Goal: Transaction & Acquisition: Obtain resource

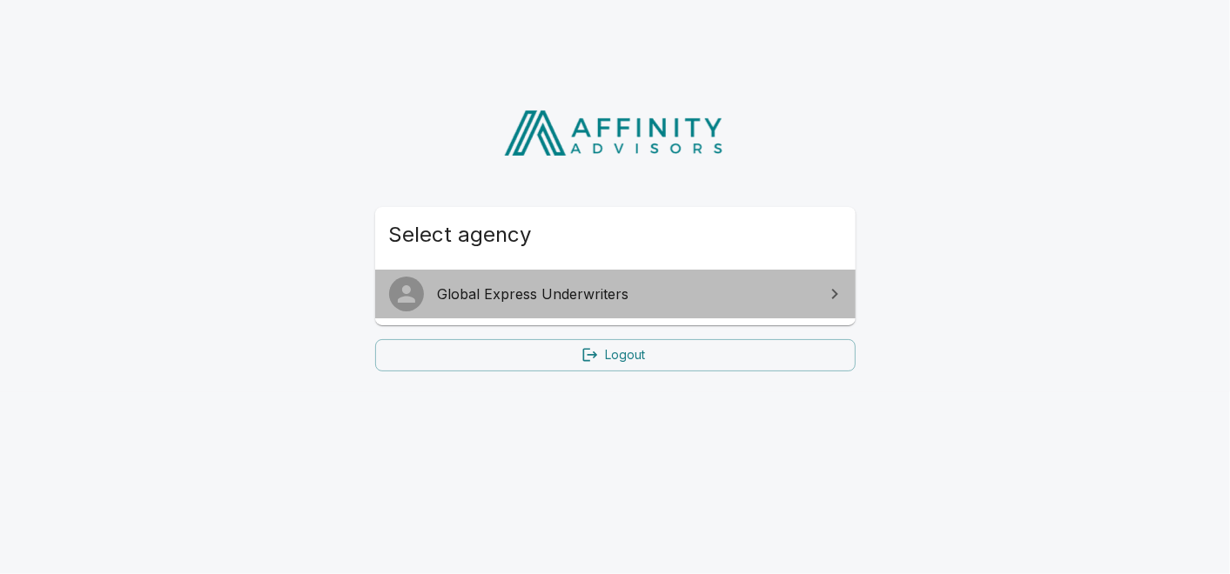
click at [608, 303] on span "Global Express Underwriters" at bounding box center [626, 294] width 376 height 21
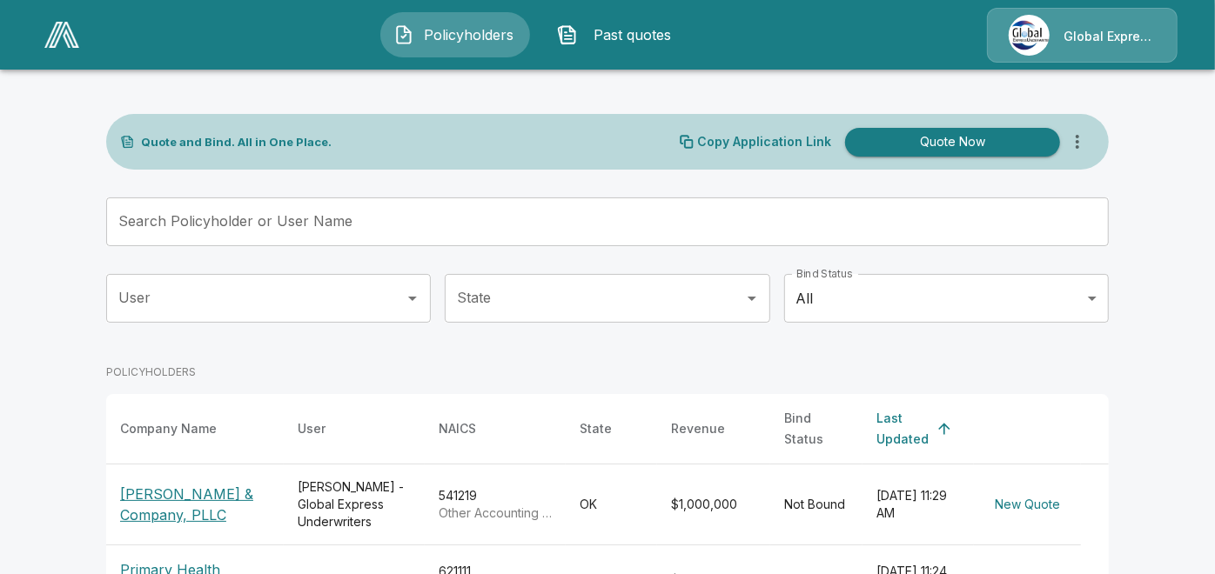
click at [544, 228] on input "Search Policyholder or User Name" at bounding box center [598, 222] width 984 height 49
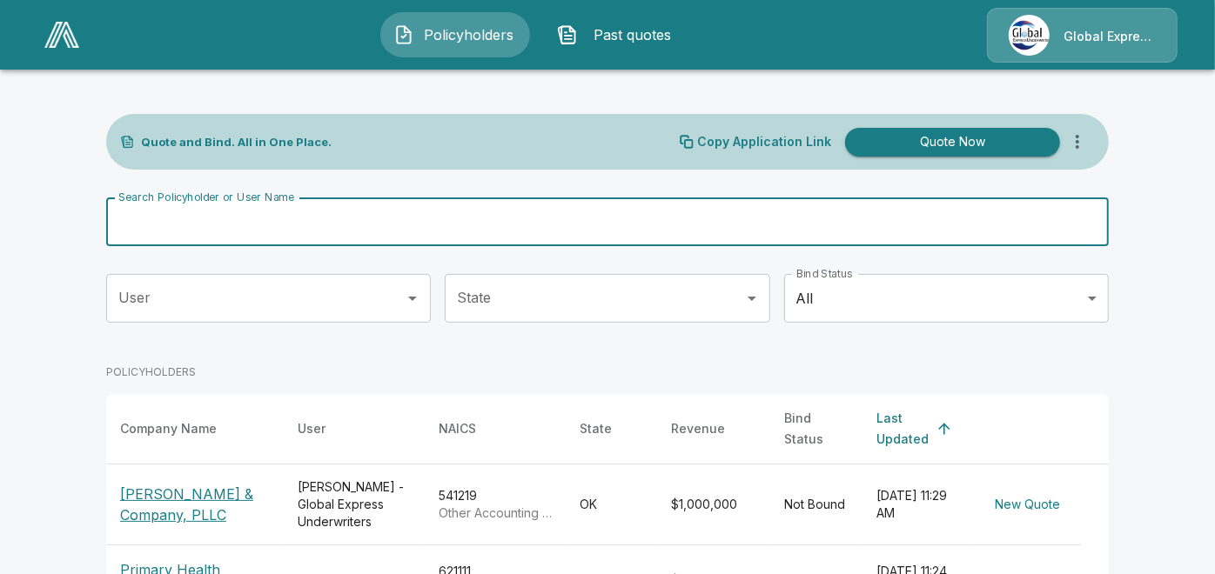
paste input "**********"
type input "**********"
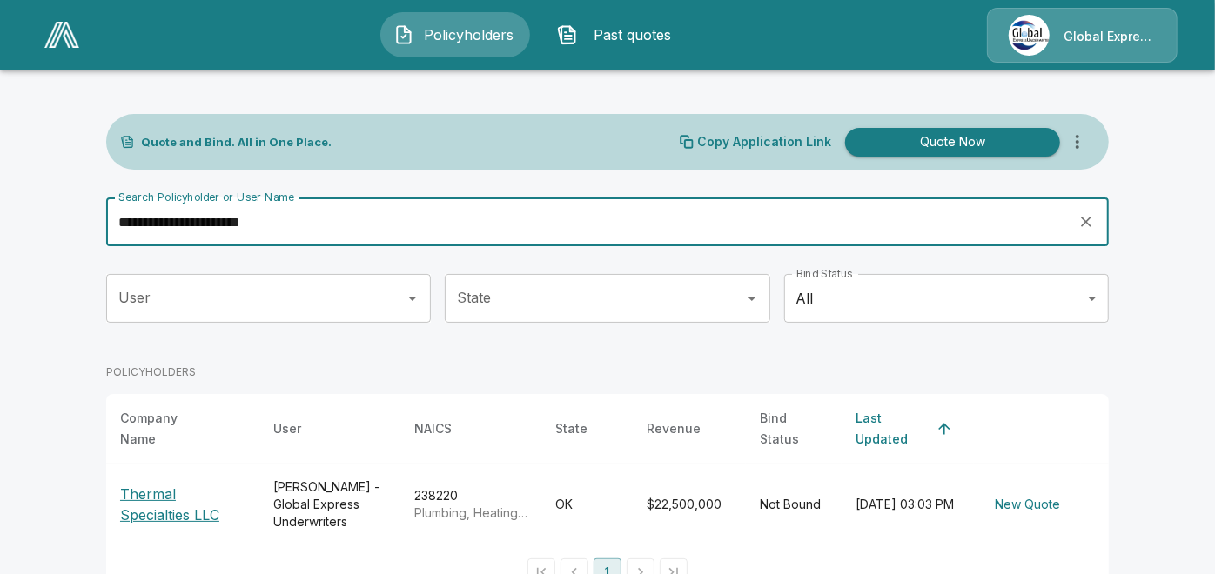
click at [192, 509] on p "Thermal Specialties LLC" at bounding box center [182, 505] width 125 height 42
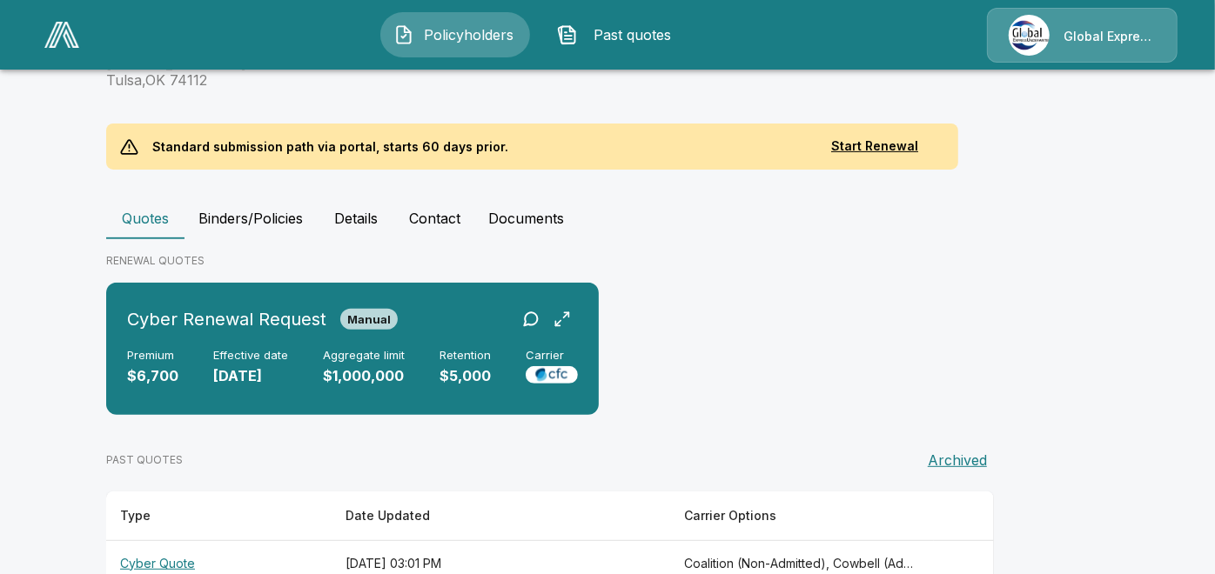
scroll to position [379, 0]
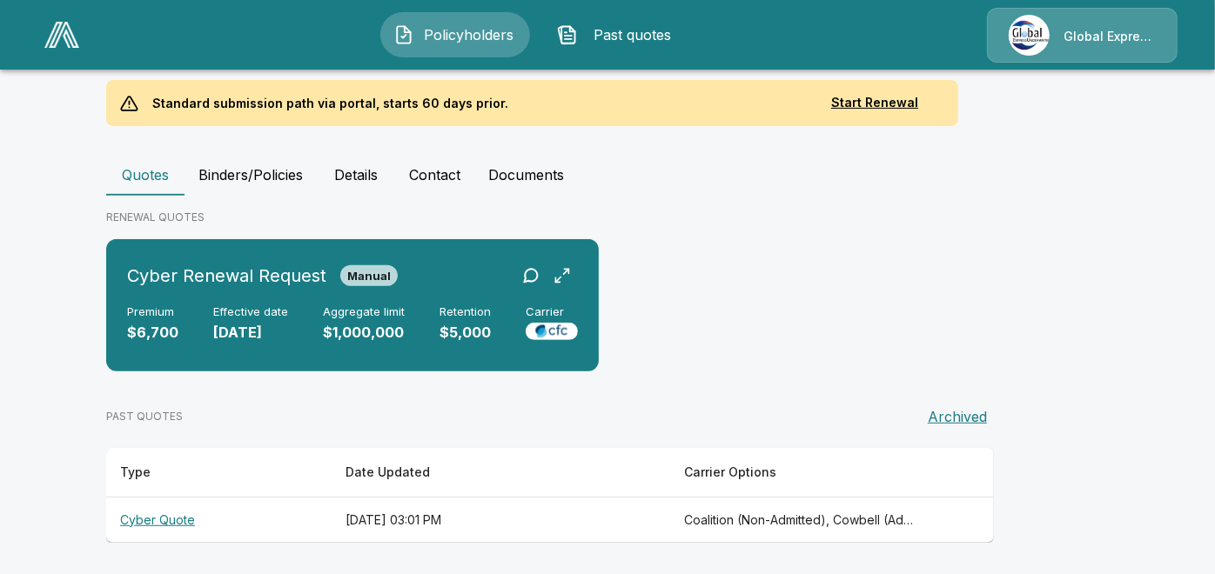
click at [150, 517] on th "Cyber Quote" at bounding box center [218, 520] width 225 height 46
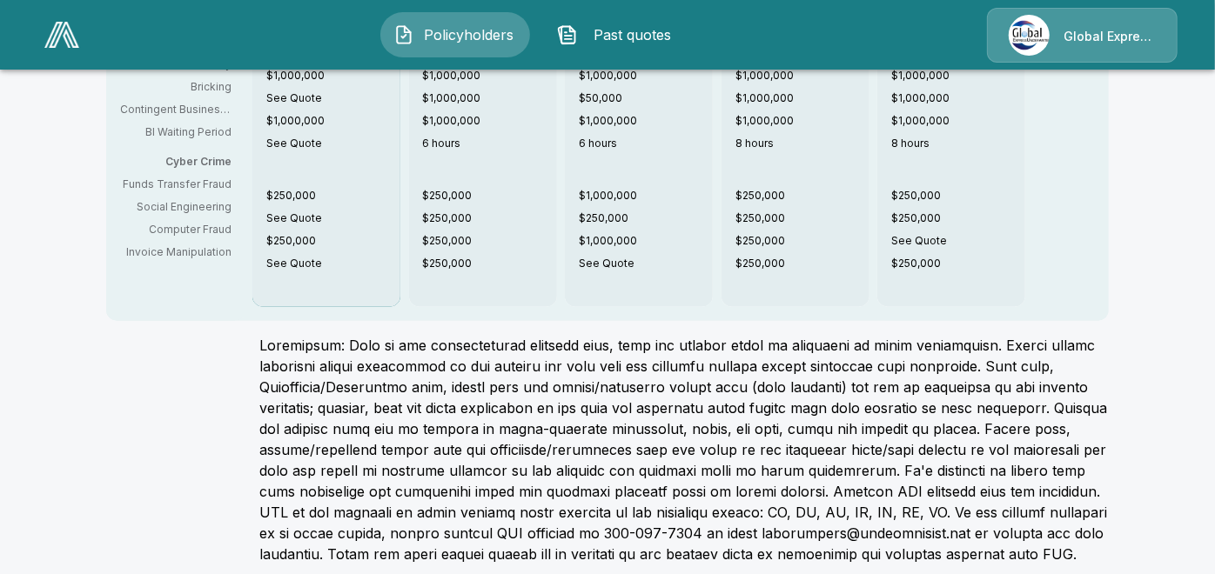
scroll to position [627, 0]
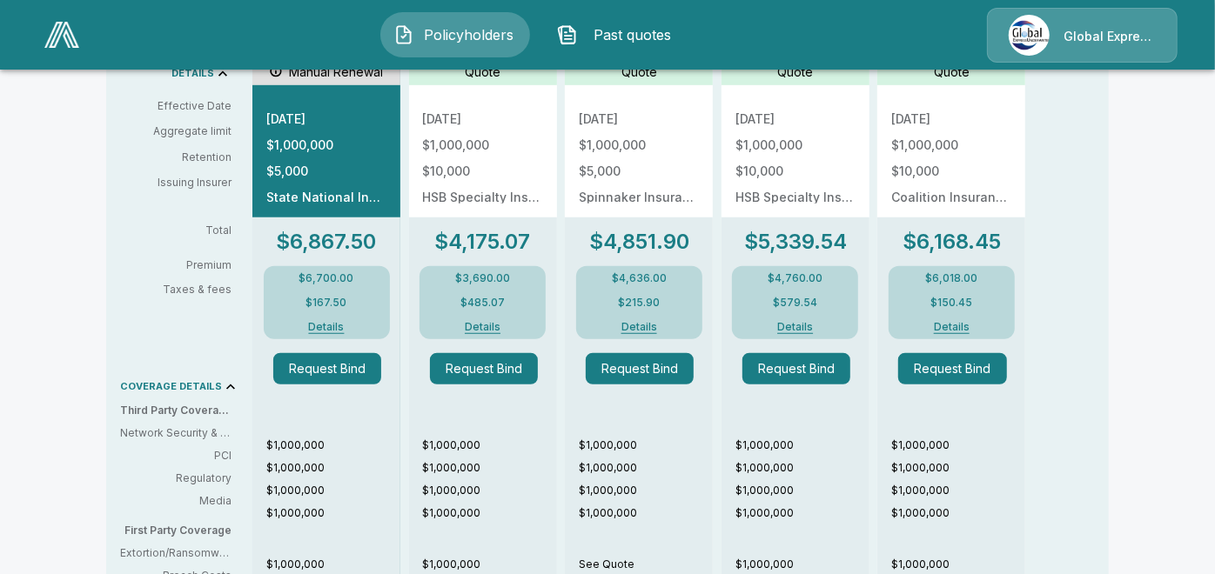
click at [1214, 2] on header "Policyholders Past quotes Global Express Underwriters" at bounding box center [607, 35] width 1215 height 70
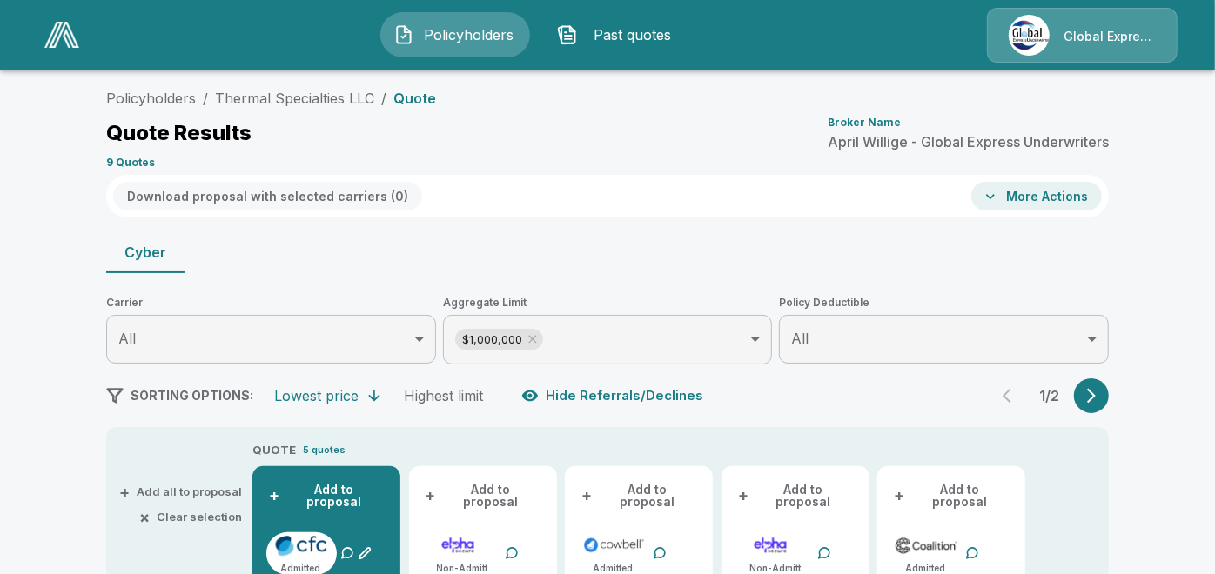
scroll to position [0, 0]
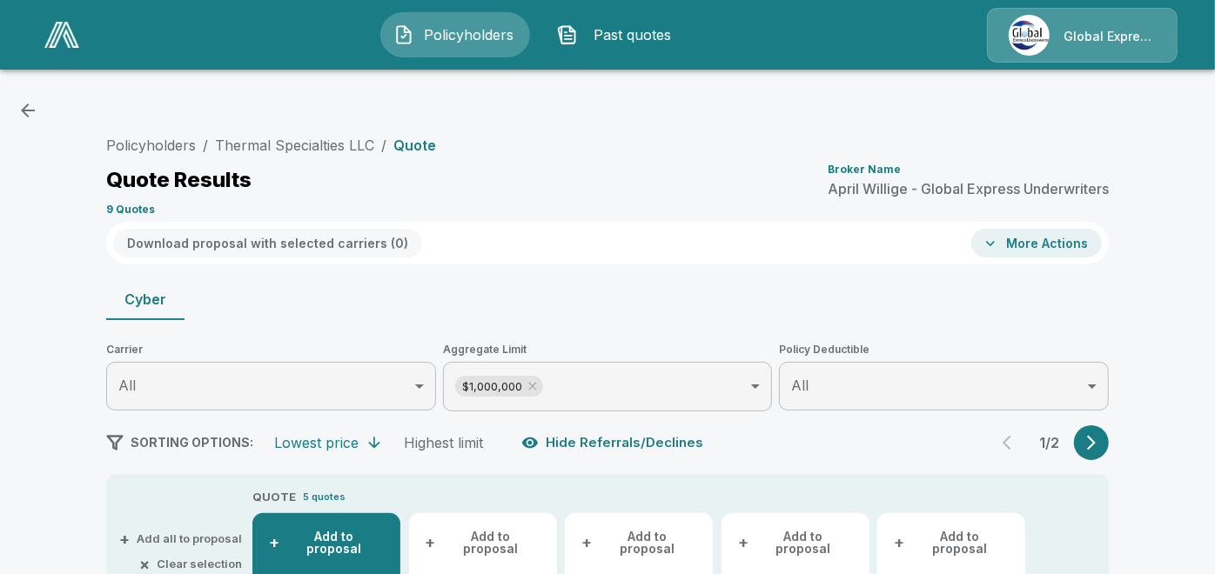
click at [1044, 248] on button "More Actions" at bounding box center [1036, 243] width 131 height 29
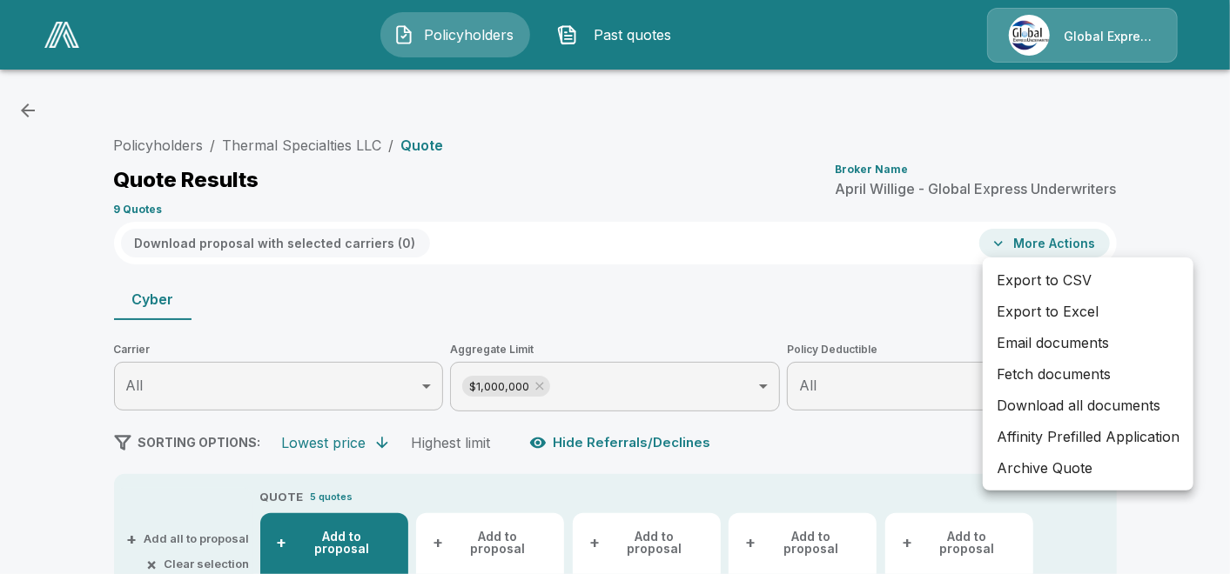
click at [420, 141] on div at bounding box center [615, 287] width 1230 height 574
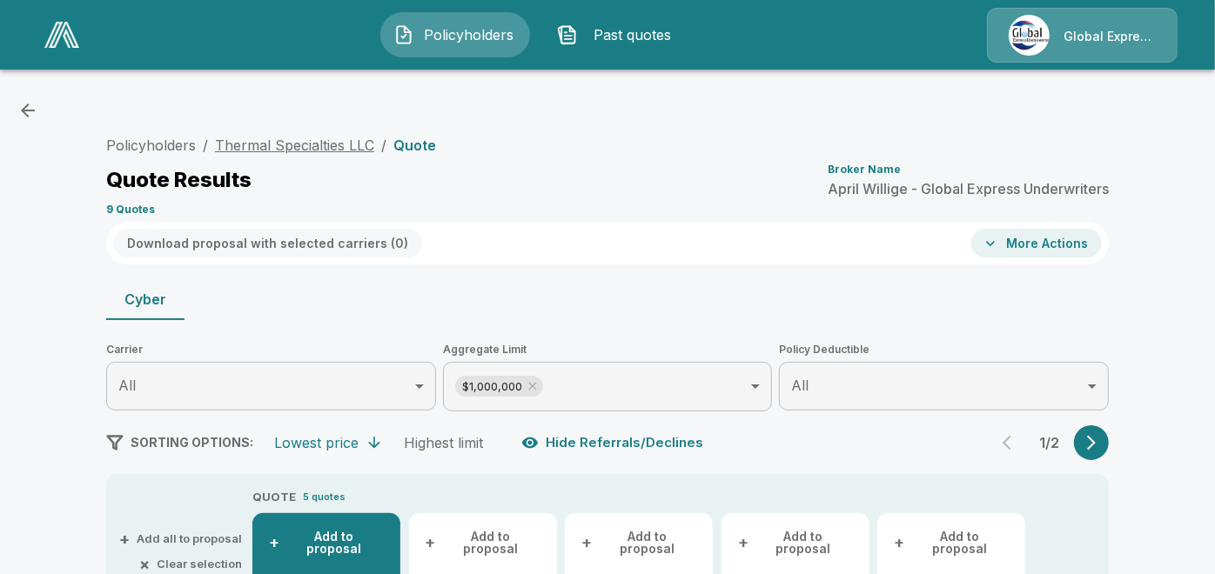
click at [303, 149] on link "Thermal Specialties LLC" at bounding box center [294, 145] width 159 height 17
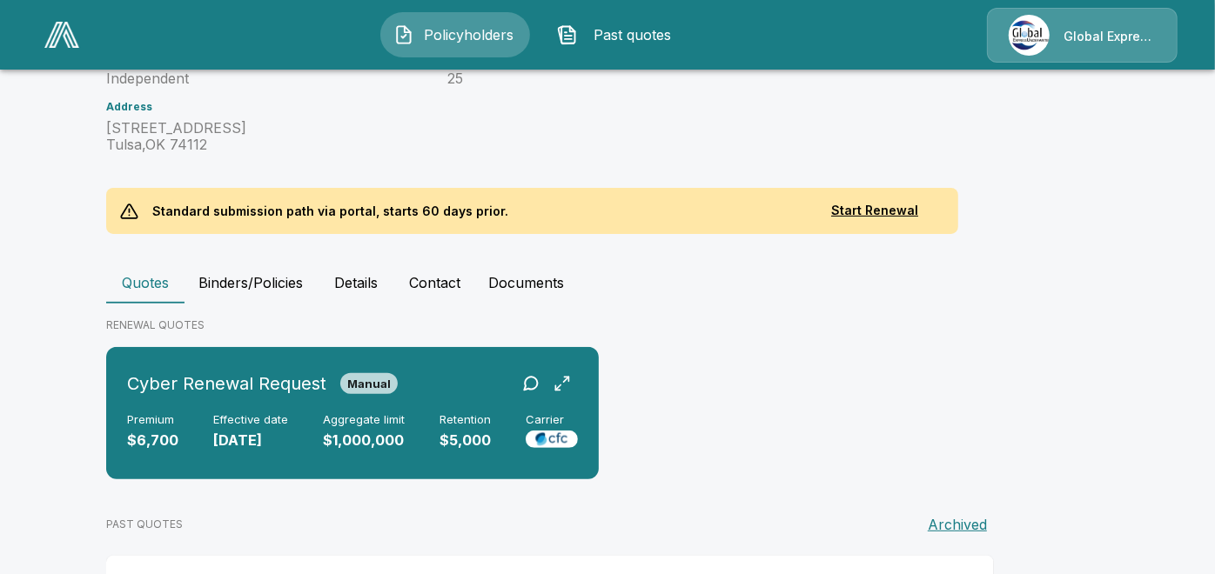
scroll to position [103, 0]
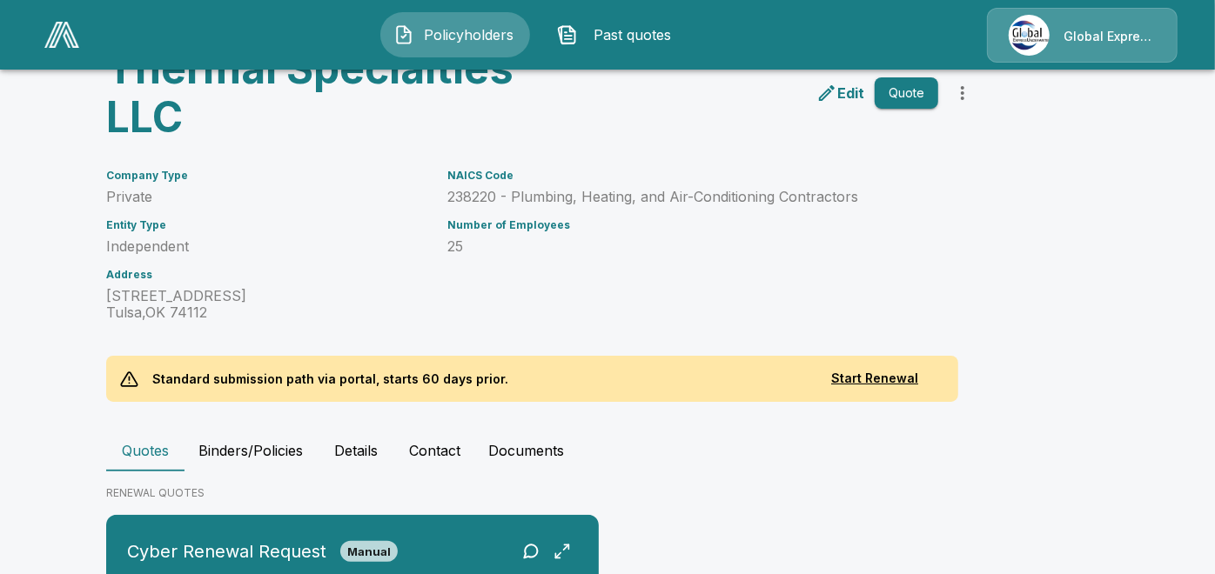
click at [855, 96] on p "Edit" at bounding box center [850, 93] width 27 height 21
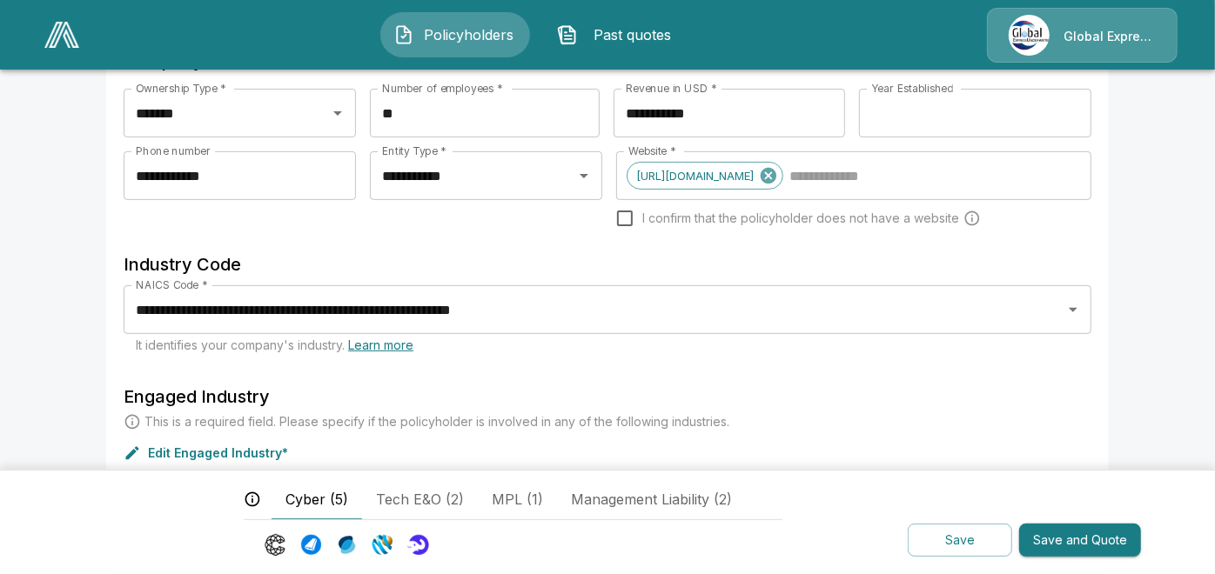
scroll to position [283, 0]
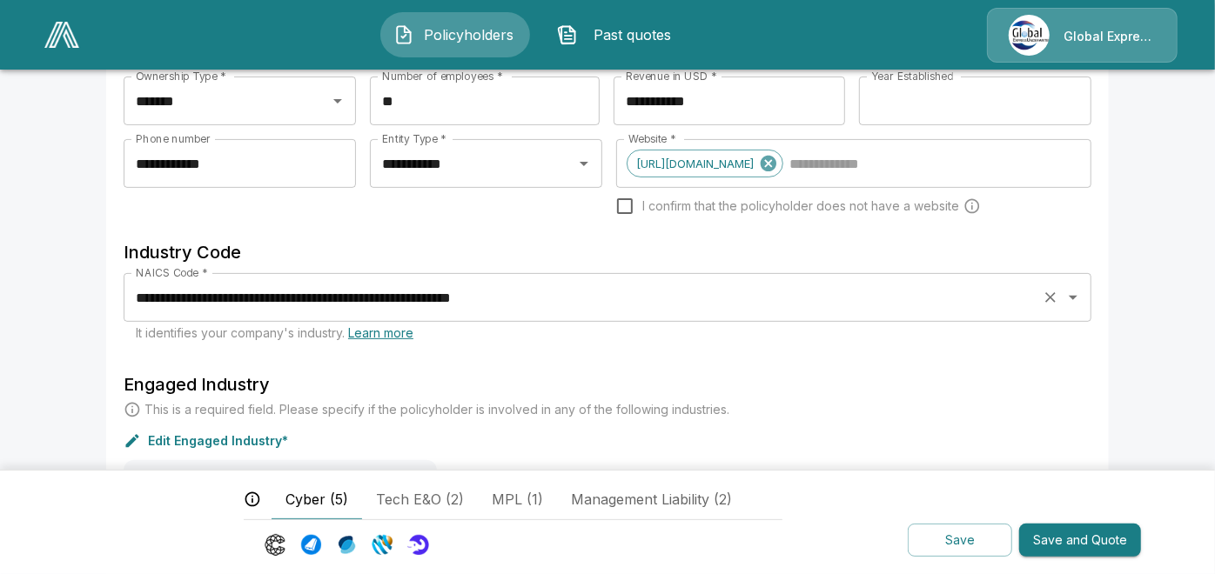
click at [1056, 294] on icon "Clear" at bounding box center [1050, 297] width 10 height 10
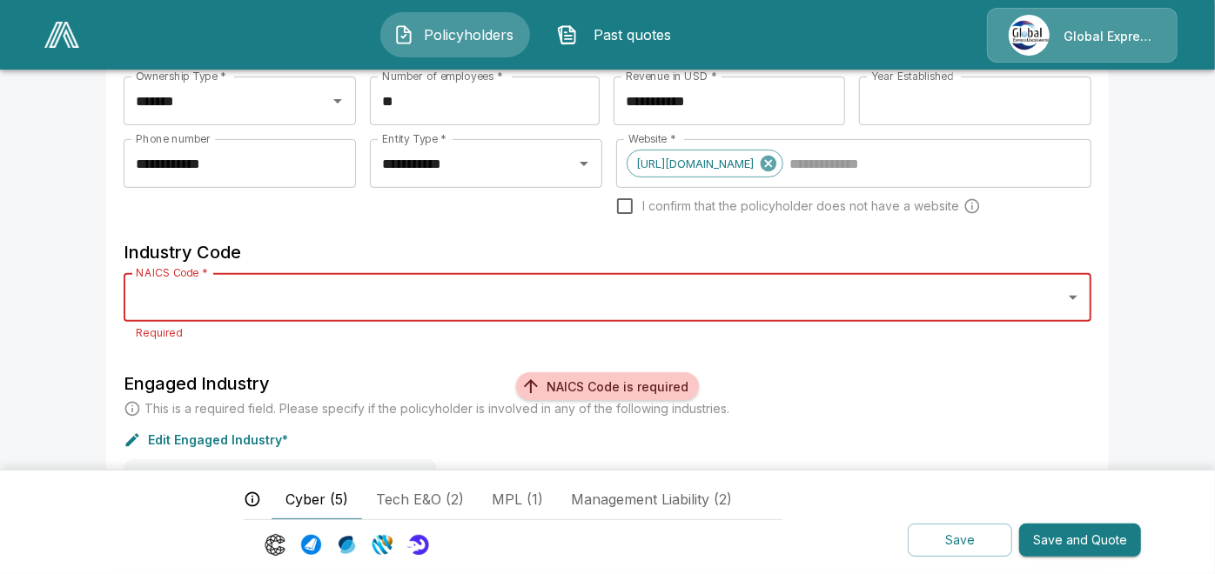
click at [856, 288] on input "NAICS Code *" at bounding box center [594, 297] width 926 height 33
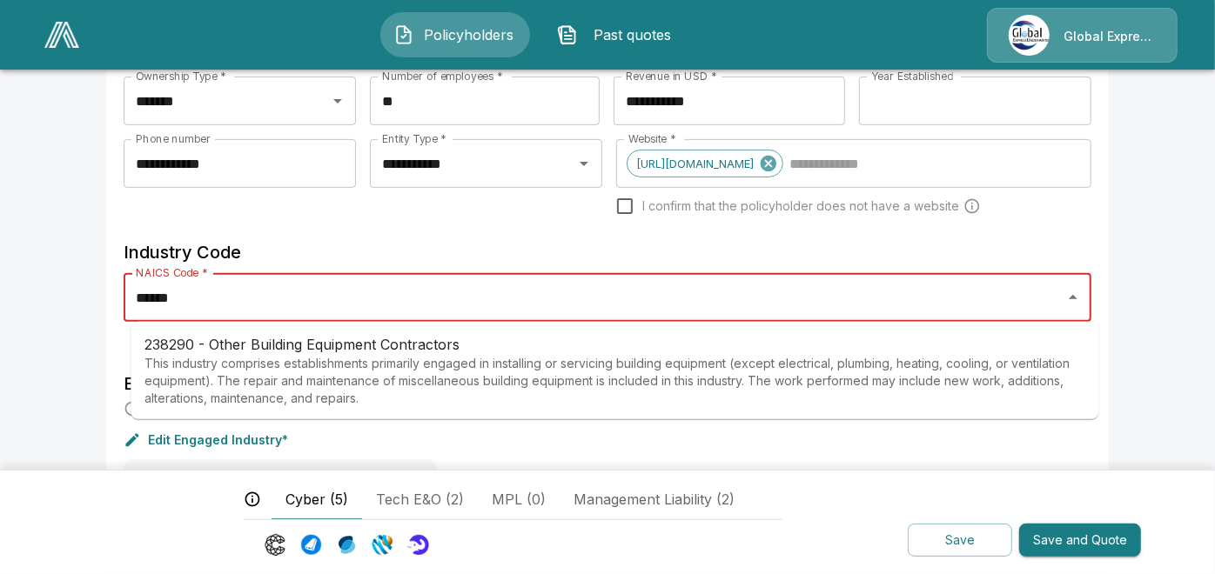
click at [899, 312] on input "******" at bounding box center [594, 297] width 926 height 33
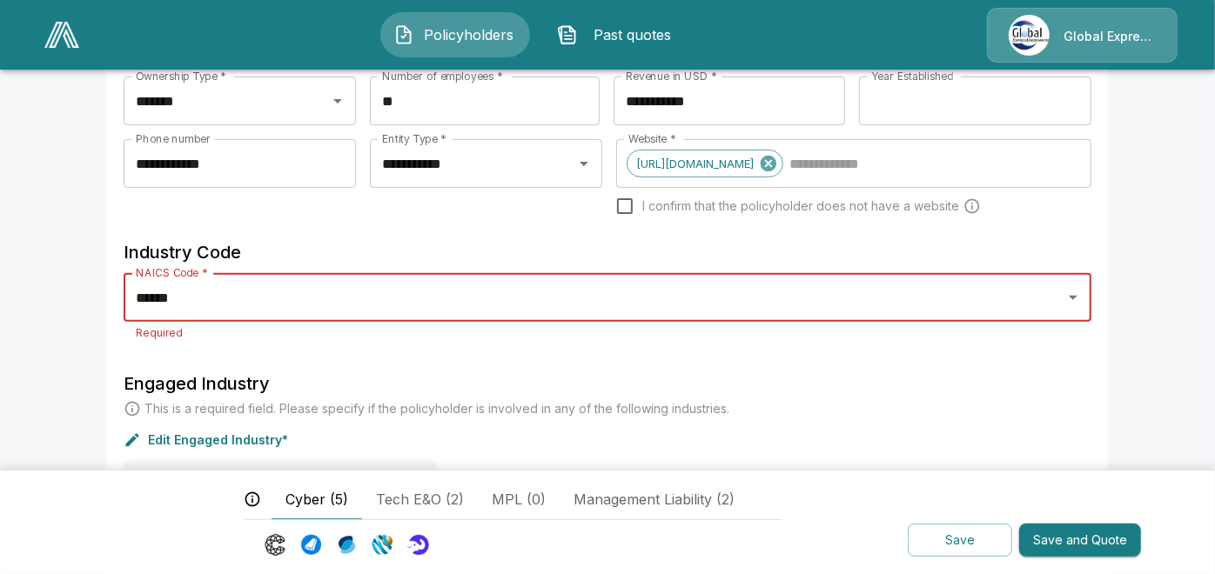
type input "******"
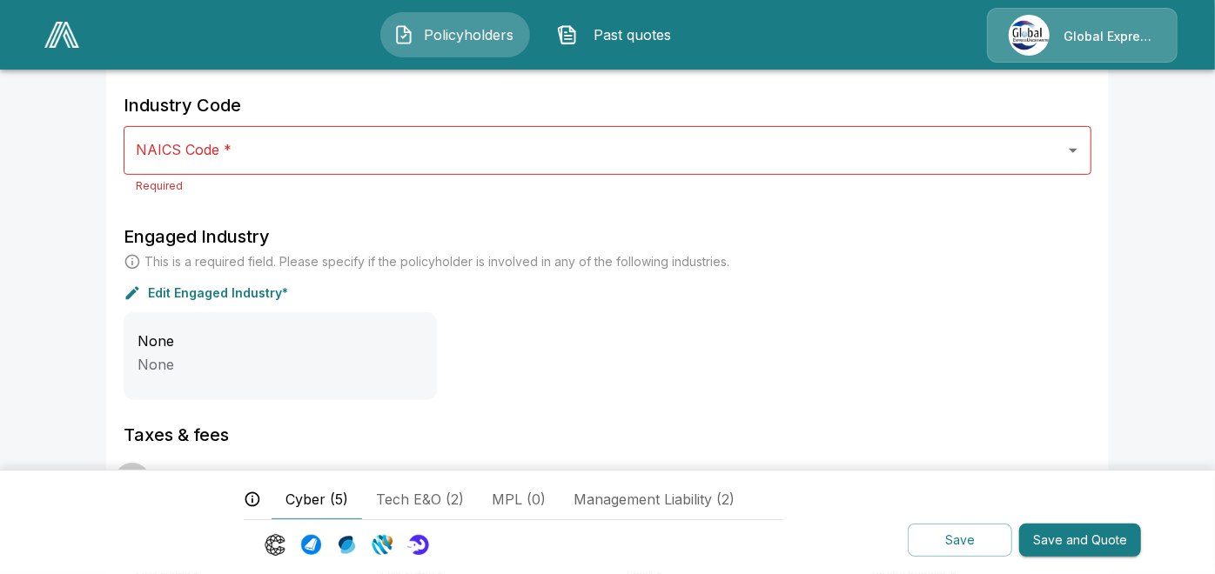
scroll to position [418, 0]
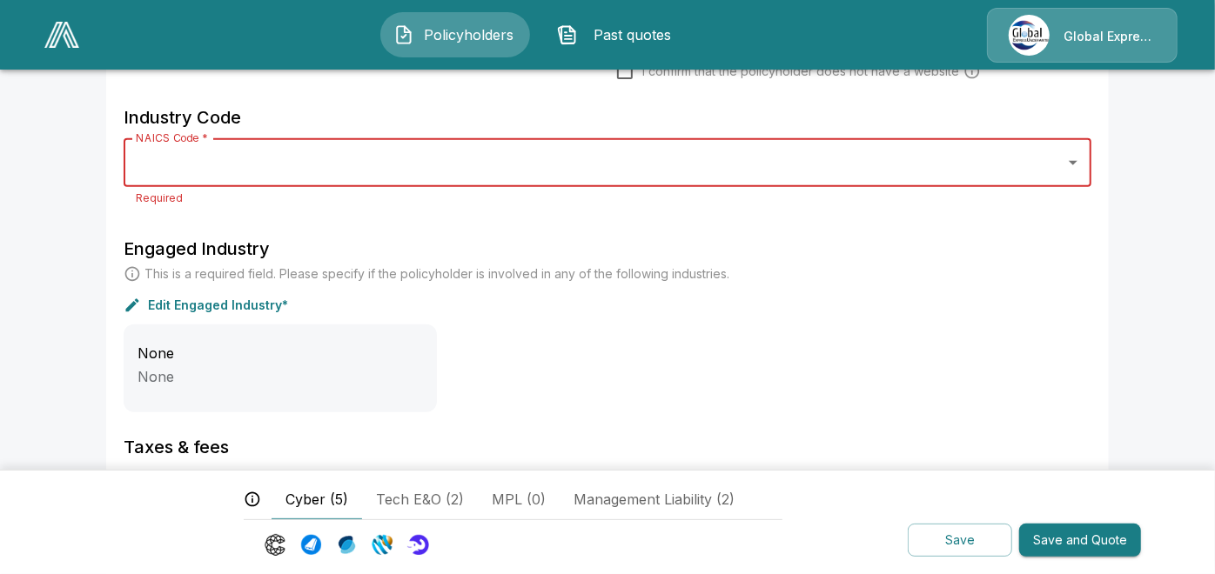
click at [477, 169] on input "NAICS Code *" at bounding box center [594, 162] width 926 height 33
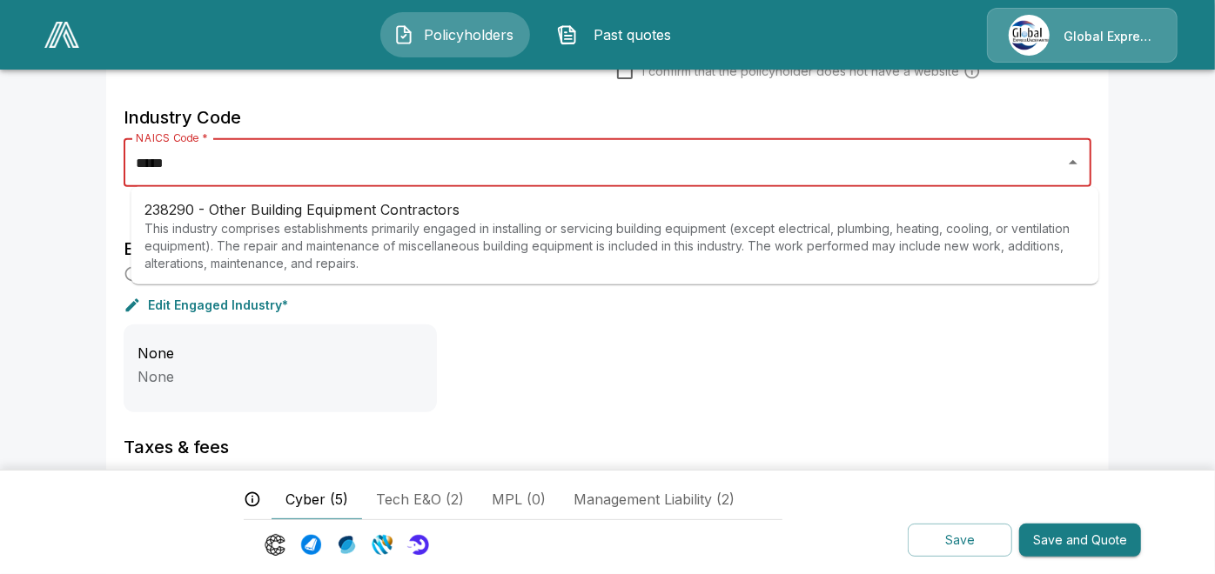
click at [449, 232] on p "This industry comprises establishments primarily engaged in installing or servi…" at bounding box center [614, 246] width 940 height 52
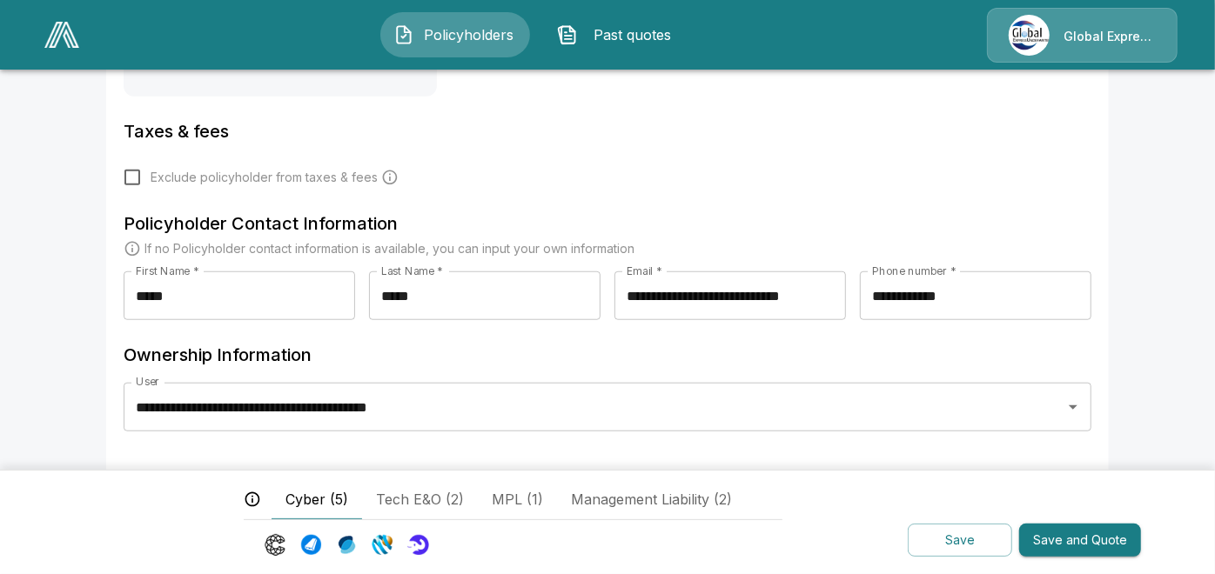
scroll to position [742, 0]
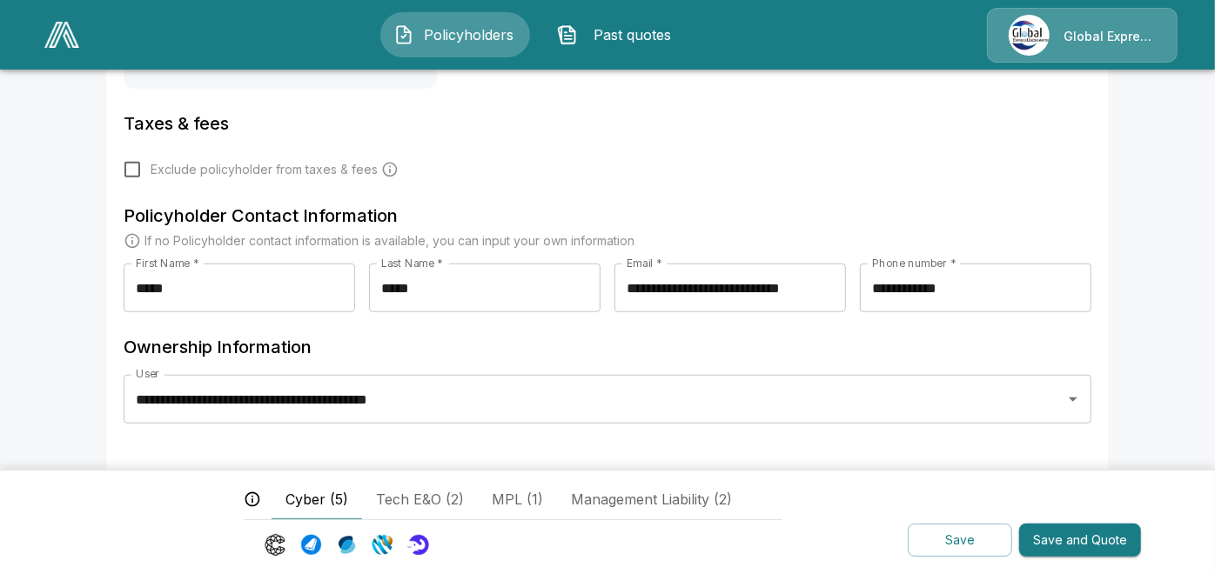
type input "**********"
click at [1083, 539] on button "Save and Quote" at bounding box center [1080, 541] width 122 height 34
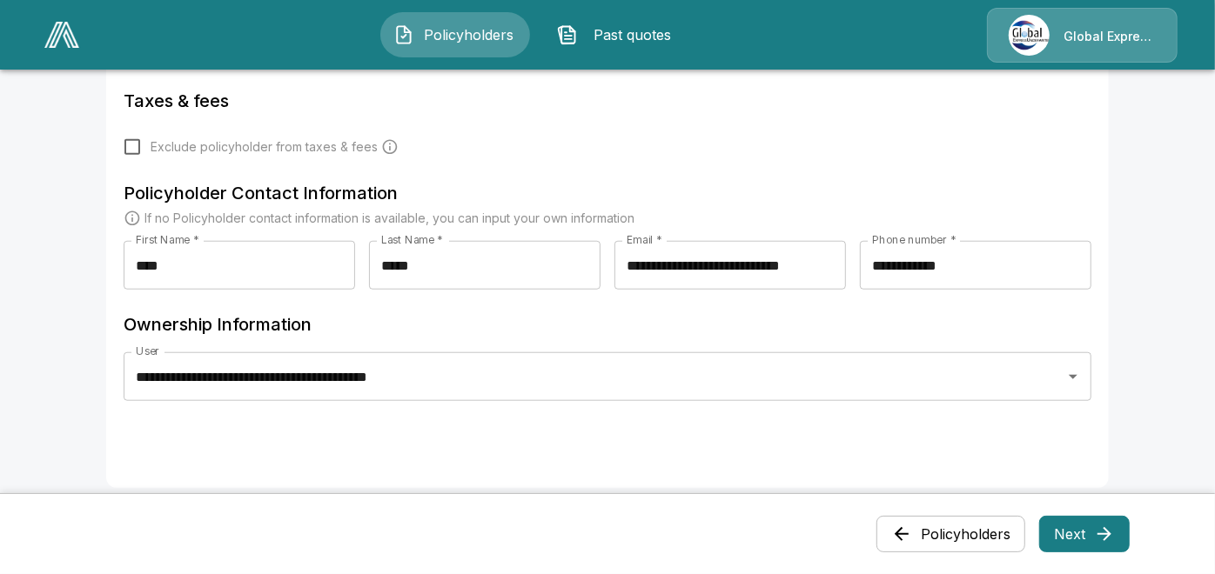
scroll to position [903, 0]
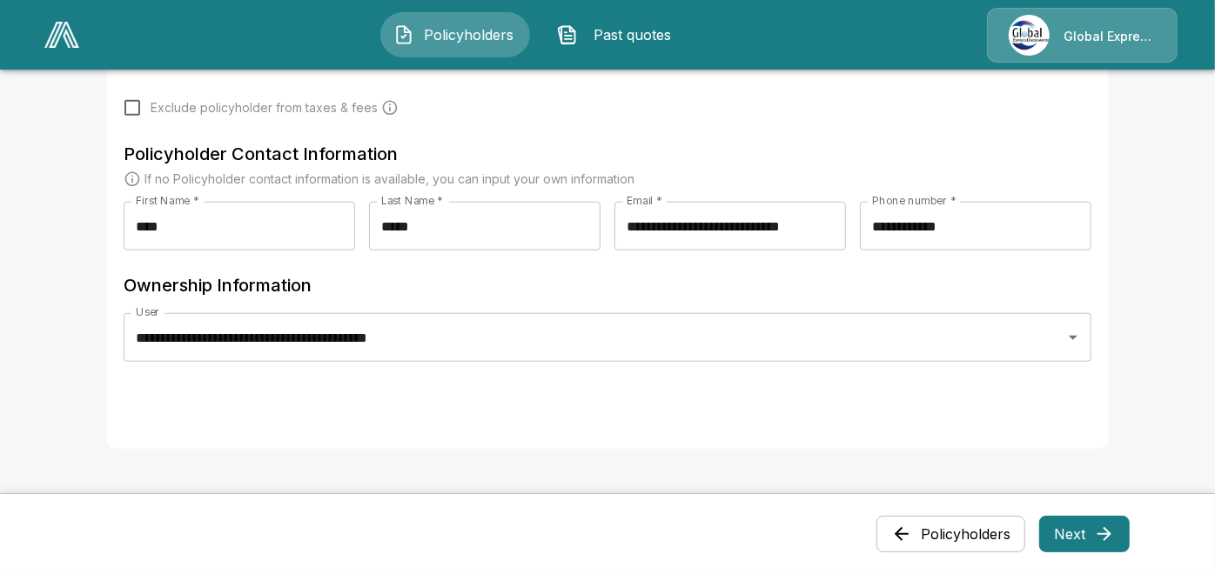
click at [1089, 529] on button "Next" at bounding box center [1084, 534] width 91 height 37
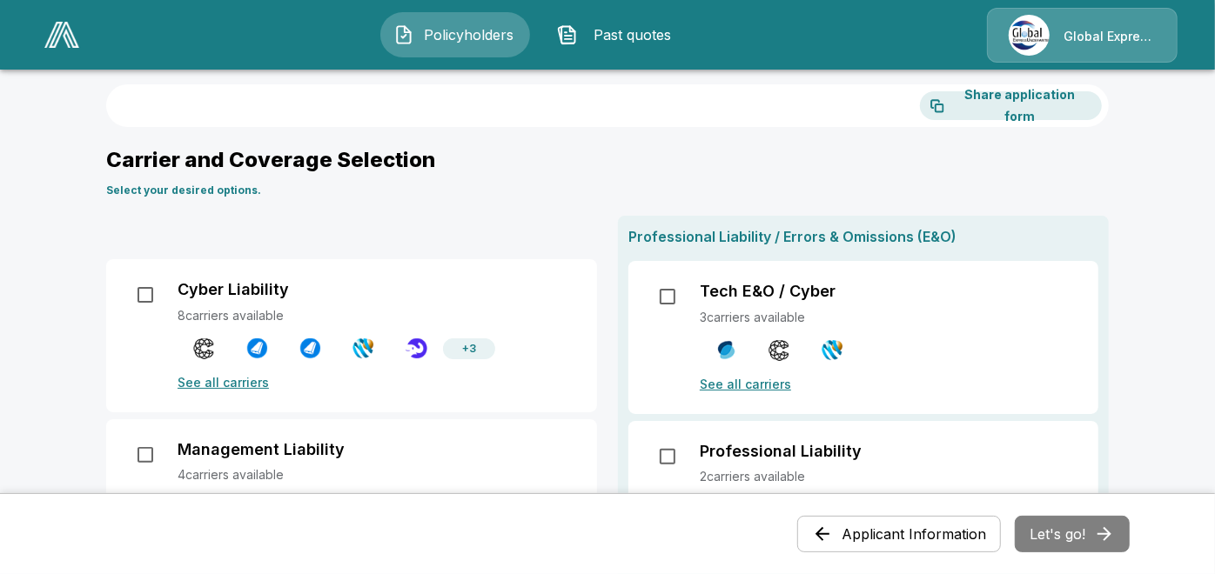
scroll to position [0, 0]
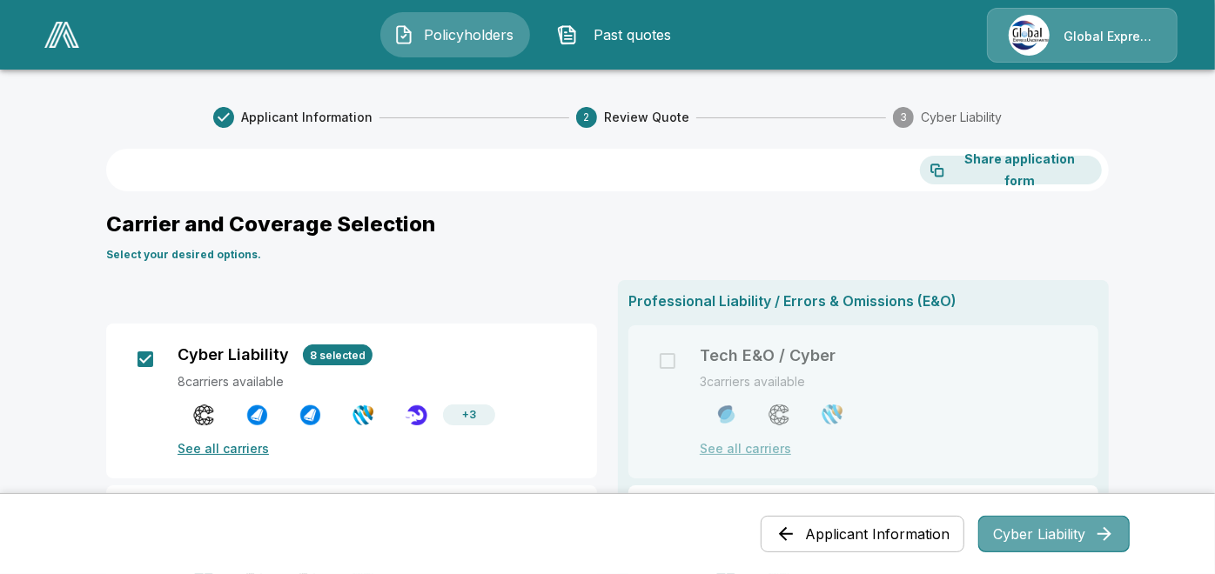
click at [1037, 542] on button "Cyber Liability" at bounding box center [1053, 534] width 151 height 37
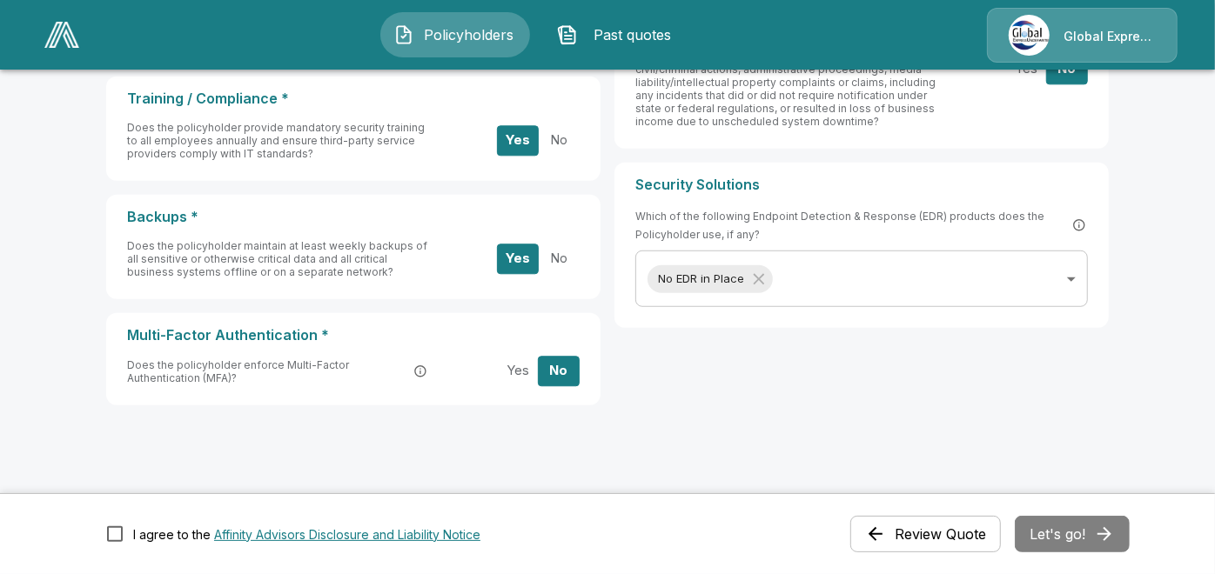
scroll to position [674, 0]
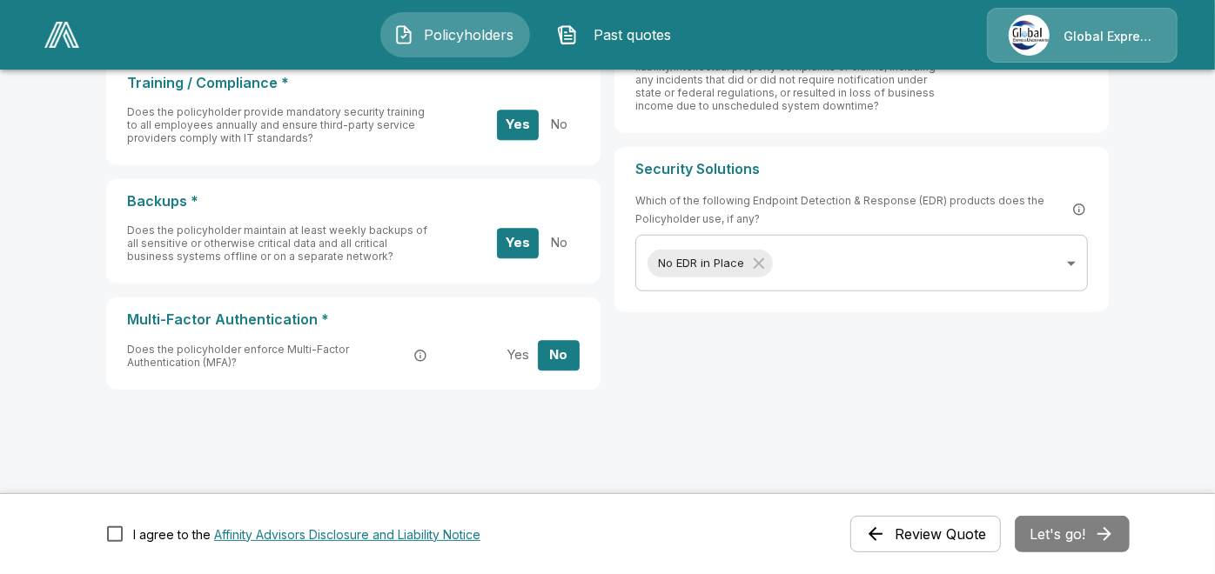
click at [1050, 532] on div "Review Quote Let's go!" at bounding box center [989, 534] width 279 height 37
click at [1085, 532] on button "Let's go!" at bounding box center [1072, 534] width 115 height 37
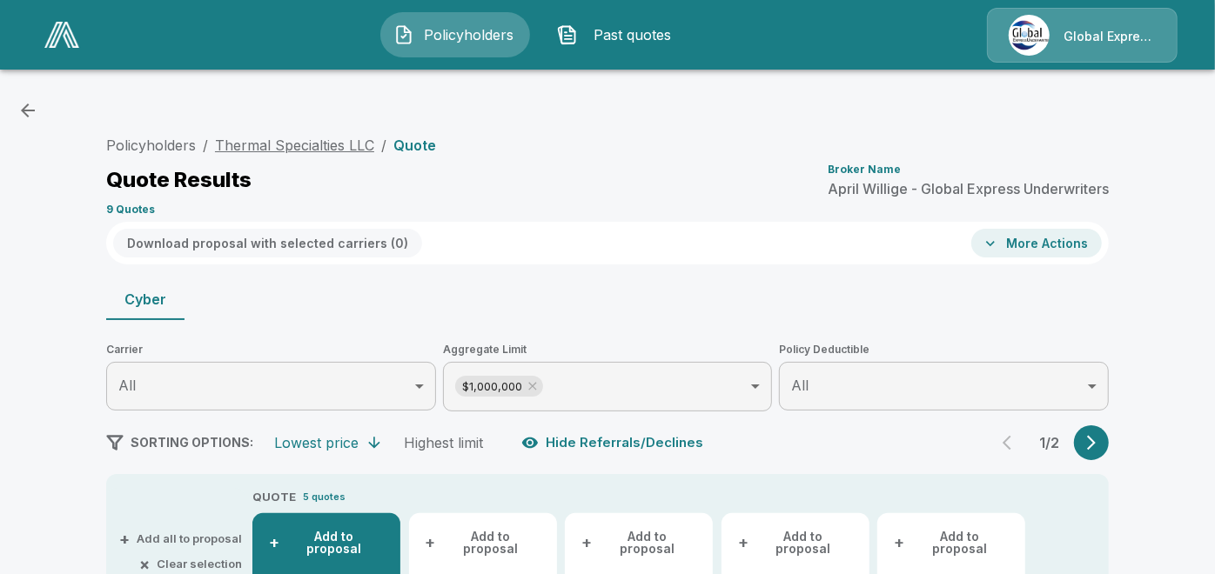
click at [308, 148] on link "Thermal Specialties LLC" at bounding box center [294, 145] width 159 height 17
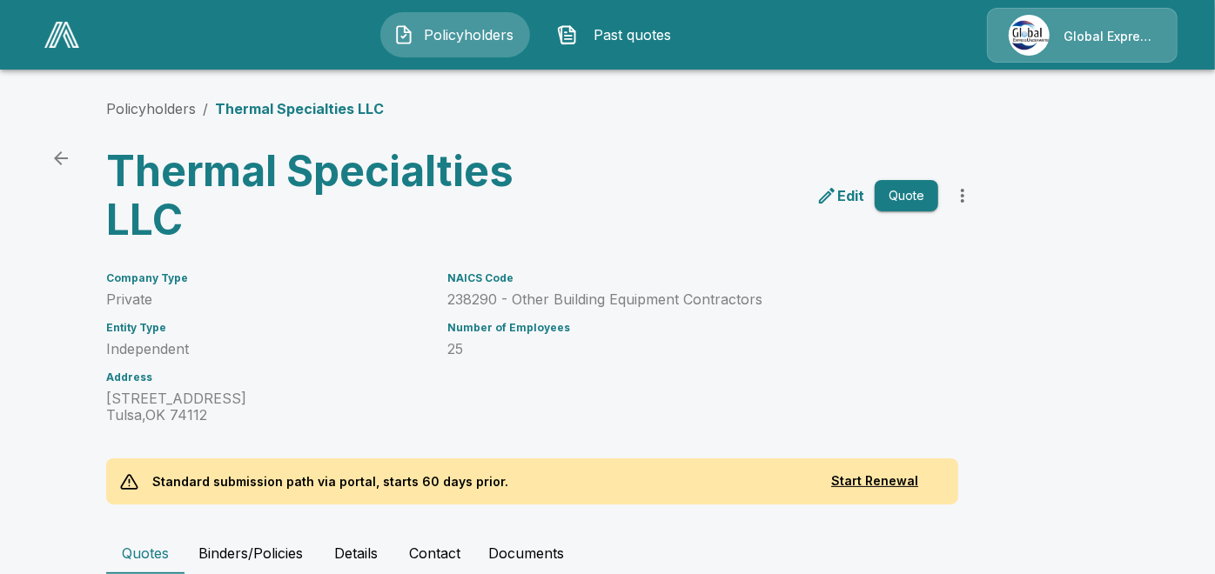
drag, startPoint x: 1228, startPoint y: 564, endPoint x: 776, endPoint y: 335, distance: 507.2
drag, startPoint x: 776, startPoint y: 335, endPoint x: 849, endPoint y: 428, distance: 118.4
click at [849, 428] on div "Policyholders / Thermal Specialties LLC Thermal Specialties LLC Edit Quote Comp…" at bounding box center [607, 533] width 1044 height 936
click at [855, 196] on p "Edit" at bounding box center [850, 195] width 27 height 21
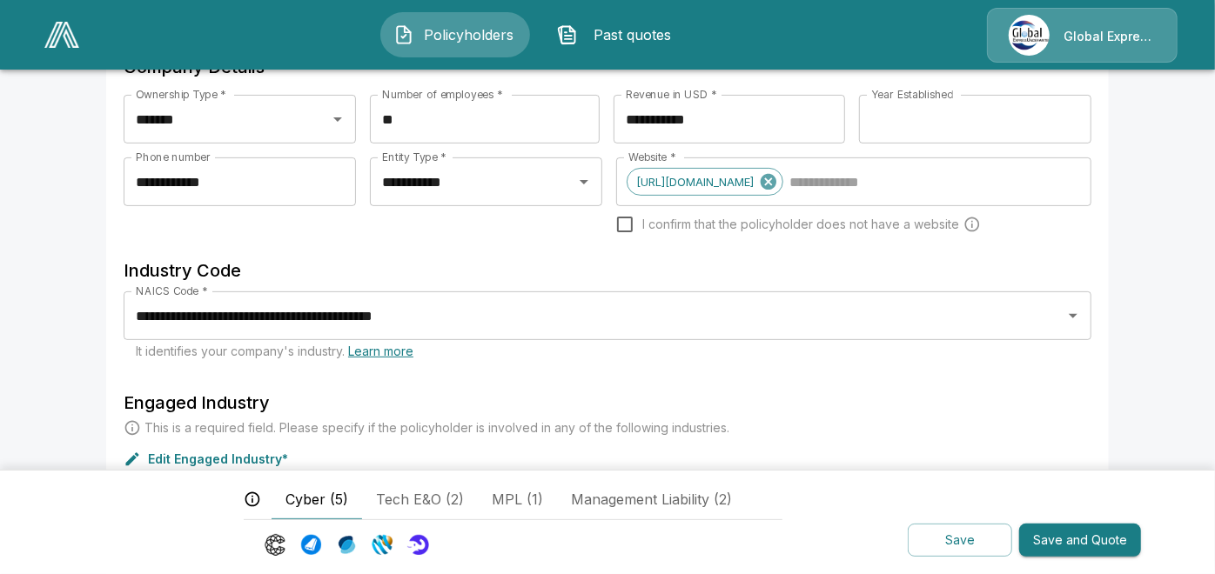
scroll to position [283, 0]
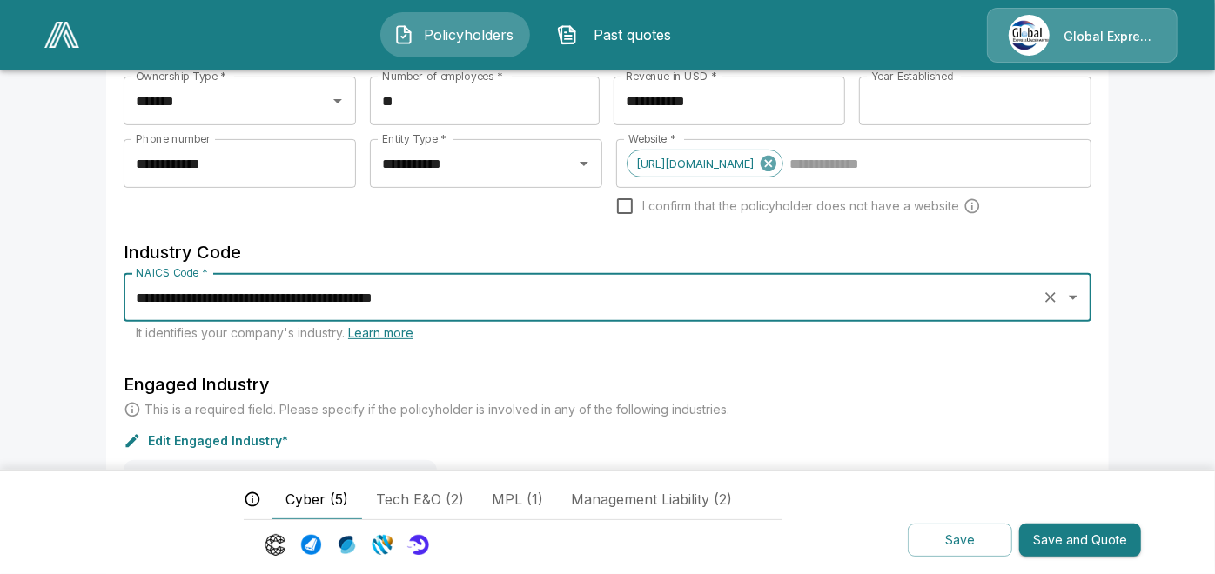
click at [455, 304] on input "**********" at bounding box center [582, 297] width 903 height 33
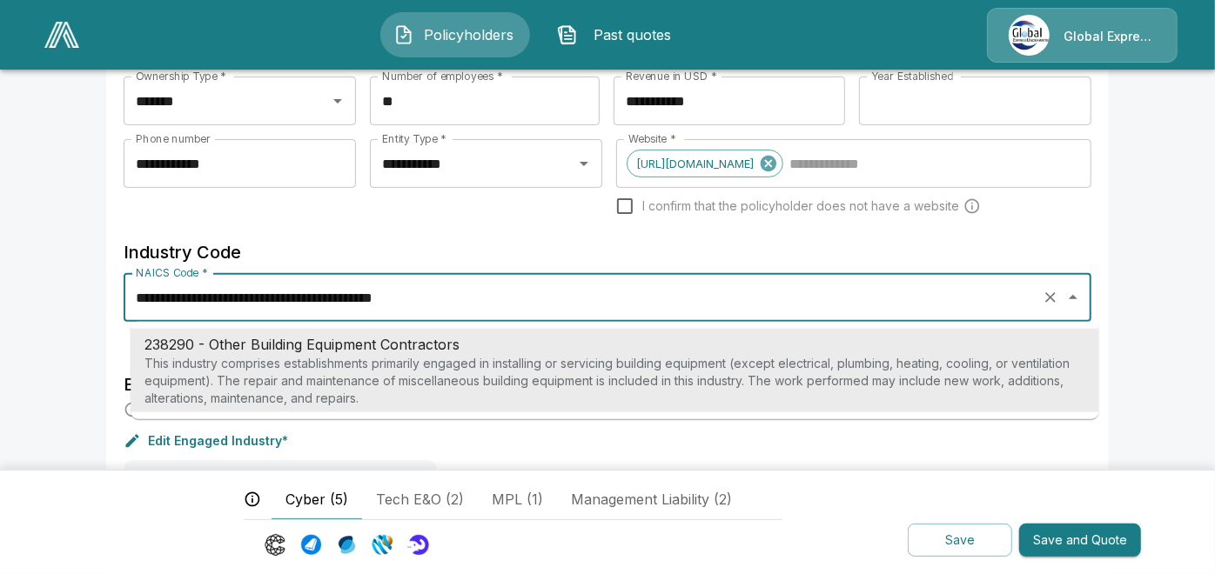
click at [464, 305] on input "**********" at bounding box center [582, 297] width 903 height 33
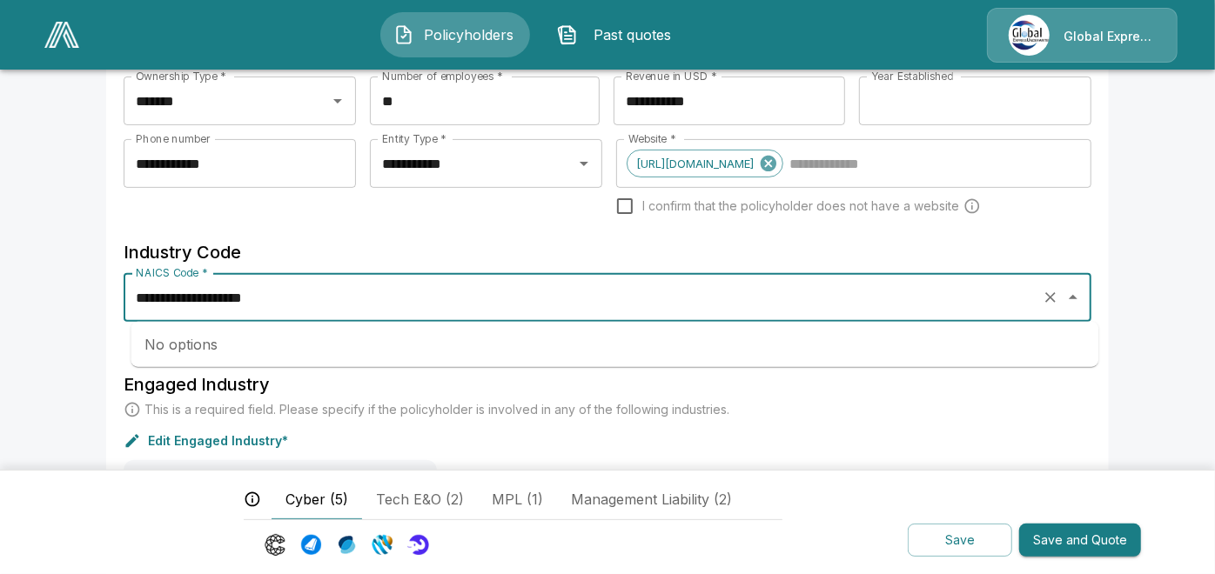
type input "**********"
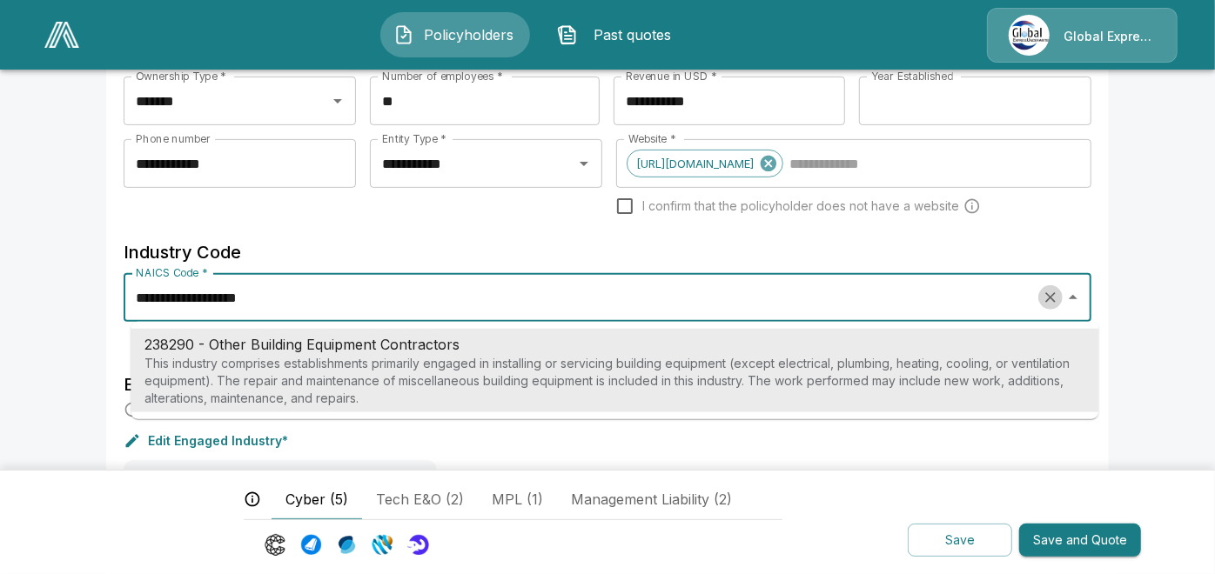
click at [1052, 296] on icon "Clear" at bounding box center [1050, 297] width 17 height 17
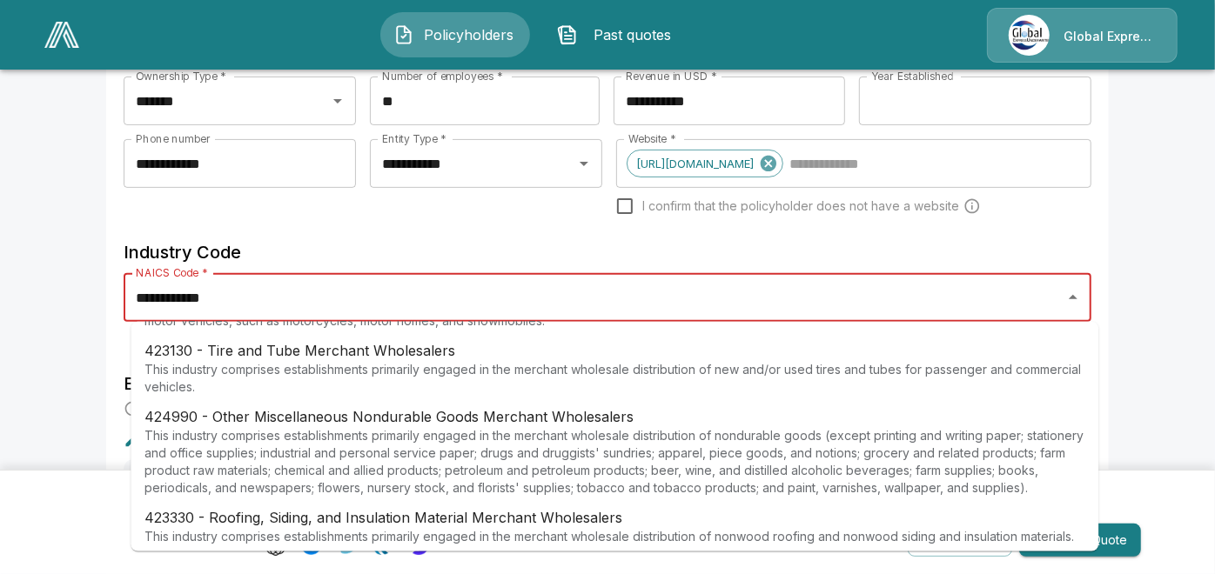
scroll to position [2437, 0]
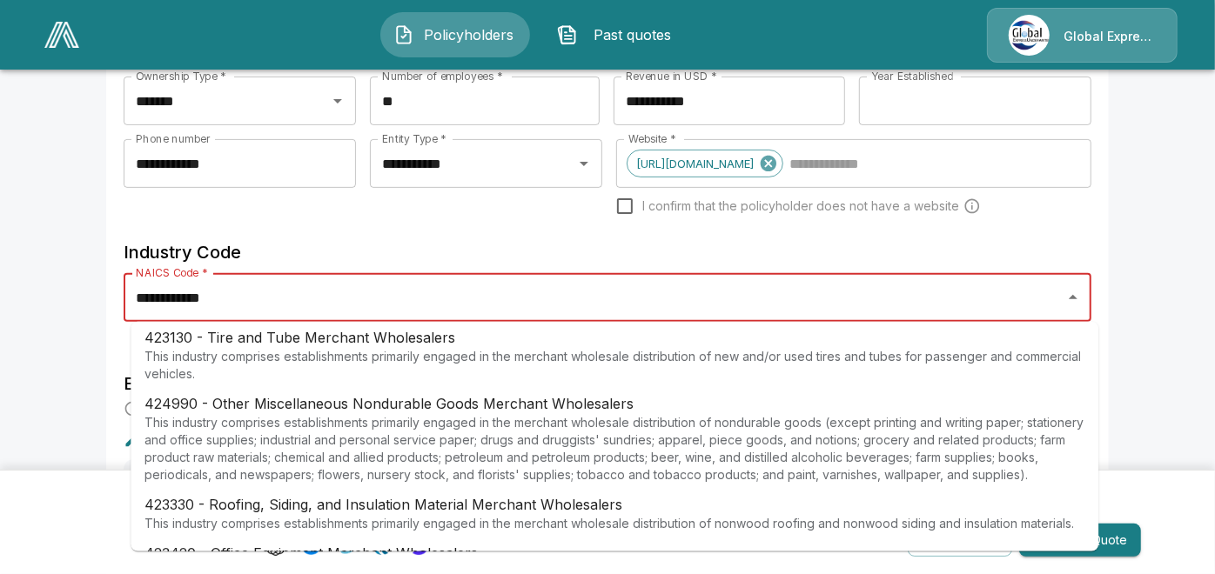
drag, startPoint x: 661, startPoint y: 433, endPoint x: 621, endPoint y: 449, distance: 42.2
click at [621, 449] on p "This industry comprises establishments primarily engaged in the merchant wholes…" at bounding box center [614, 450] width 940 height 70
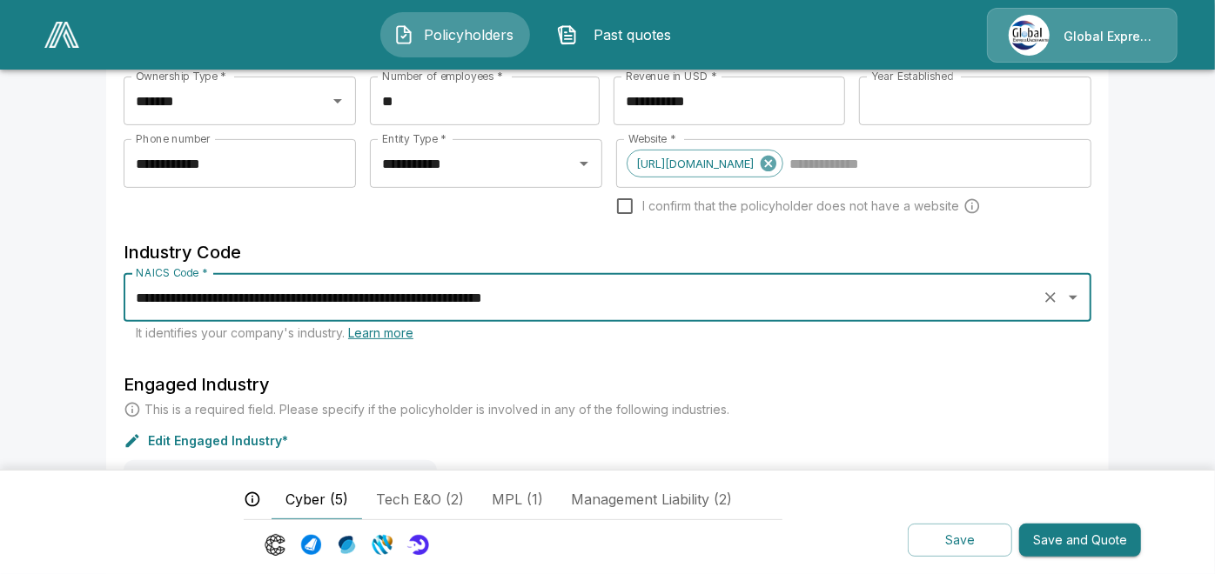
type input "**********"
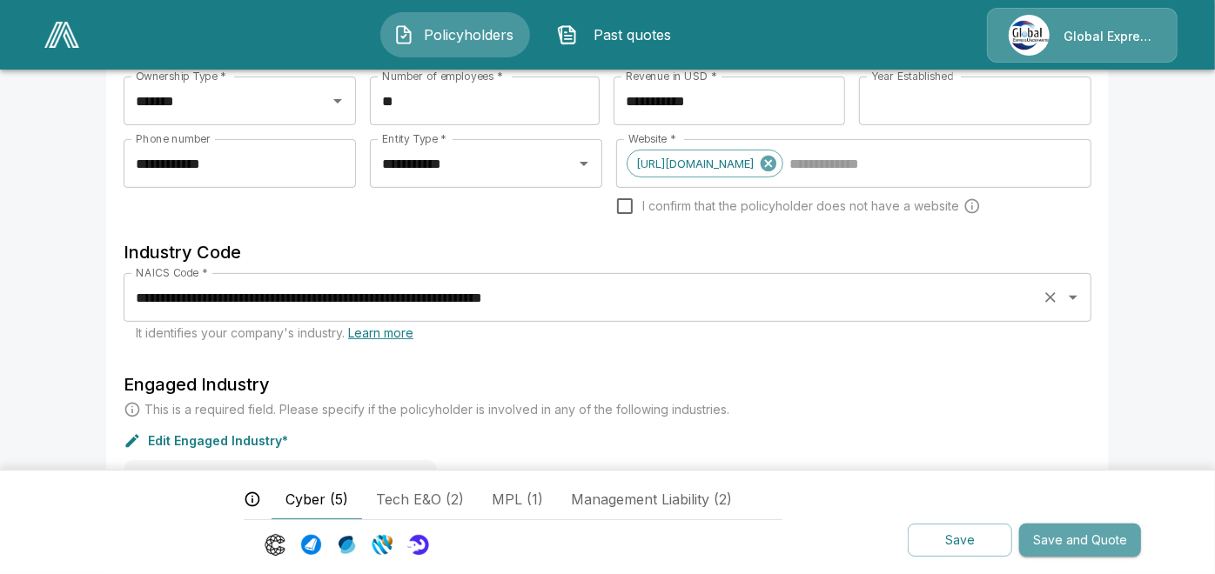
click at [1074, 541] on button "Save and Quote" at bounding box center [1080, 541] width 122 height 34
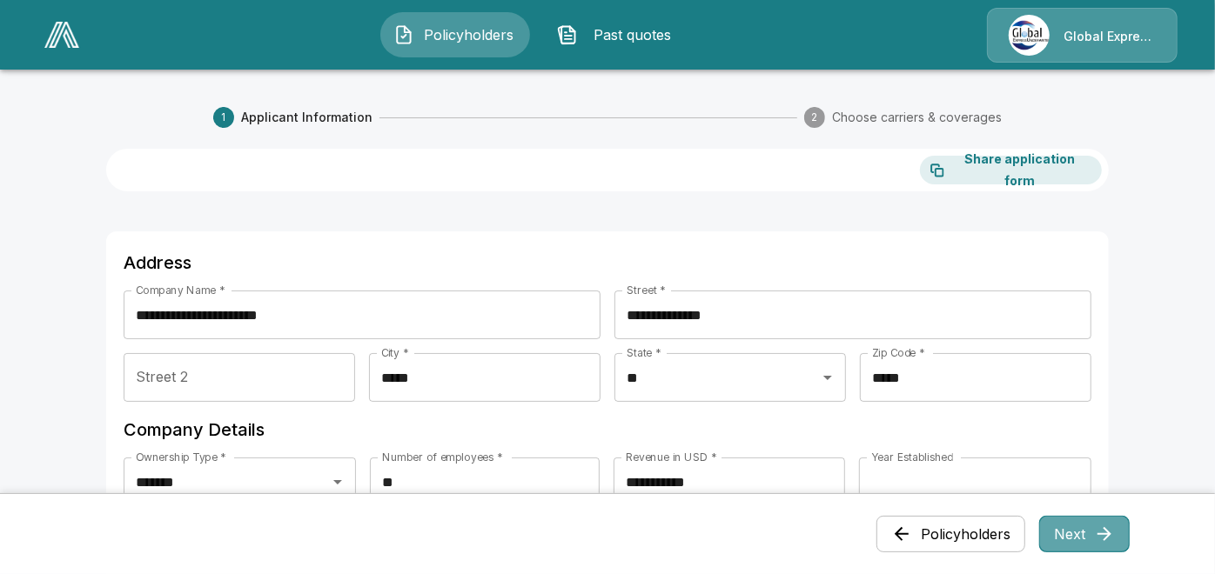
click at [1078, 538] on button "Next" at bounding box center [1084, 534] width 91 height 37
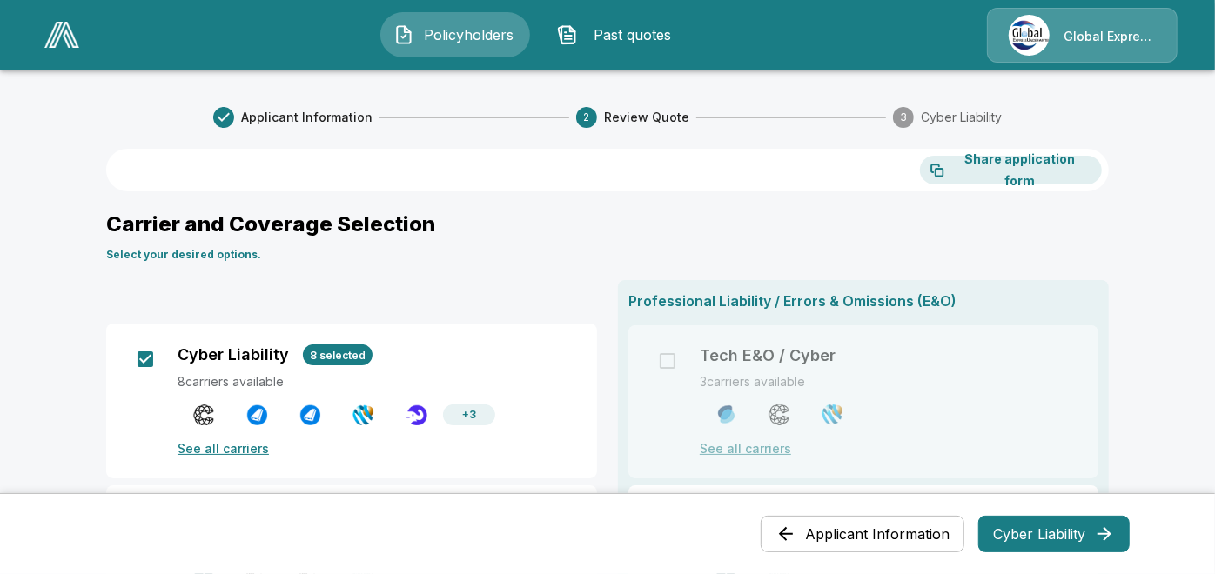
click at [1040, 535] on button "Cyber Liability" at bounding box center [1053, 534] width 151 height 37
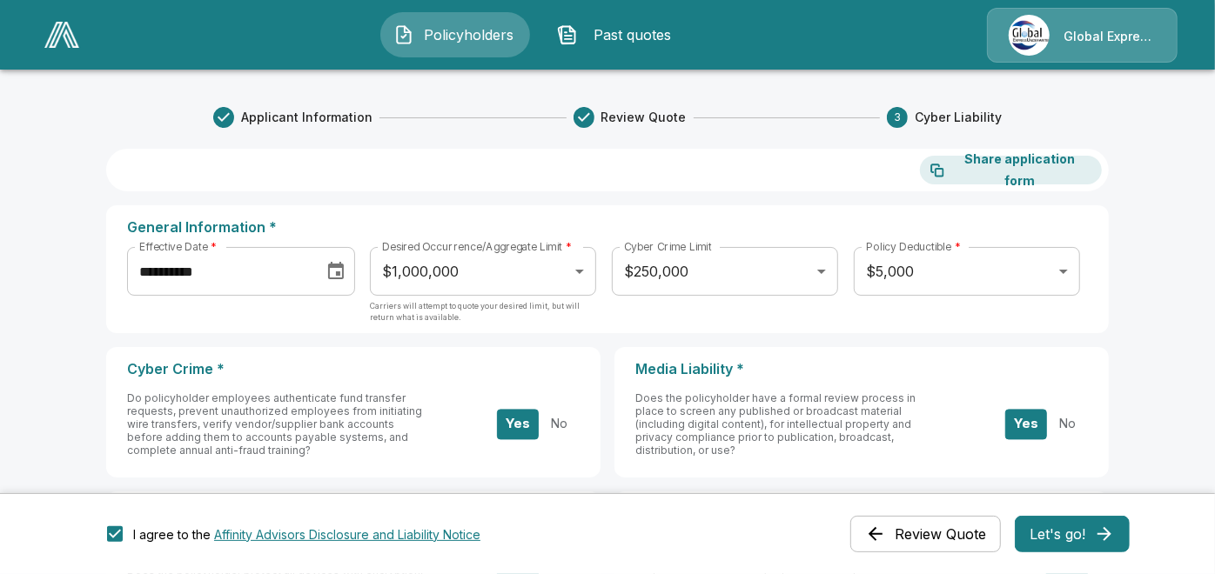
click at [1059, 530] on button "Let's go!" at bounding box center [1072, 534] width 115 height 37
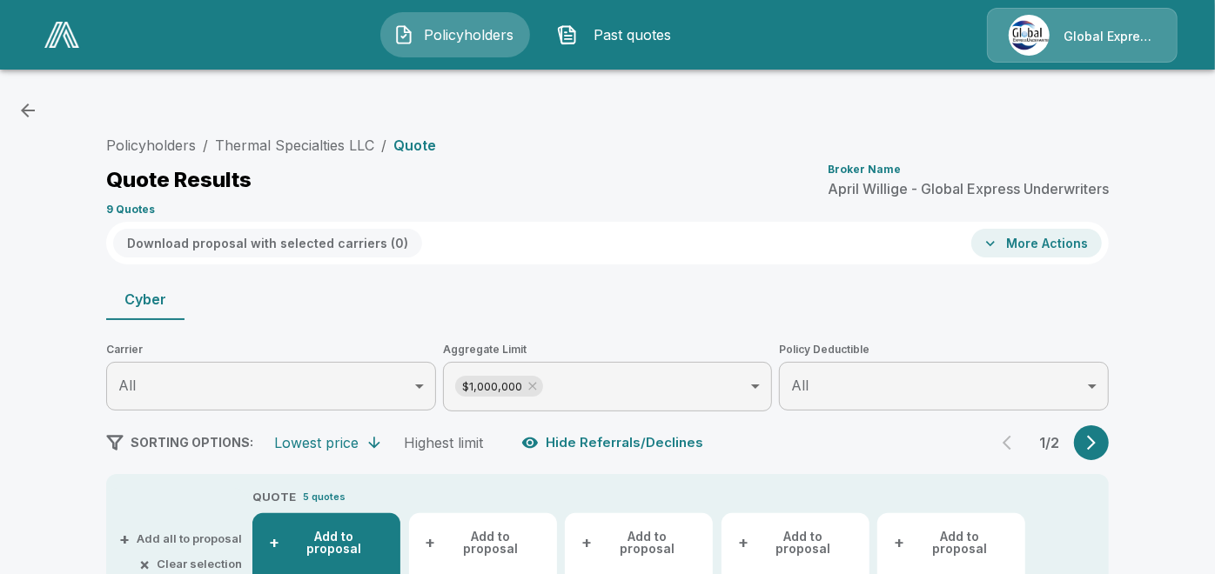
click at [1058, 237] on button "More Actions" at bounding box center [1036, 243] width 131 height 29
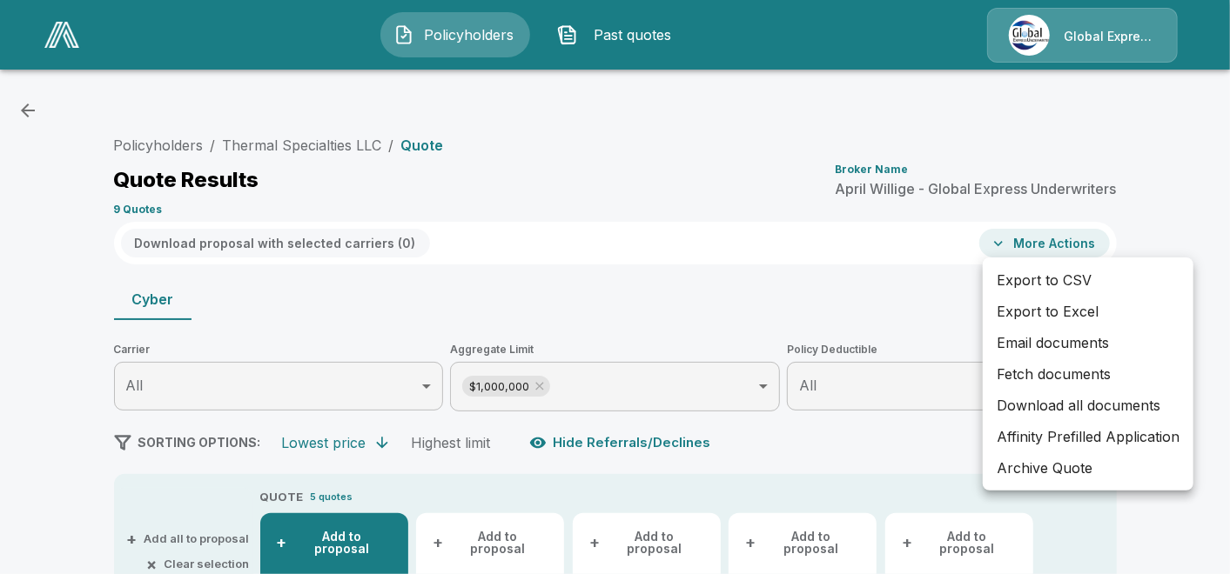
click at [1051, 468] on li "Archive Quote" at bounding box center [1088, 468] width 211 height 31
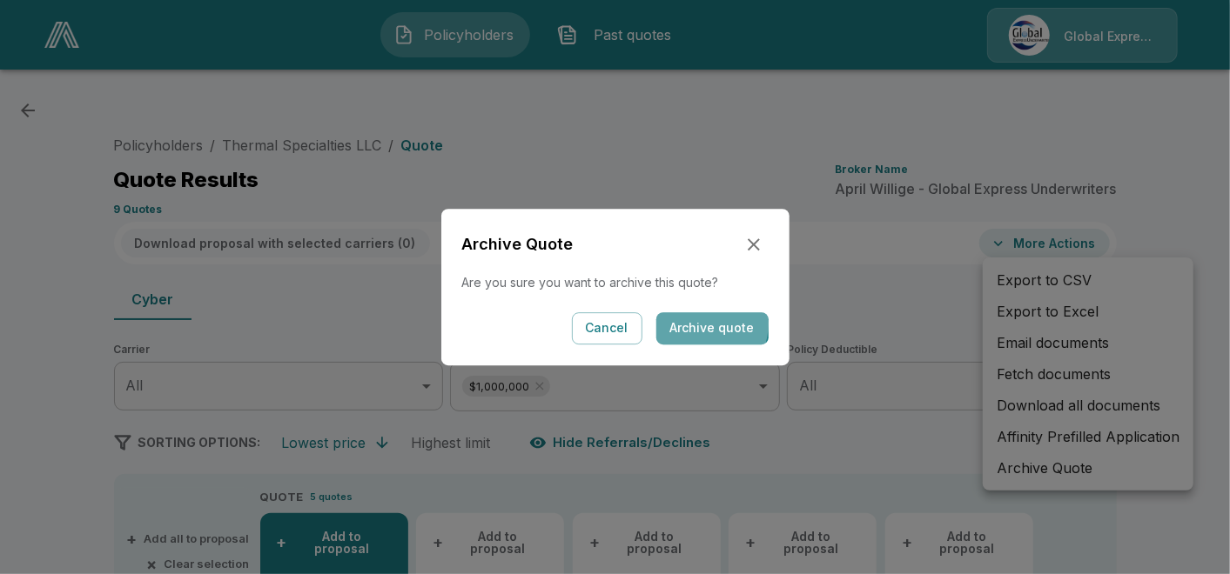
click at [707, 324] on button "Archive quote" at bounding box center [712, 328] width 112 height 32
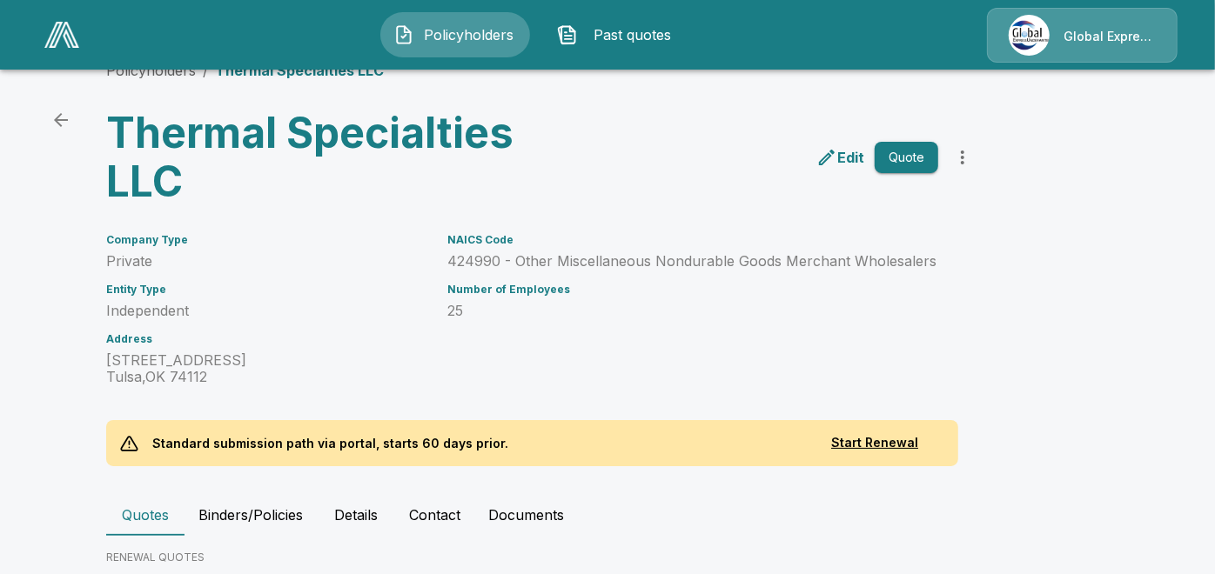
scroll to position [90, 0]
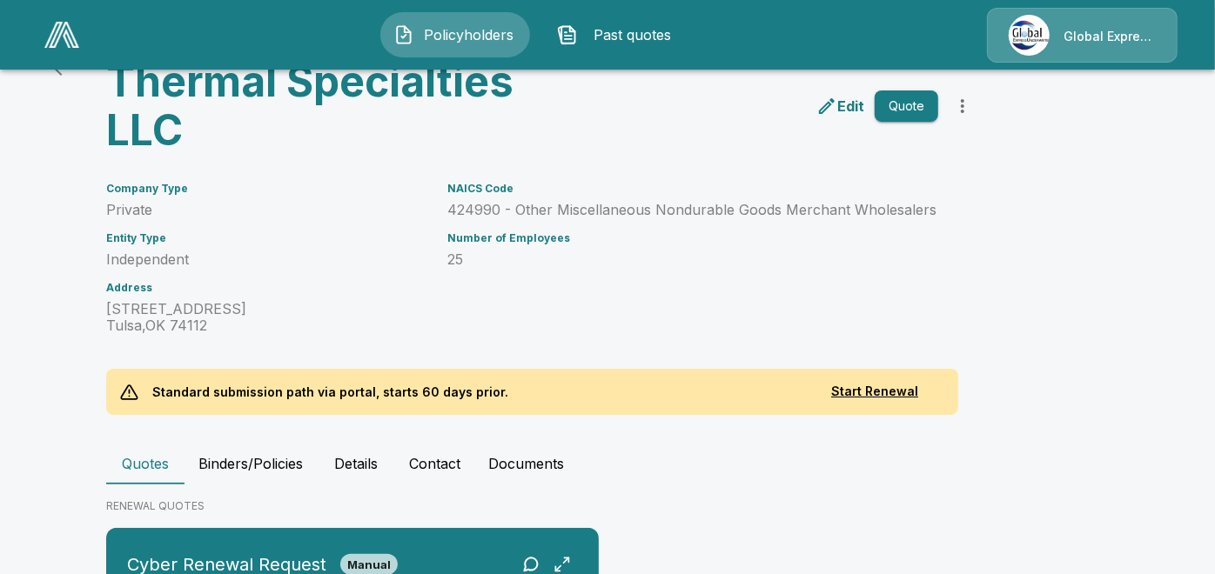
click at [858, 107] on p "Edit" at bounding box center [850, 106] width 27 height 21
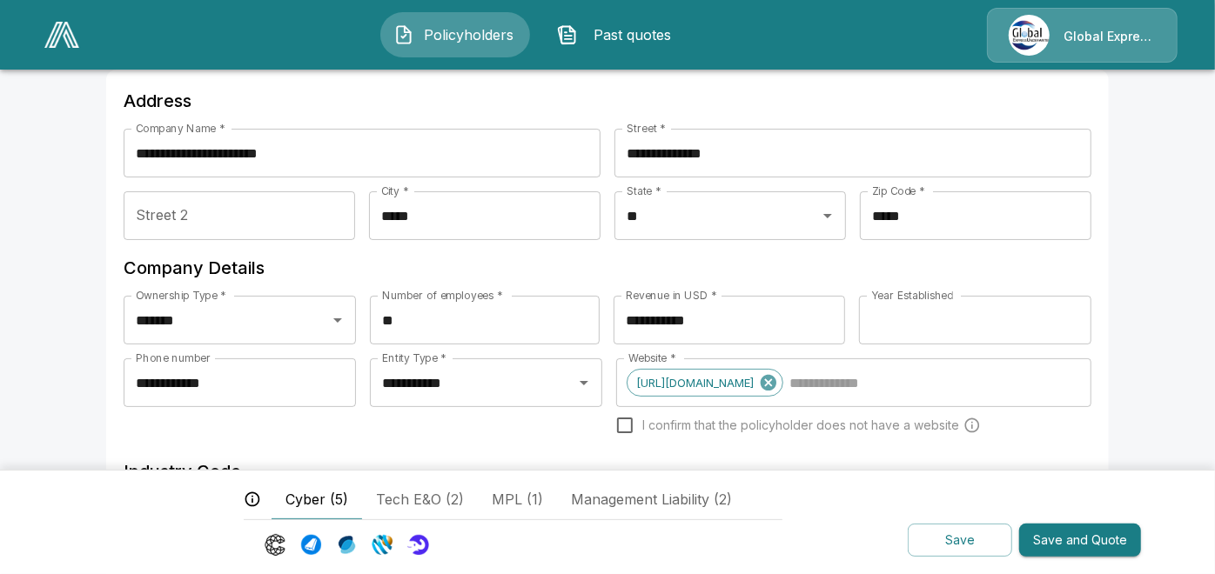
scroll to position [77, 0]
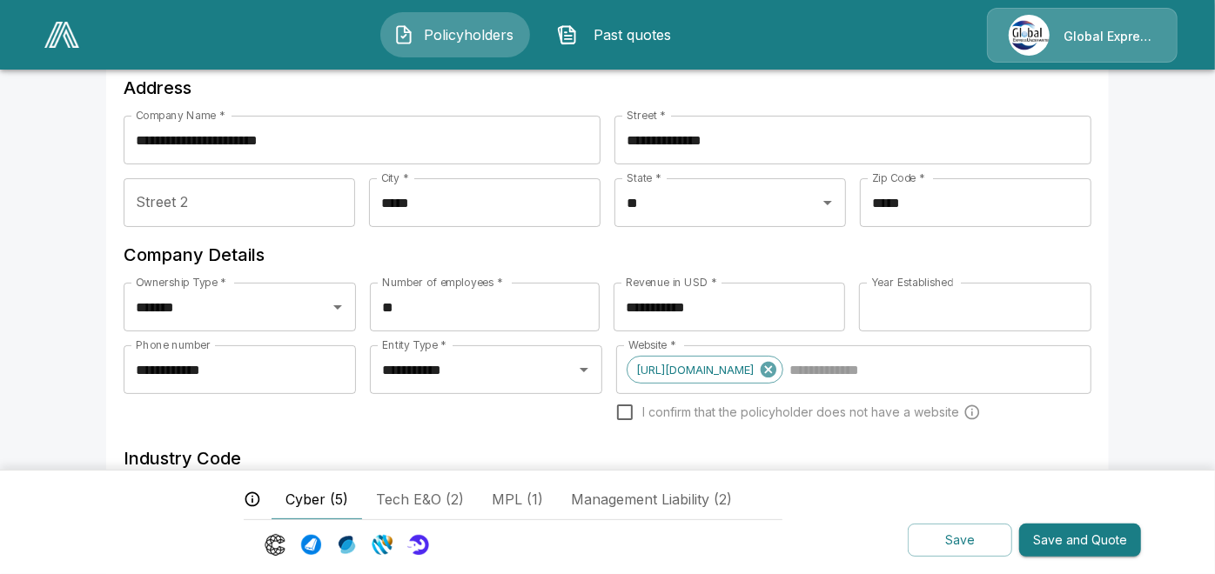
click at [433, 313] on input "**" at bounding box center [485, 307] width 230 height 49
type input "*"
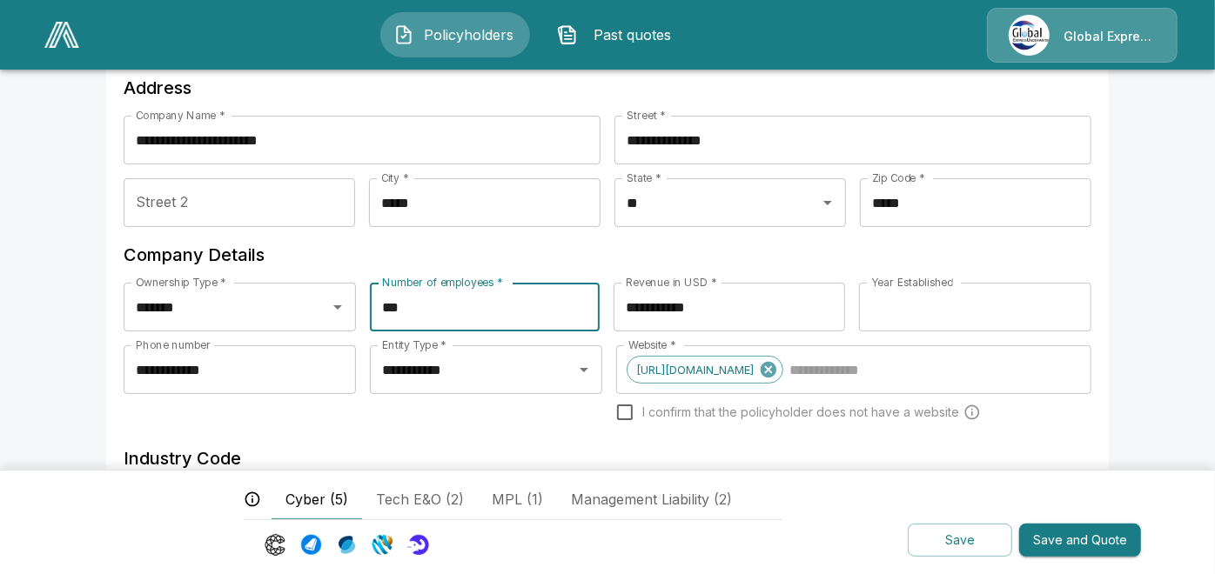
type input "***"
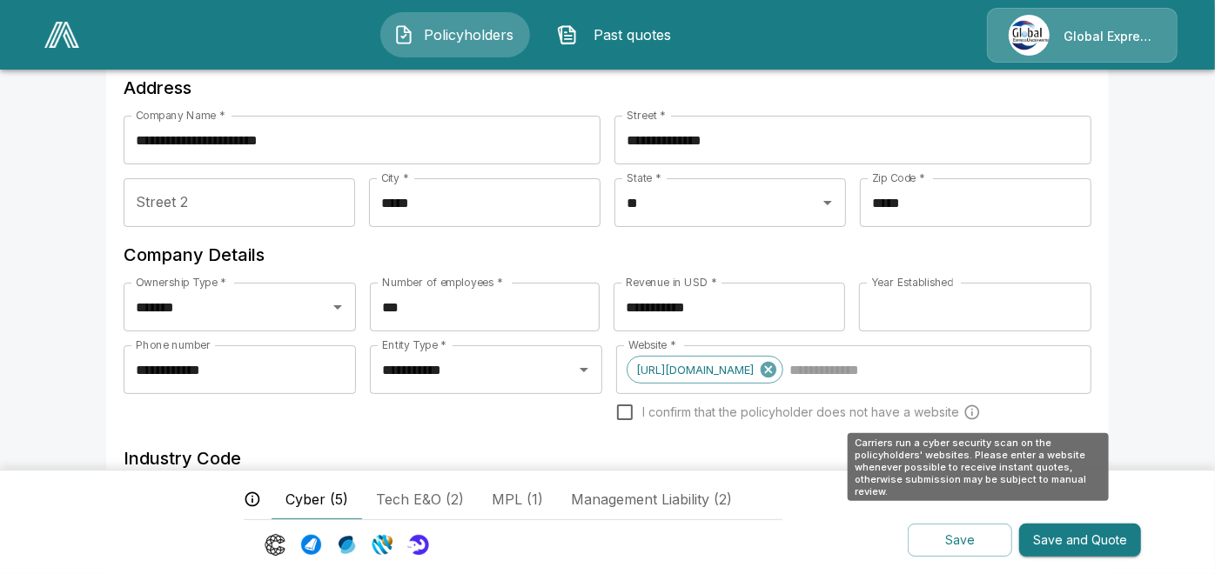
click at [979, 415] on icon "Carriers run a cyber security scan on the policyholders' websites. Please enter…" at bounding box center [971, 413] width 15 height 15
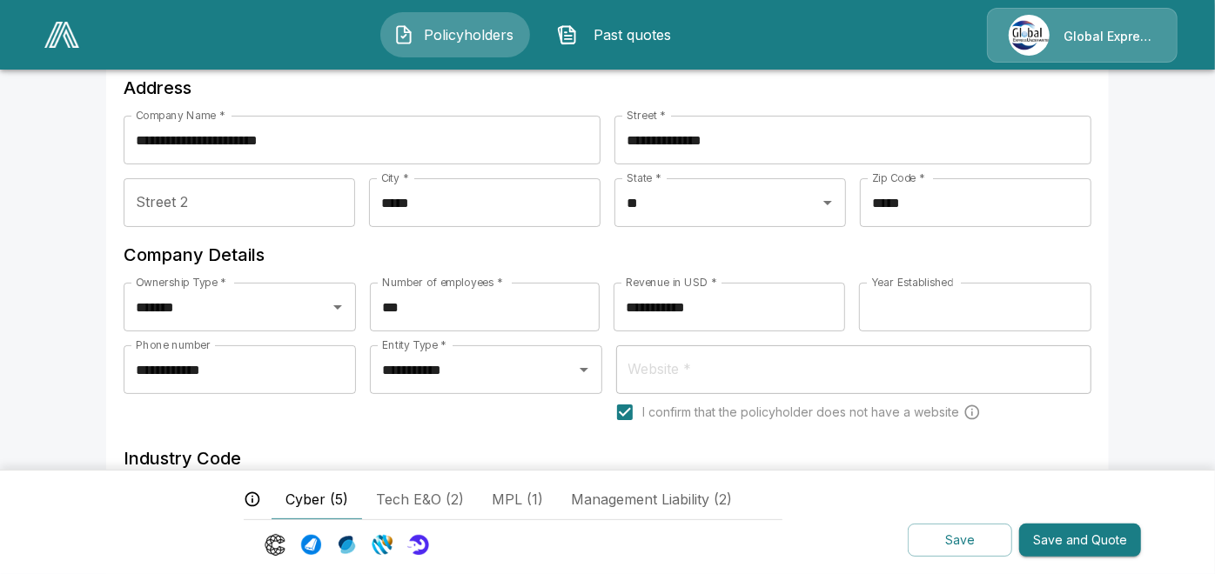
click at [1108, 543] on button "Save and Quote" at bounding box center [1080, 541] width 122 height 34
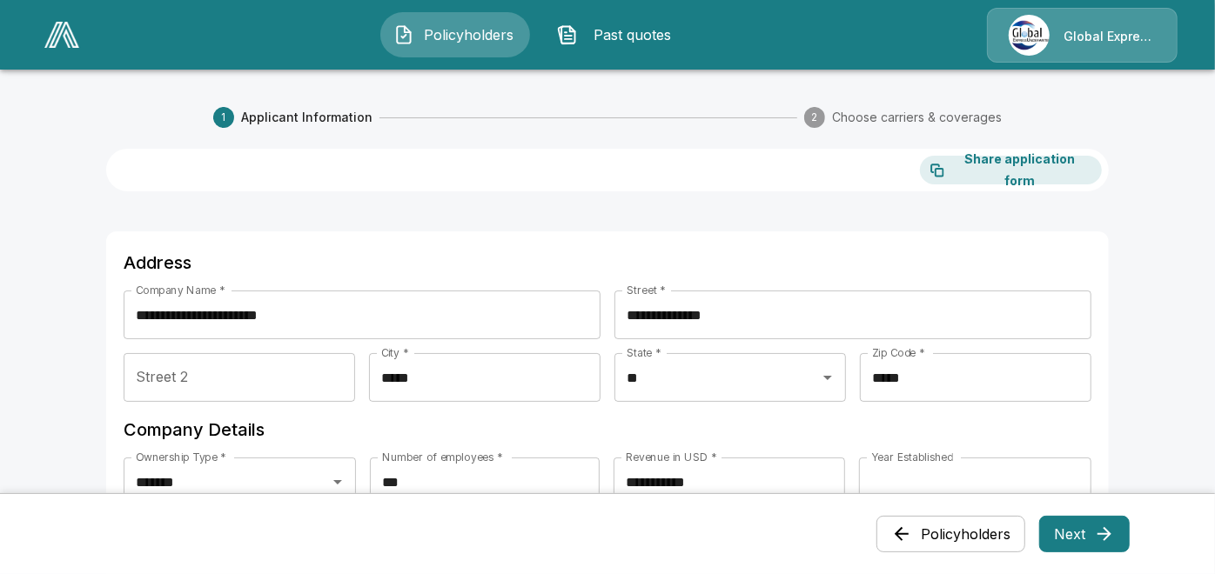
click at [1088, 532] on button "Next" at bounding box center [1084, 534] width 91 height 37
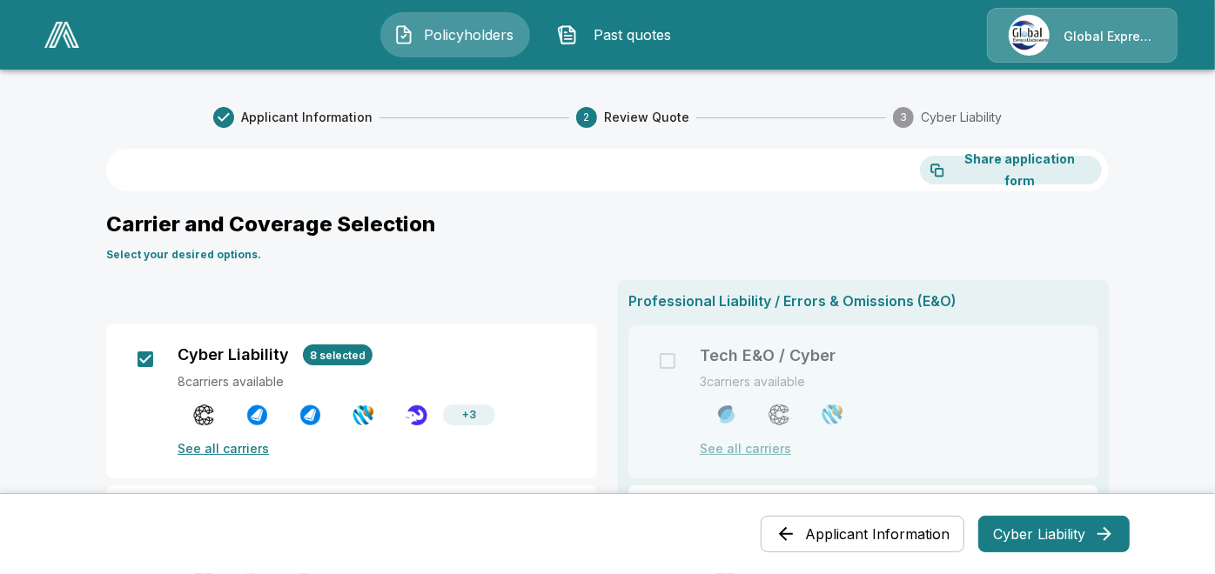
click at [1024, 532] on button "Cyber Liability" at bounding box center [1053, 534] width 151 height 37
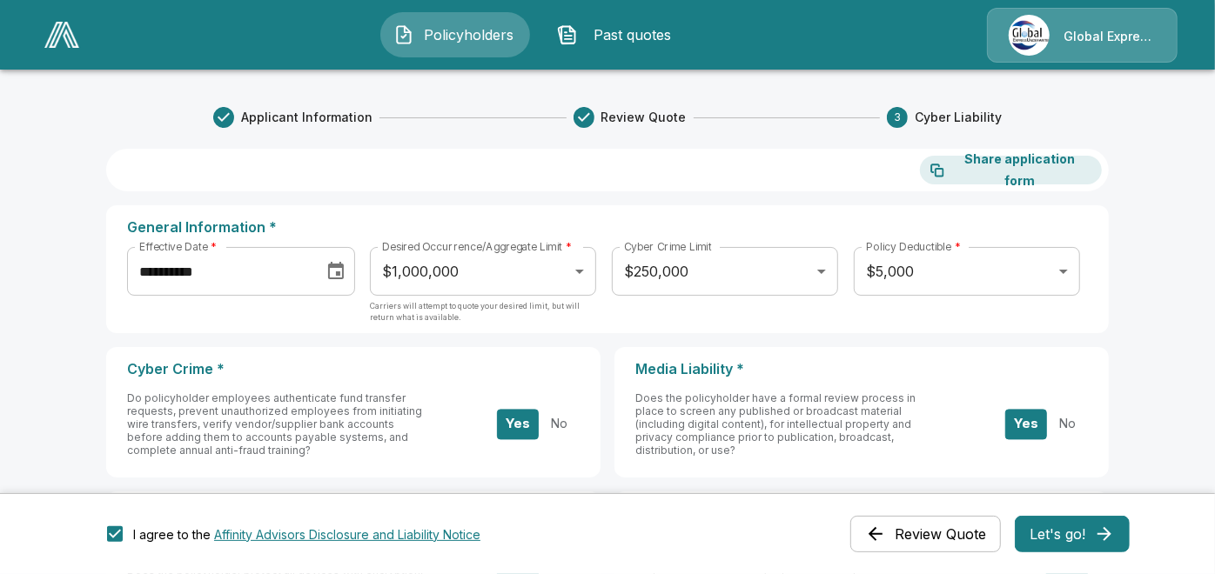
click at [1054, 533] on button "Let's go!" at bounding box center [1072, 534] width 115 height 37
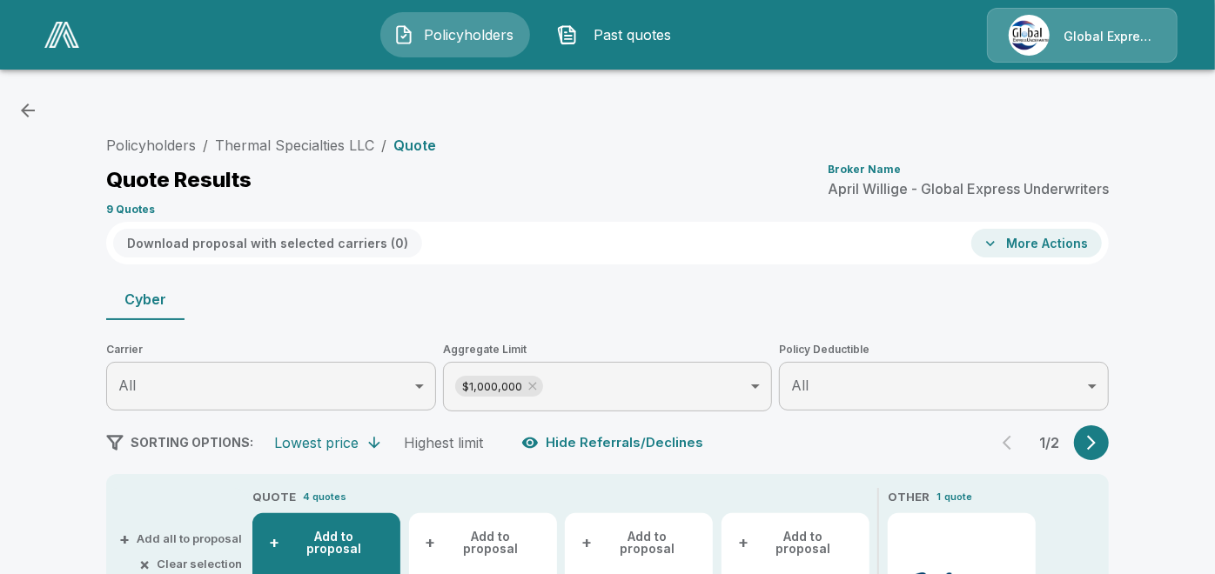
click at [1079, 242] on button "More Actions" at bounding box center [1036, 243] width 131 height 29
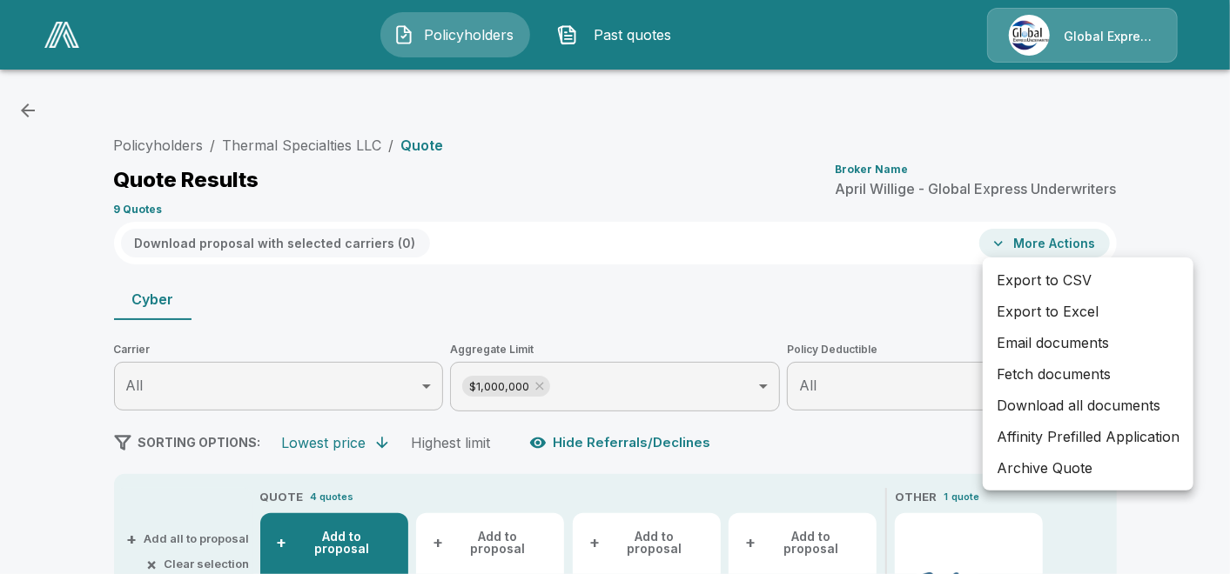
click at [1058, 472] on li "Archive Quote" at bounding box center [1088, 468] width 211 height 31
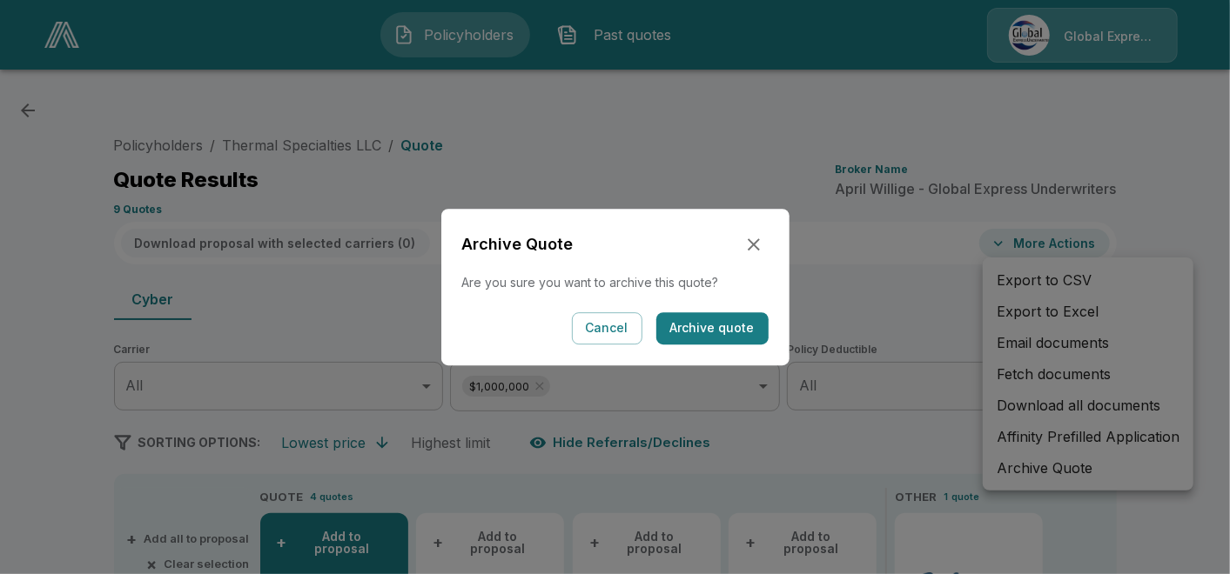
drag, startPoint x: 1058, startPoint y: 472, endPoint x: 709, endPoint y: 406, distance: 355.2
click at [709, 406] on div at bounding box center [615, 287] width 1230 height 574
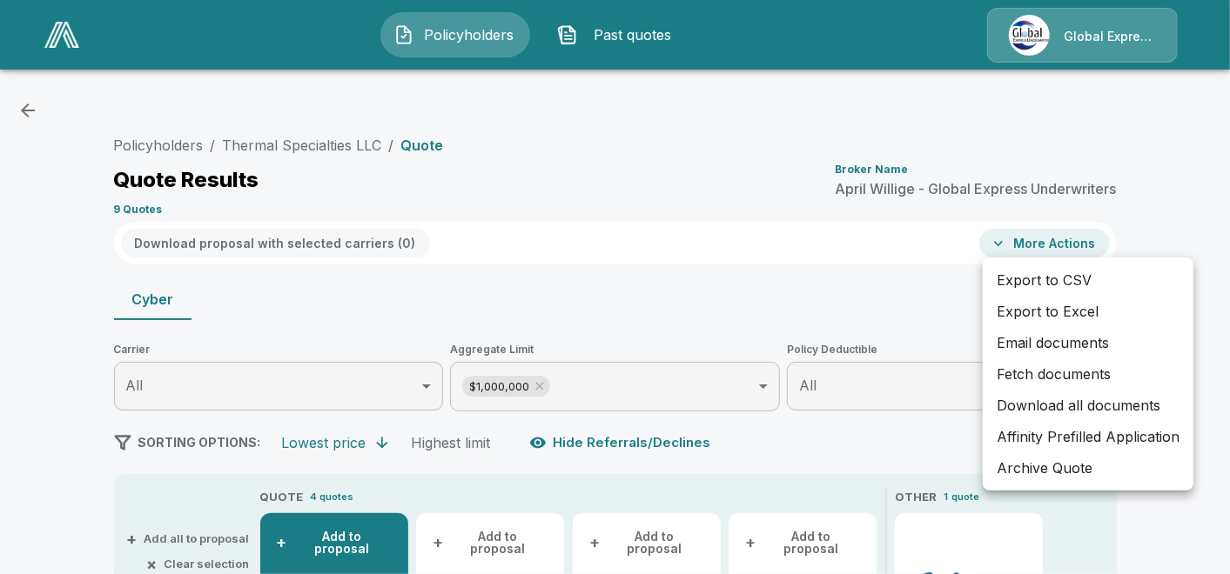
click at [1018, 472] on li "Archive Quote" at bounding box center [1088, 468] width 211 height 31
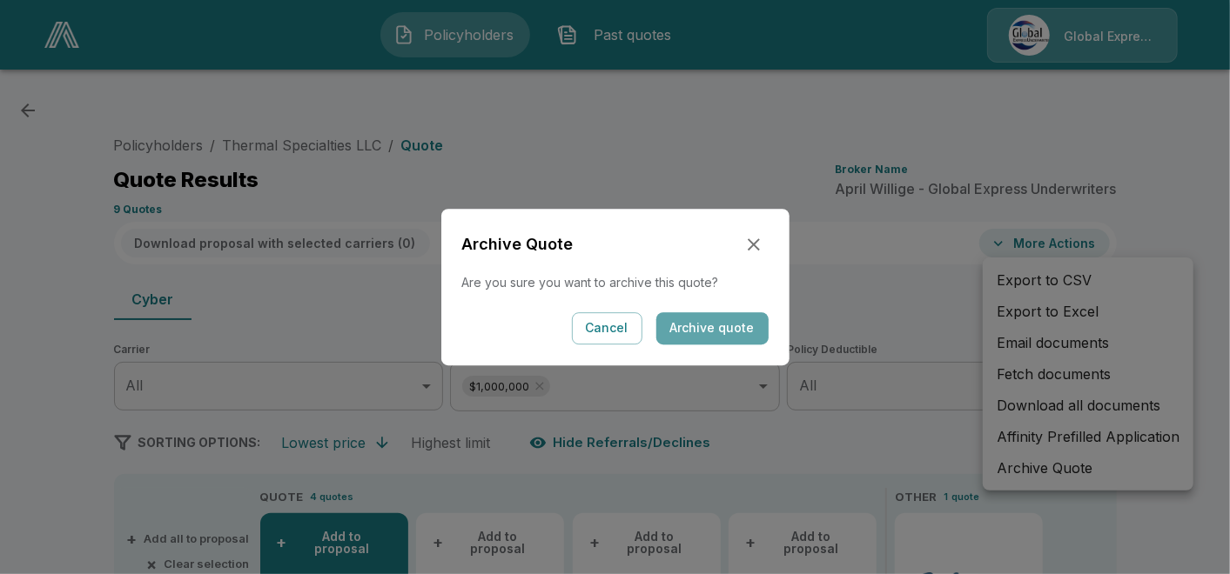
click at [724, 326] on button "Archive quote" at bounding box center [712, 328] width 112 height 32
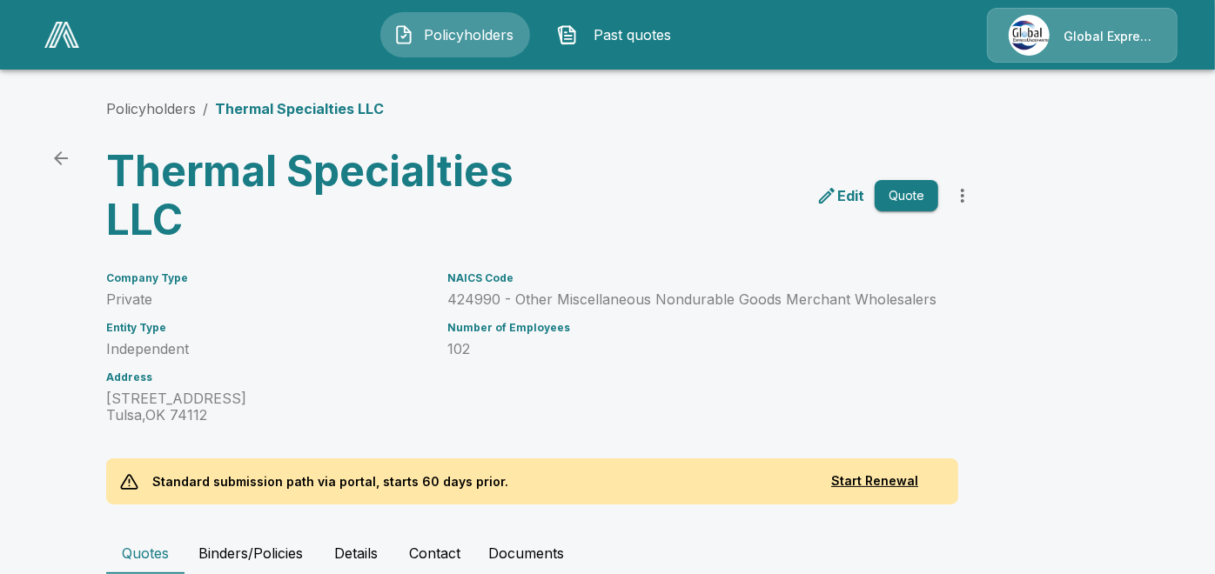
click at [856, 191] on p "Edit" at bounding box center [850, 195] width 27 height 21
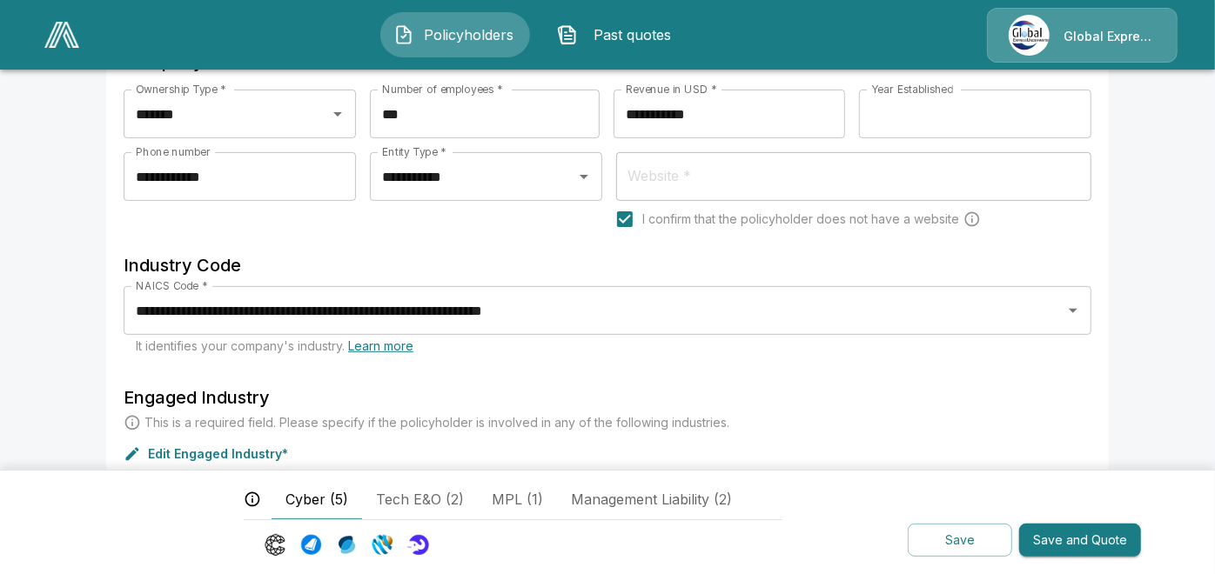
scroll to position [271, 0]
click at [999, 315] on input "**********" at bounding box center [582, 309] width 903 height 33
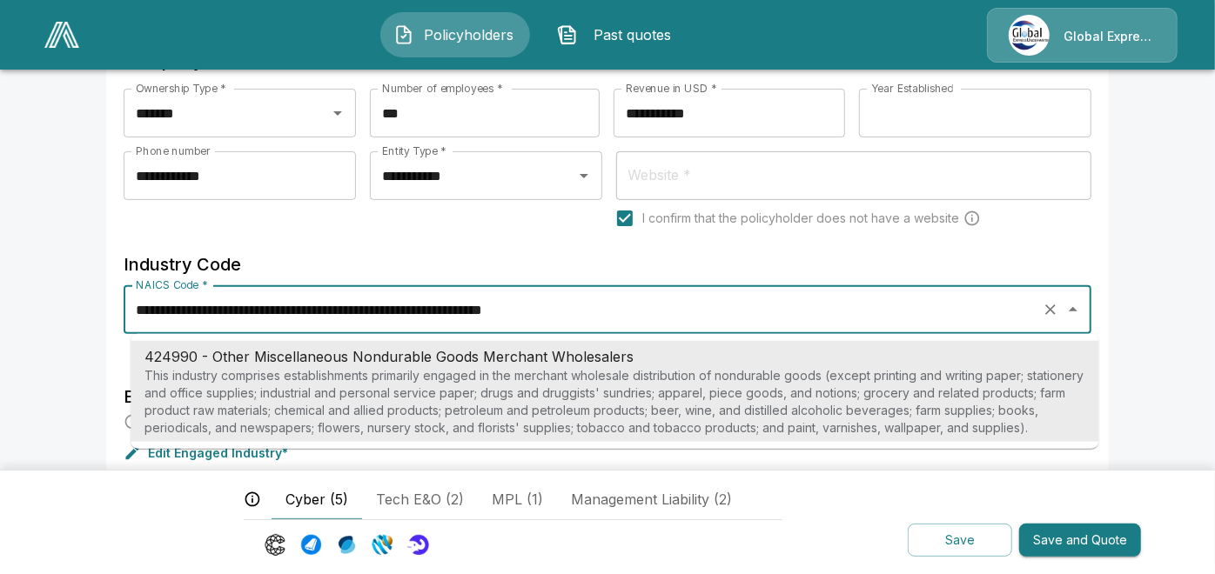
click at [1054, 312] on icon "Clear" at bounding box center [1050, 310] width 10 height 10
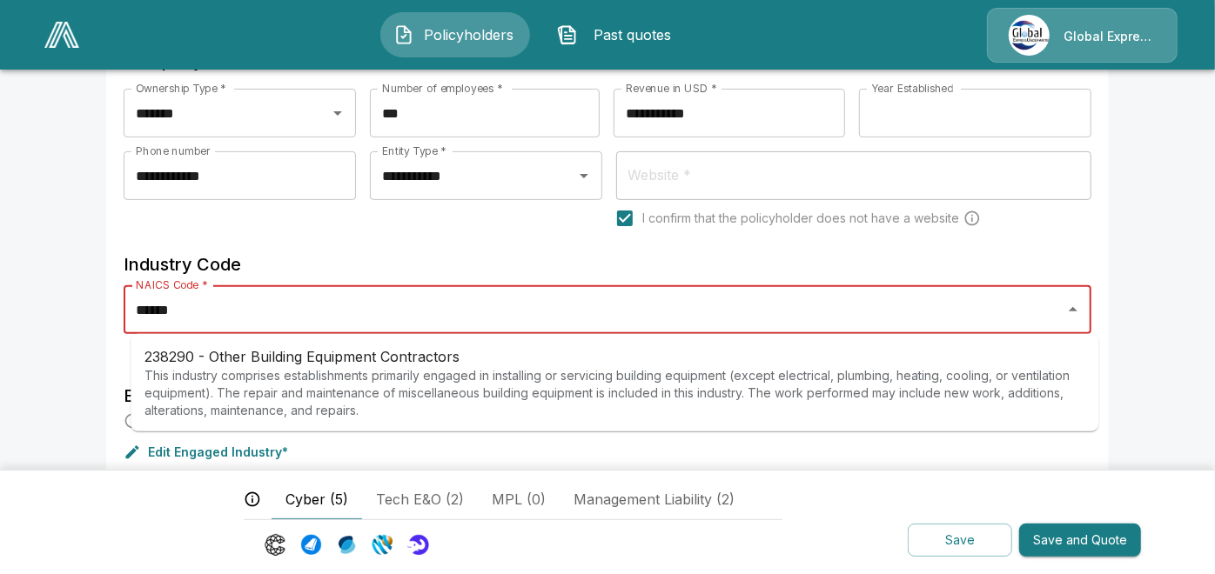
click at [761, 376] on p "This industry comprises establishments primarily engaged in installing or servi…" at bounding box center [614, 393] width 940 height 52
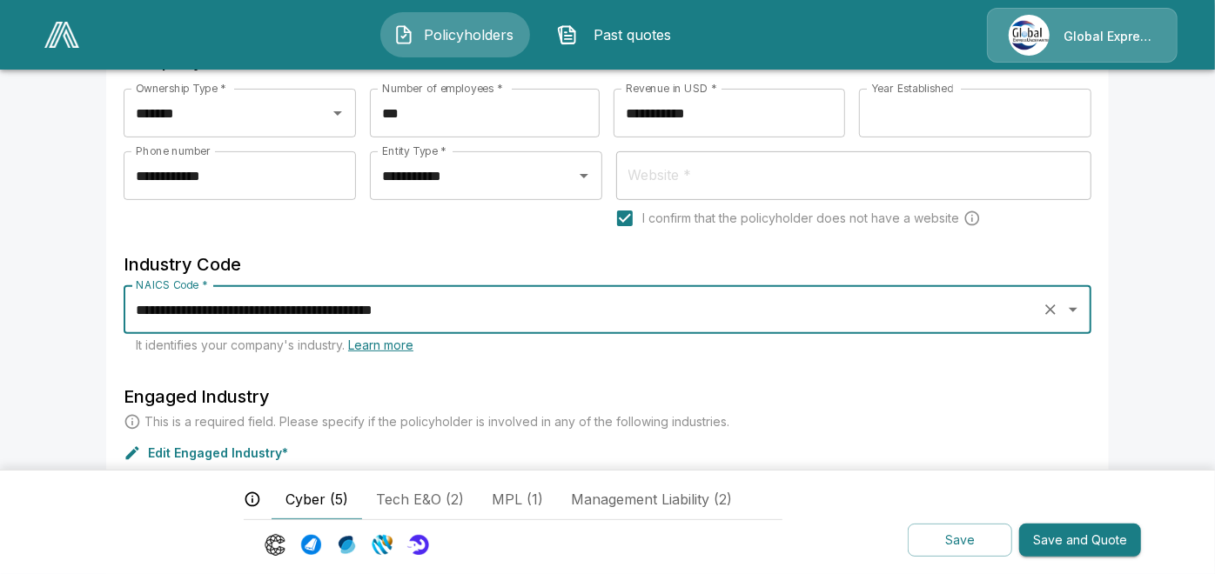
type input "**********"
drag, startPoint x: 1224, startPoint y: 559, endPoint x: 1140, endPoint y: 141, distance: 426.1
click at [1140, 141] on main "**********" at bounding box center [607, 388] width 1215 height 1318
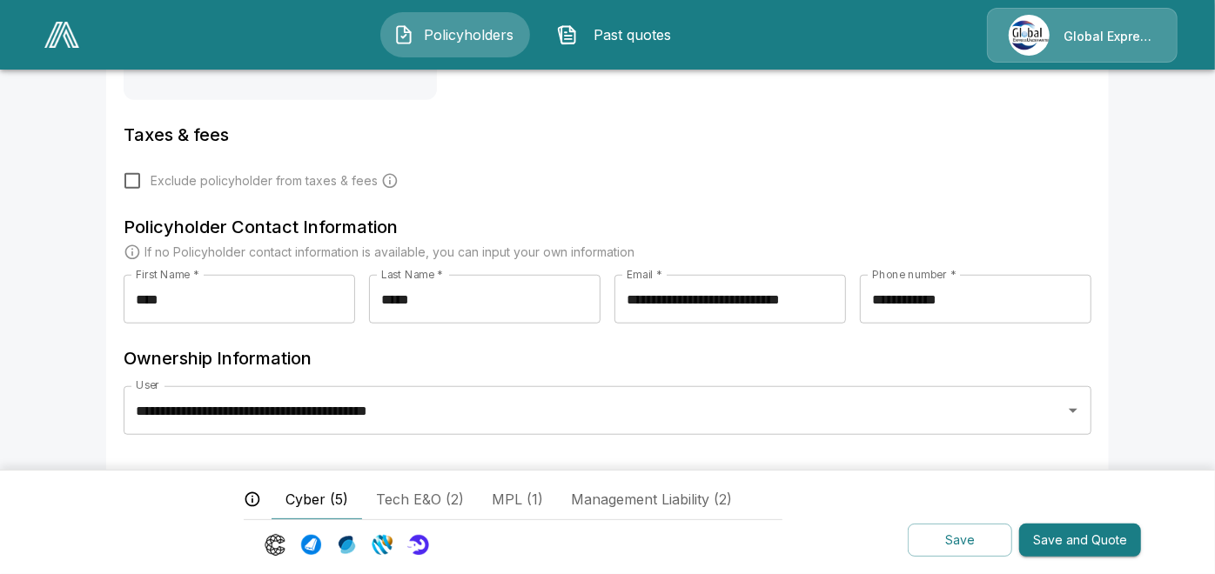
scroll to position [742, 0]
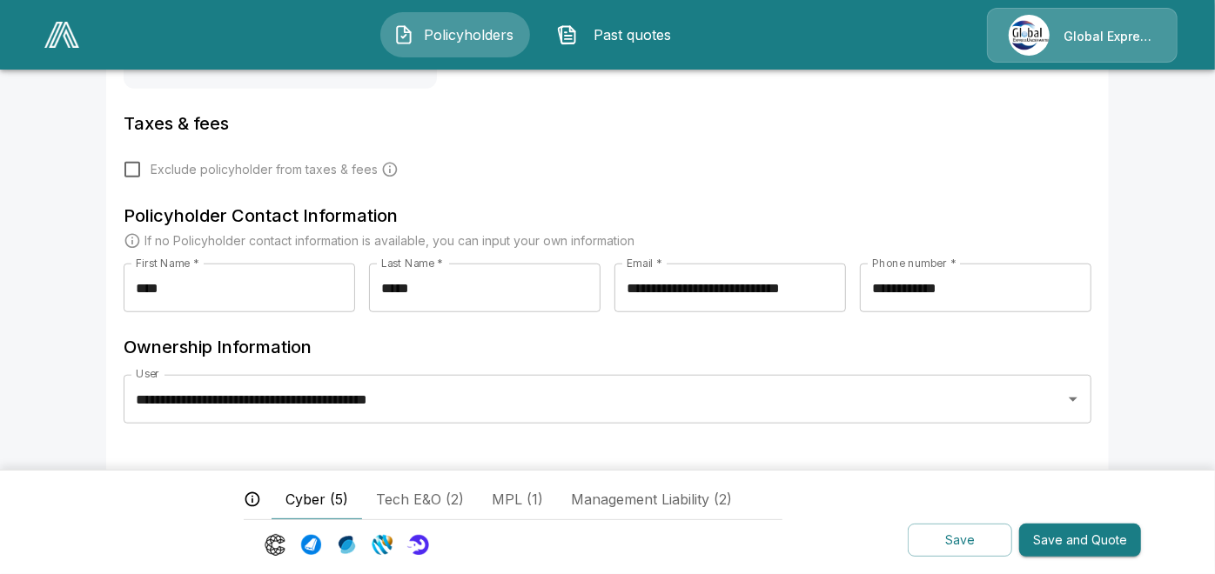
click at [1074, 544] on button "Save and Quote" at bounding box center [1080, 541] width 122 height 34
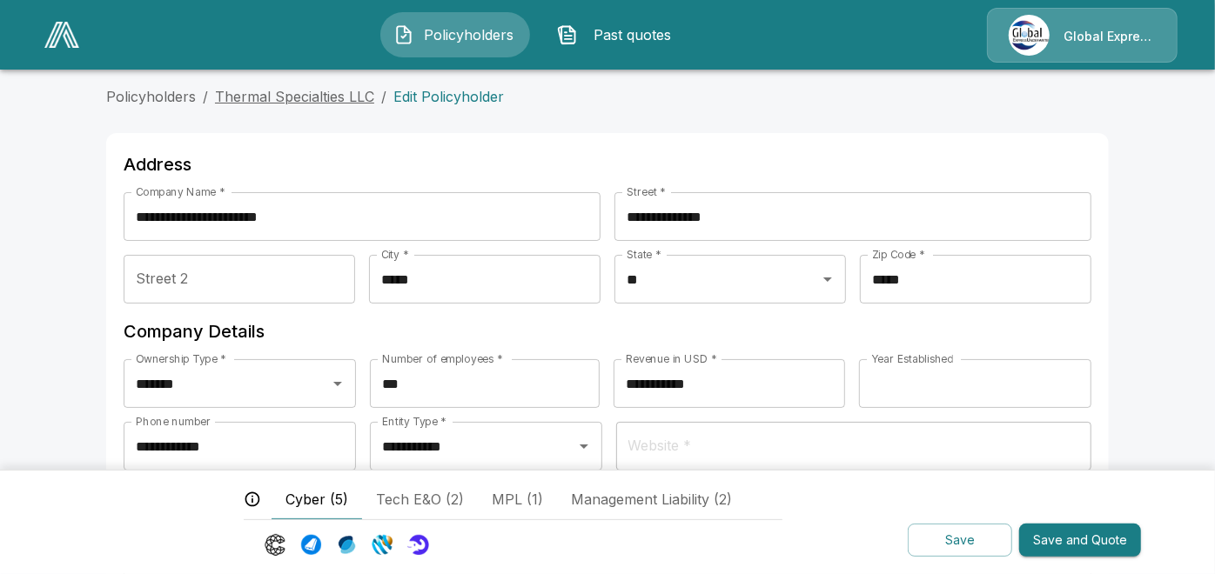
click at [325, 98] on link "Thermal Specialties LLC" at bounding box center [294, 96] width 159 height 17
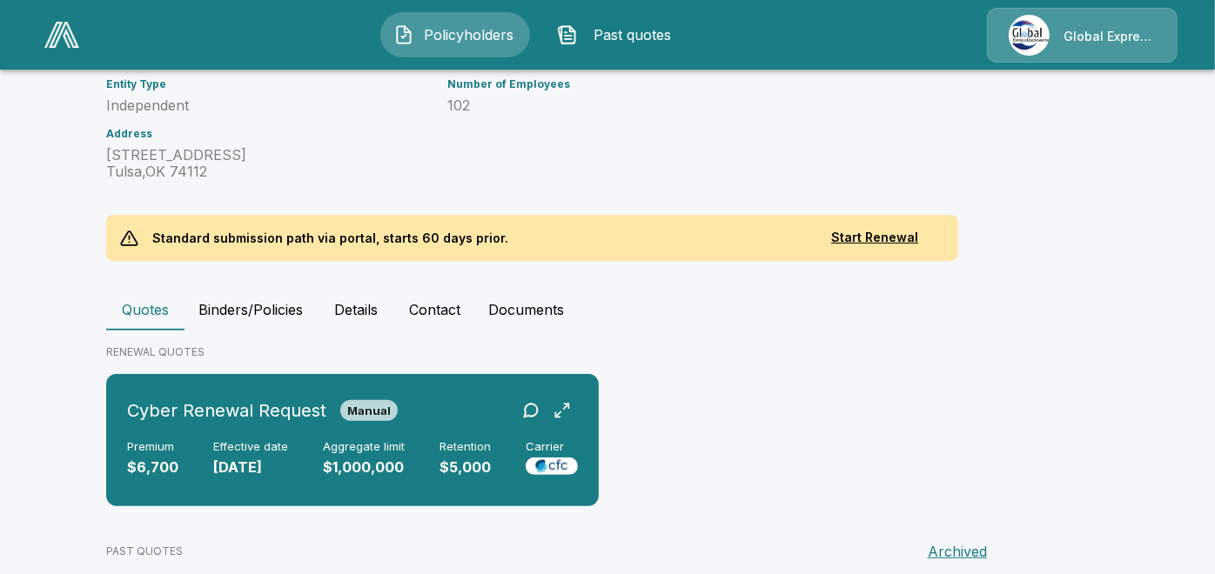
scroll to position [283, 0]
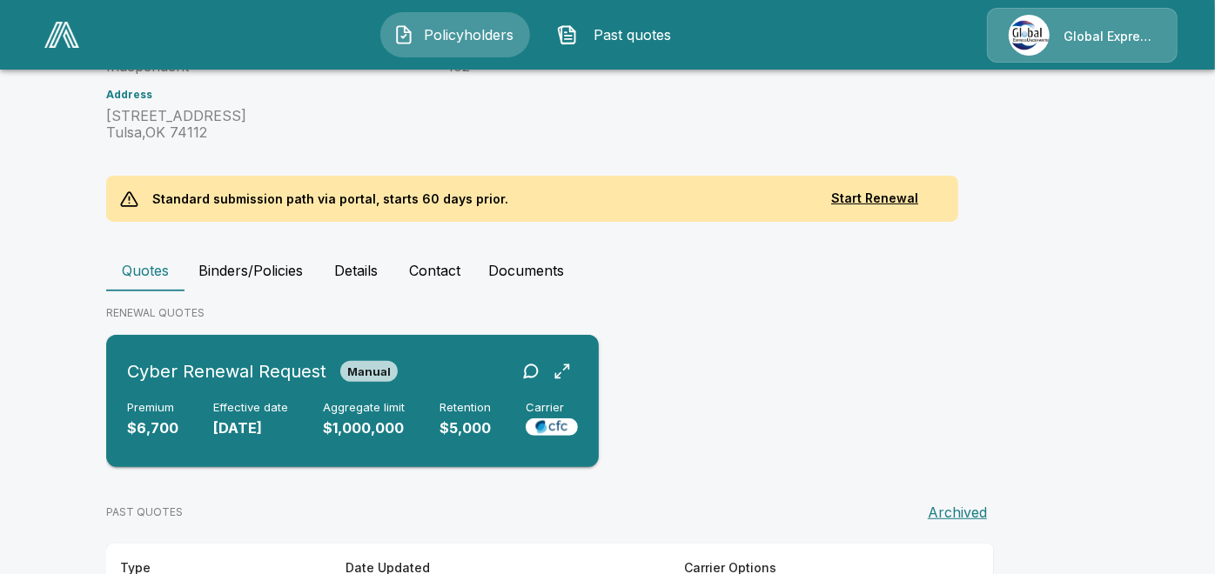
click at [379, 374] on span "Manual" at bounding box center [368, 372] width 57 height 14
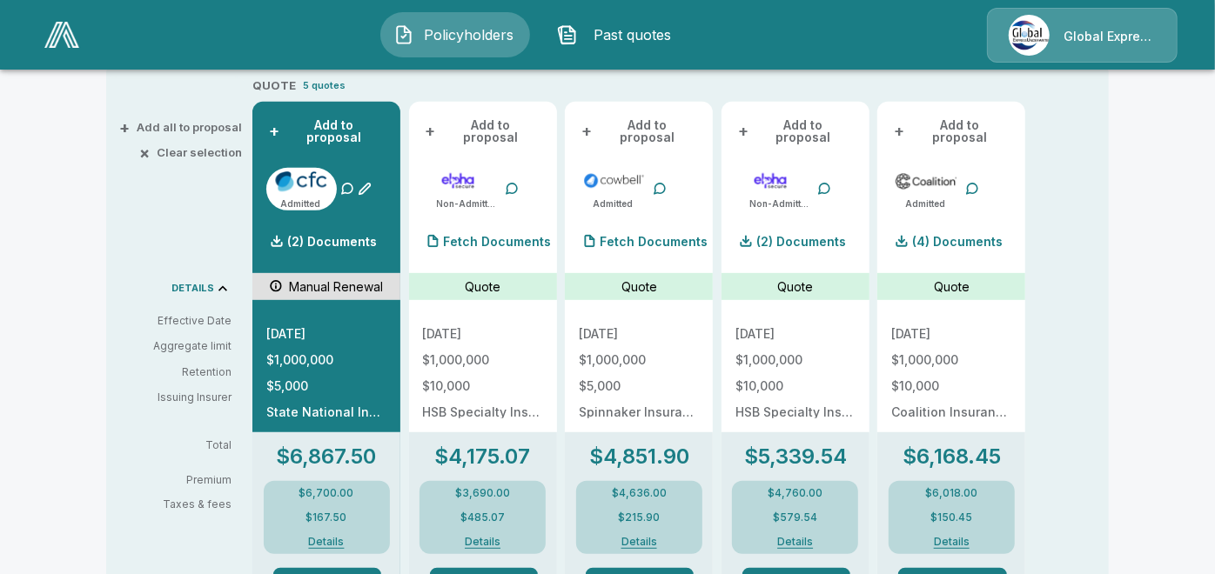
scroll to position [450, 0]
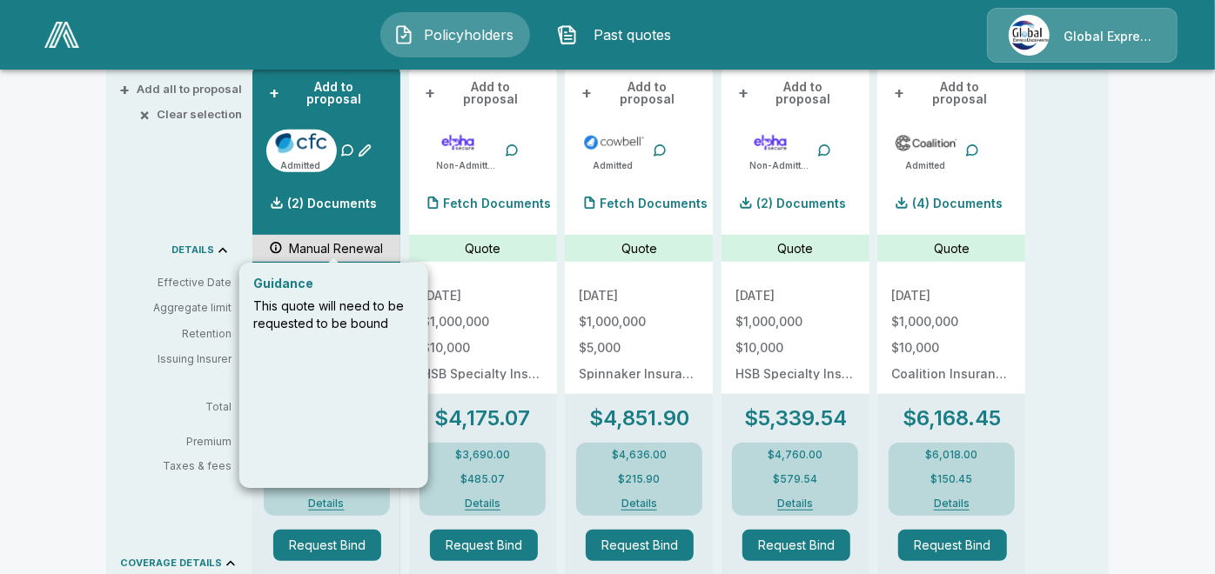
click at [350, 239] on p "Manual Renewal" at bounding box center [336, 248] width 94 height 18
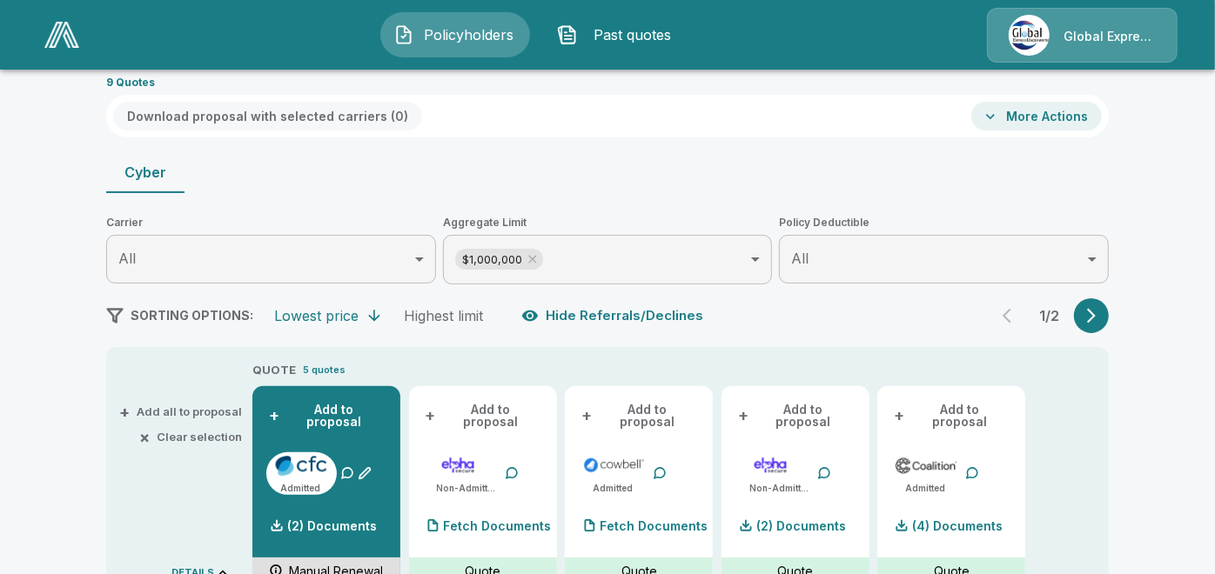
scroll to position [205, 0]
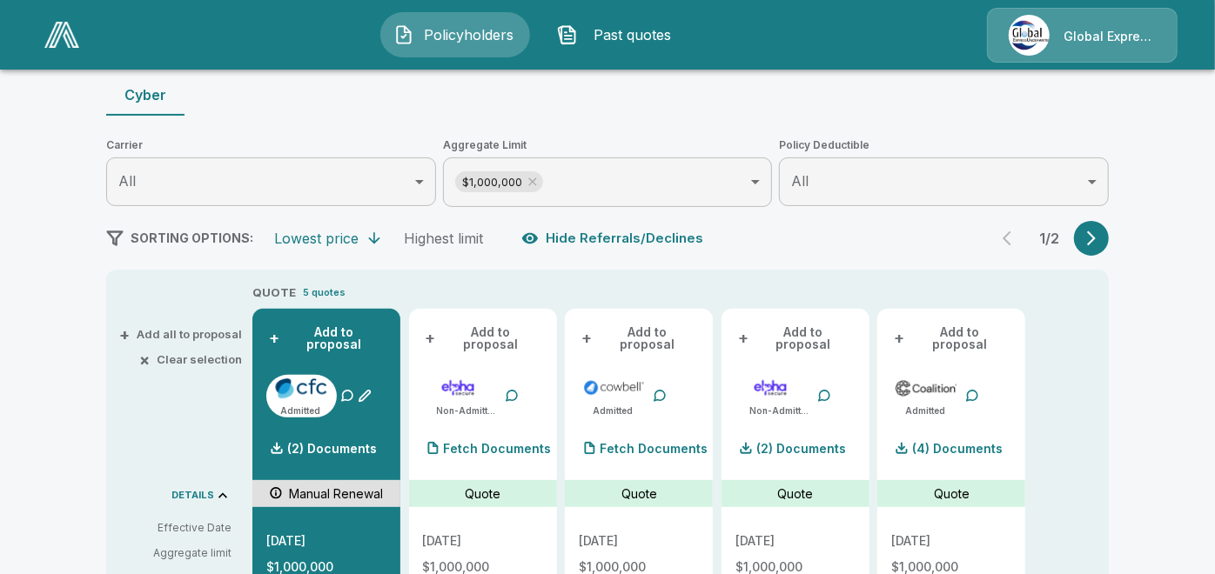
click at [636, 330] on button "+ Add to proposal" at bounding box center [639, 338] width 120 height 31
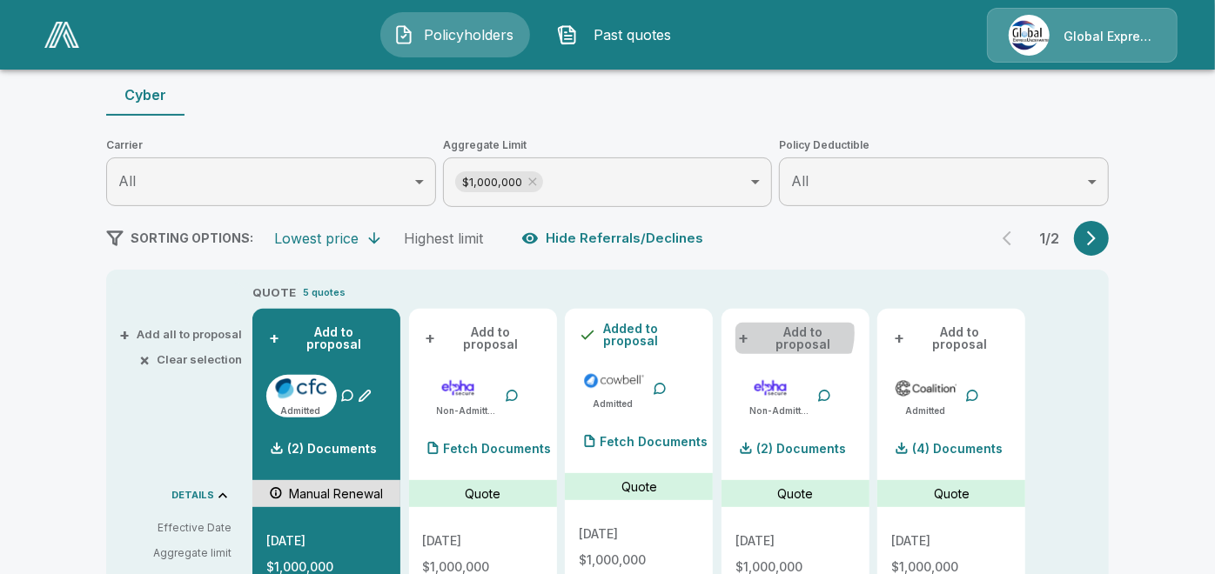
click at [792, 333] on button "+ Add to proposal" at bounding box center [795, 338] width 120 height 31
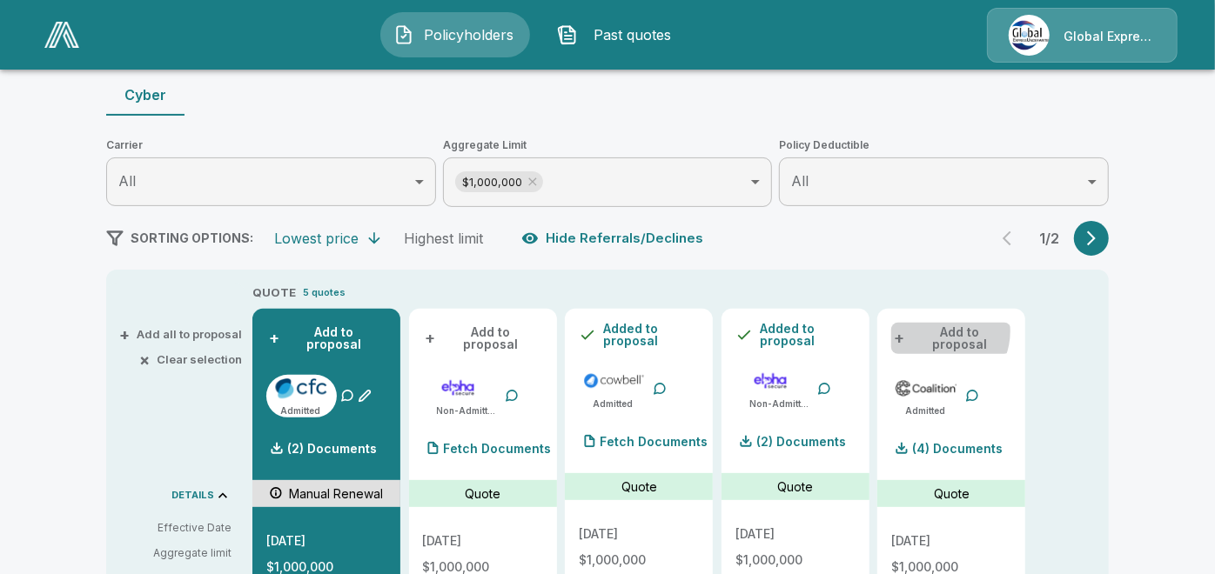
click at [947, 332] on button "+ Add to proposal" at bounding box center [951, 338] width 120 height 31
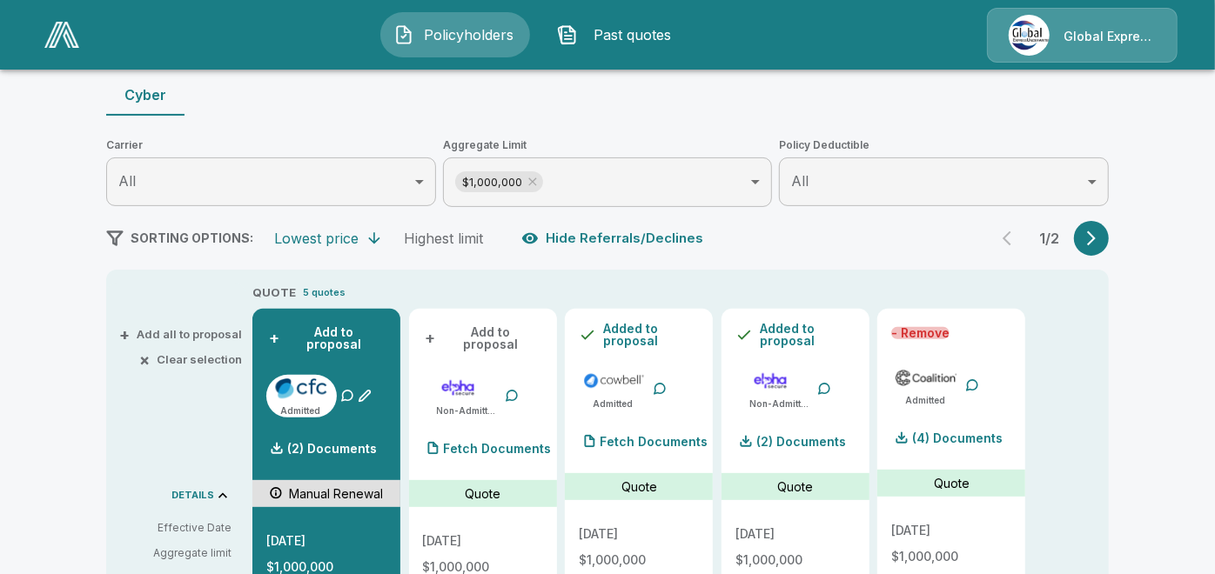
click at [947, 332] on button "- Remove" at bounding box center [920, 333] width 58 height 12
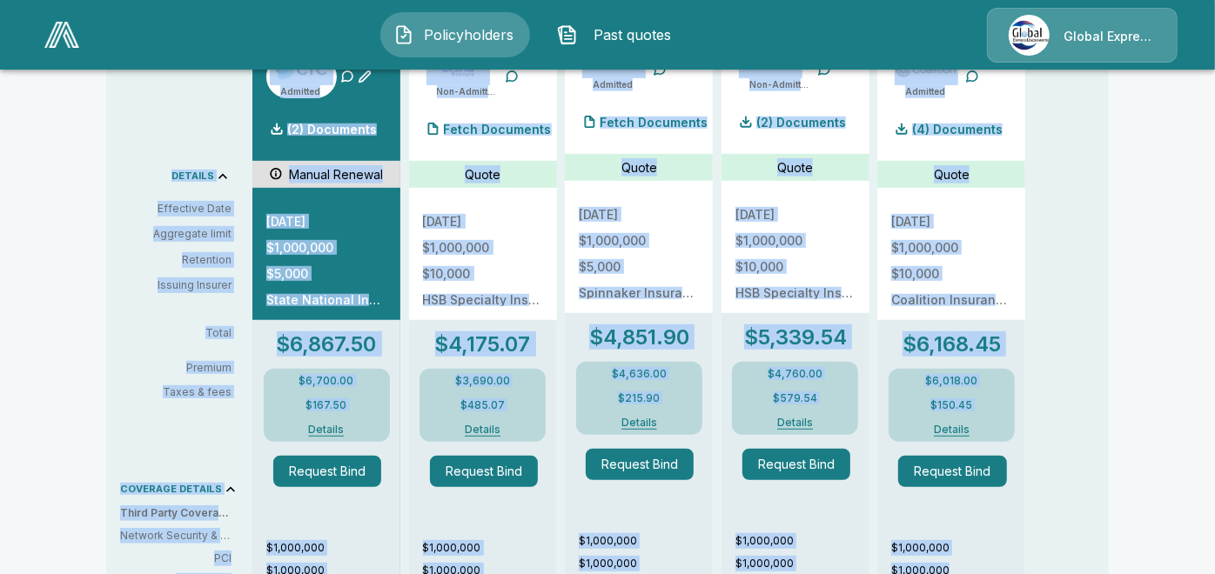
scroll to position [526, 0]
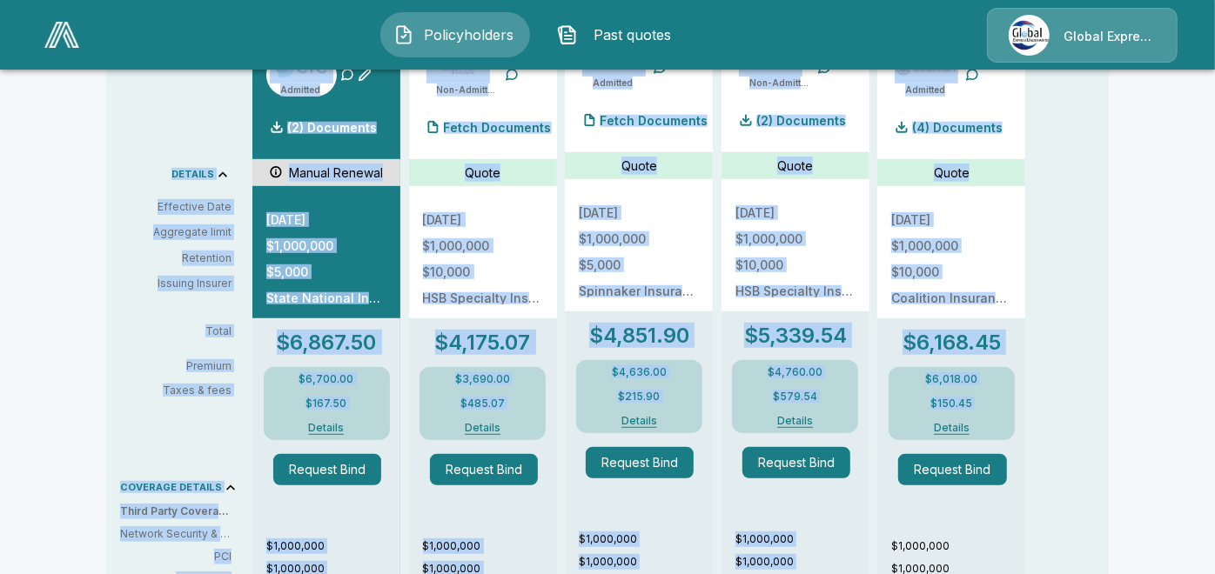
drag, startPoint x: 628, startPoint y: 145, endPoint x: 1022, endPoint y: 367, distance: 451.7
click at [1022, 367] on div "Policyholders / Thermal Specialties LLC / Quote Quote Results Broker Name [PERS…" at bounding box center [607, 434] width 1044 height 1664
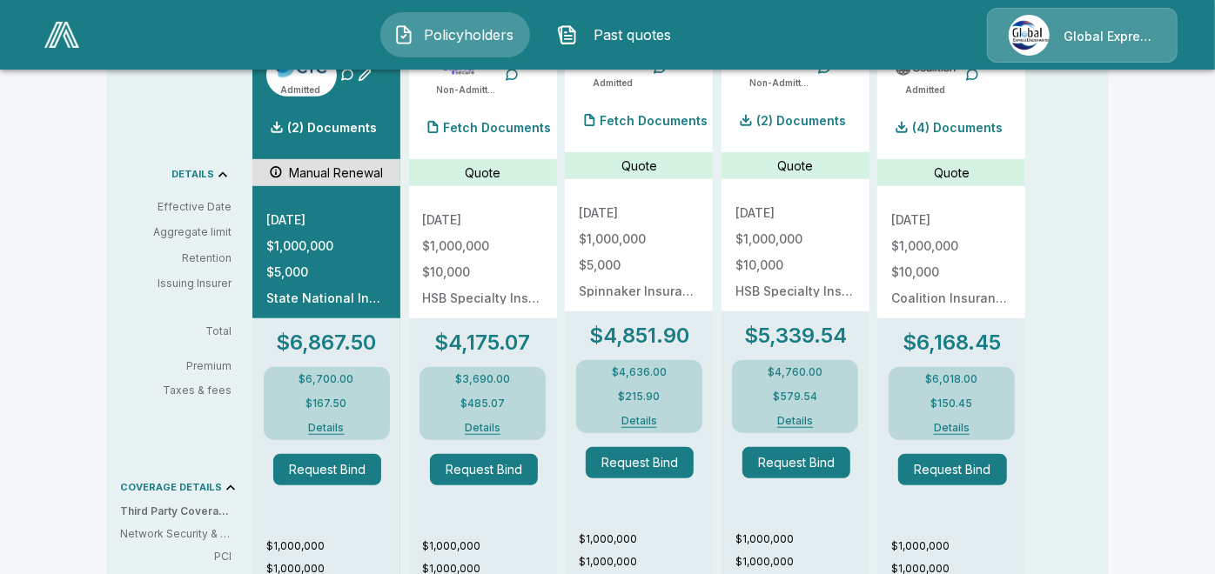
click at [1206, 67] on header "Policyholders Past quotes Global Express Underwriters" at bounding box center [607, 35] width 1215 height 70
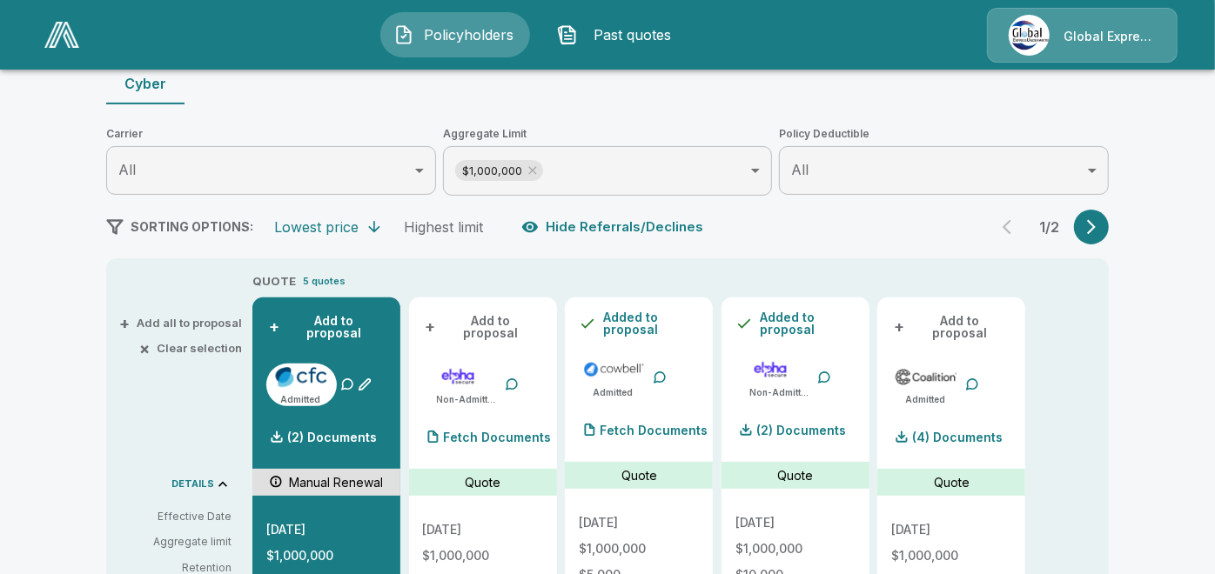
scroll to position [191, 0]
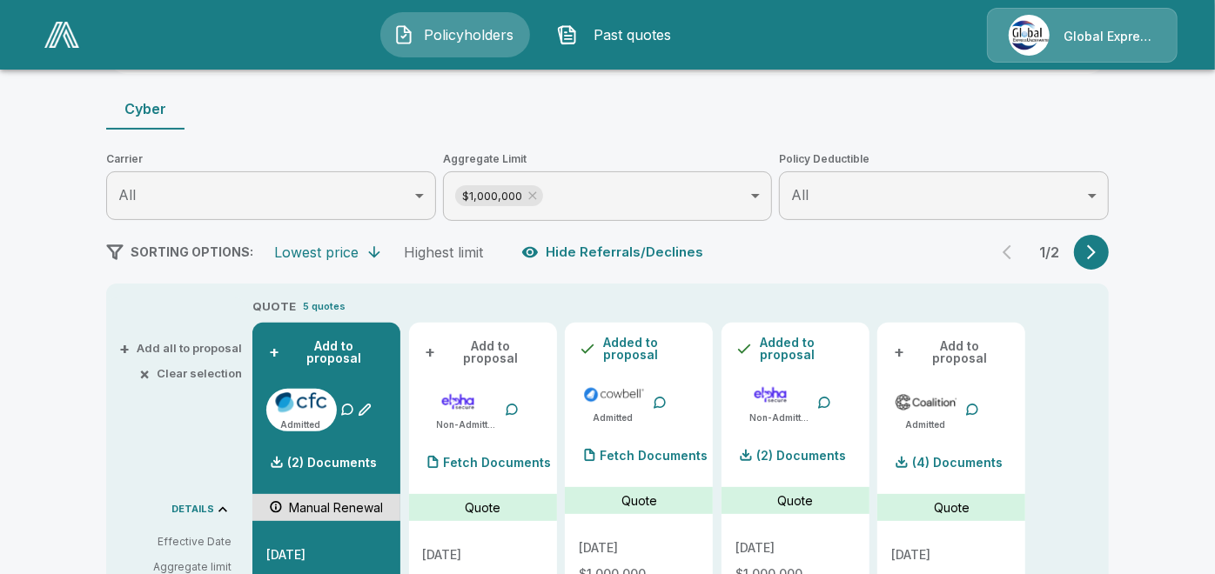
click at [970, 346] on button "+ Add to proposal" at bounding box center [951, 352] width 120 height 31
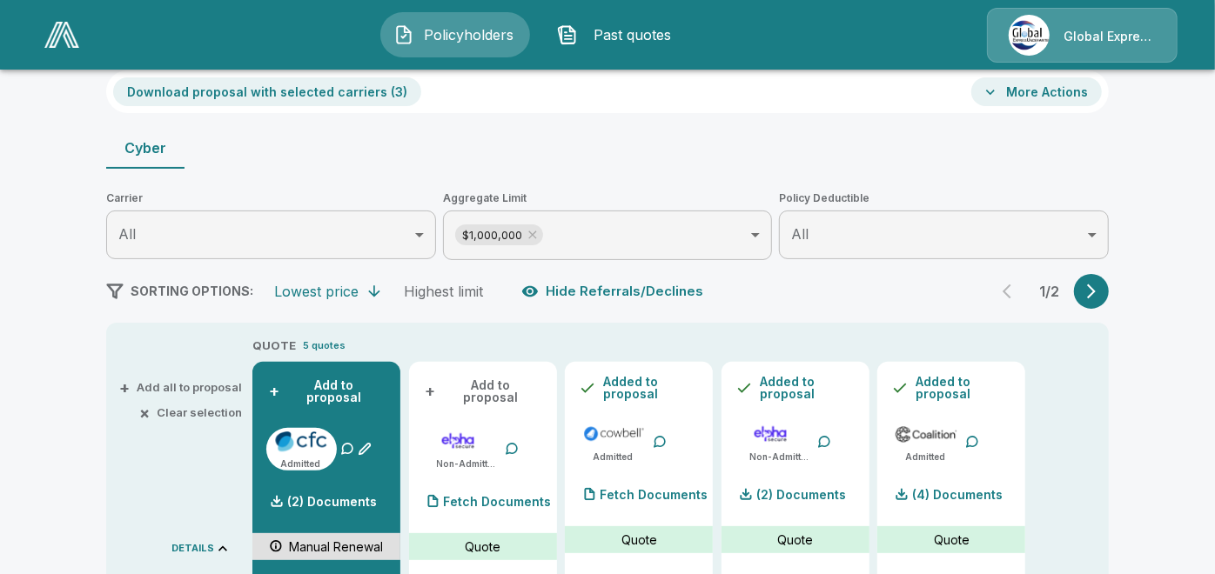
scroll to position [0, 0]
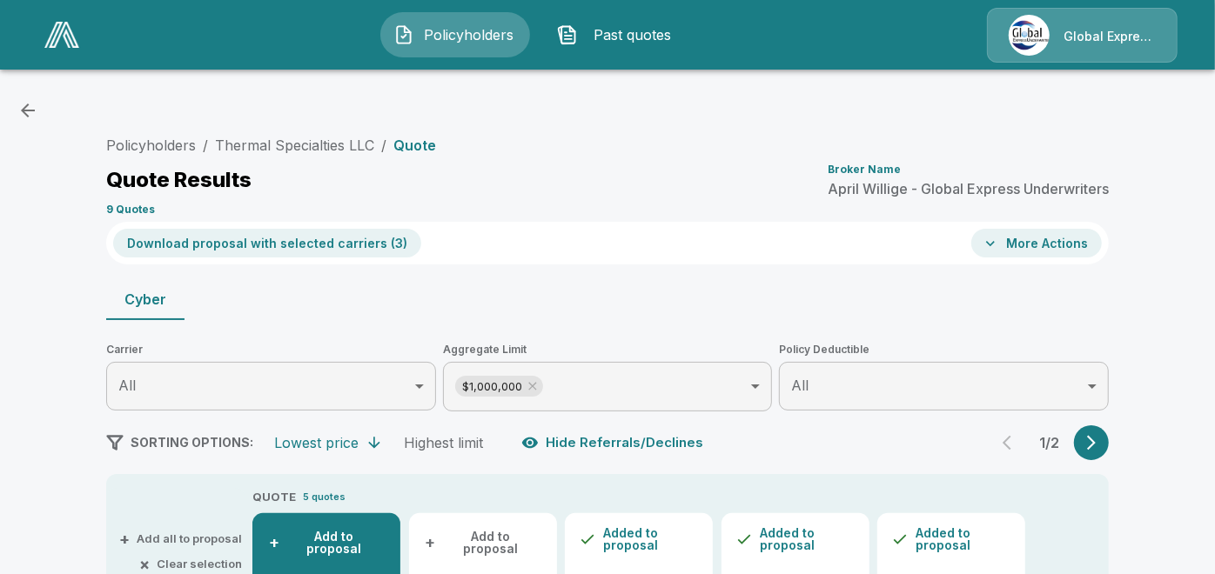
click at [310, 237] on button "Download proposal with selected carriers ( 3 )" at bounding box center [267, 243] width 308 height 29
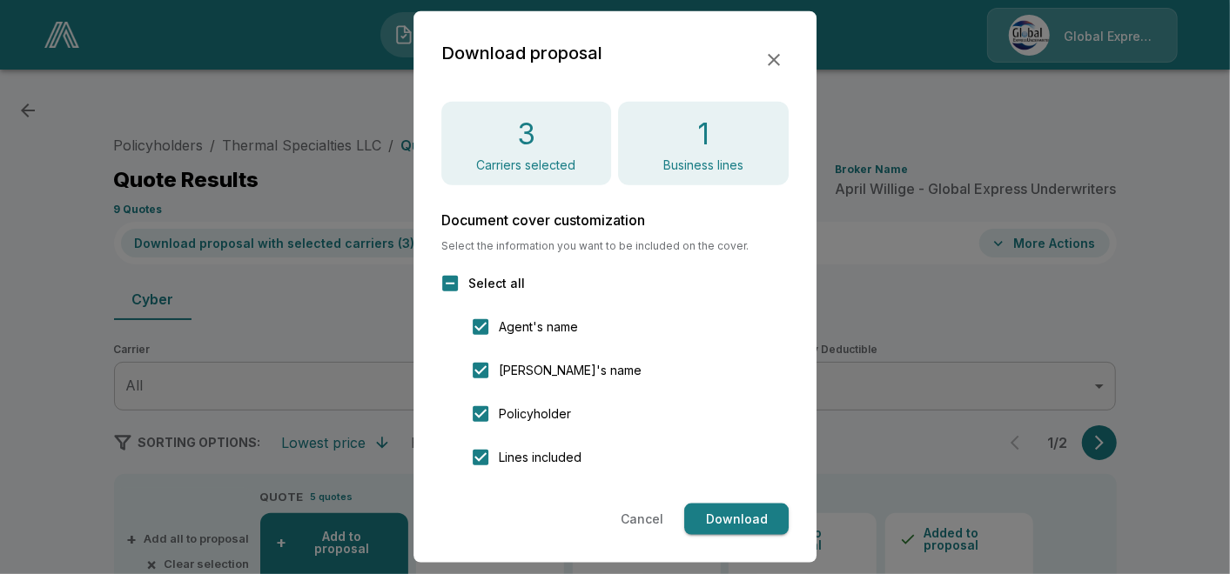
click at [770, 53] on icon "button" at bounding box center [773, 60] width 21 height 21
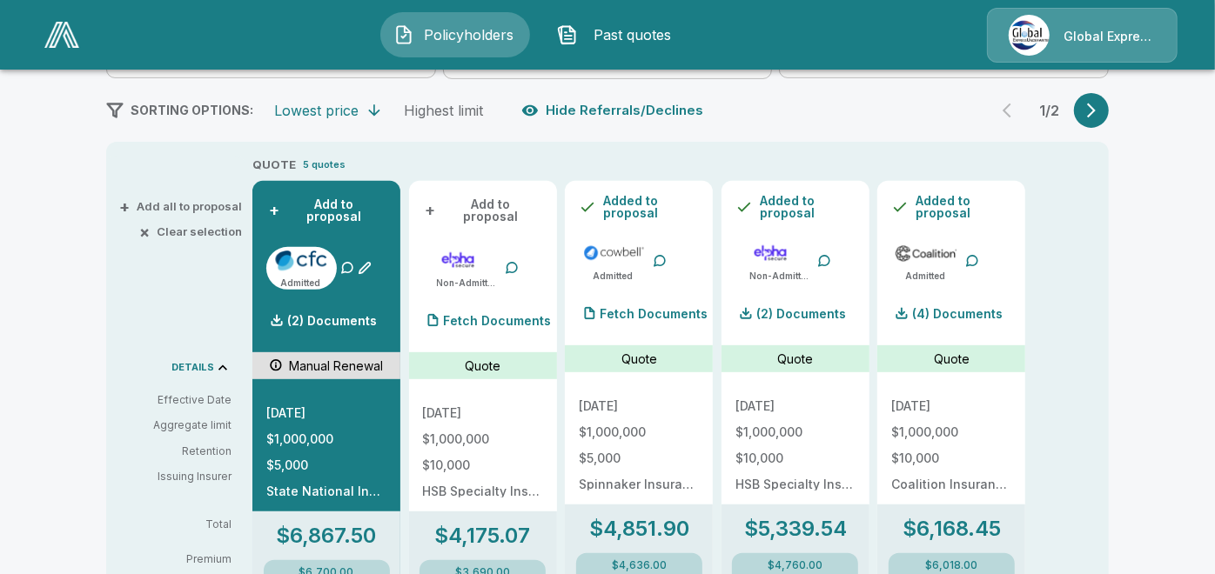
scroll to position [330, 0]
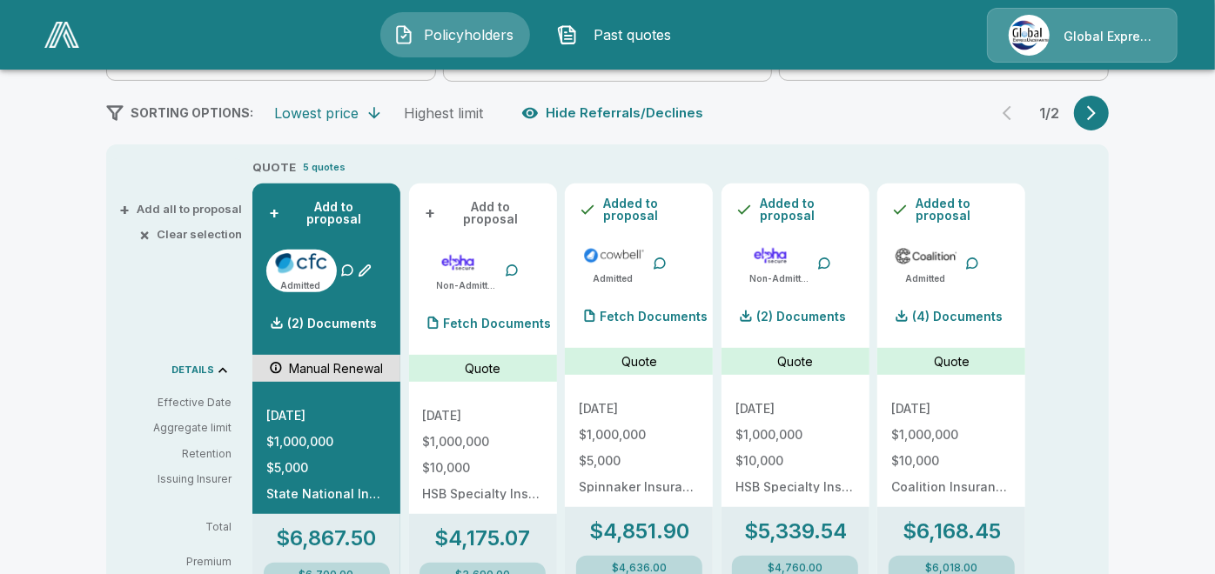
click at [1100, 106] on icon "button" at bounding box center [1091, 112] width 17 height 17
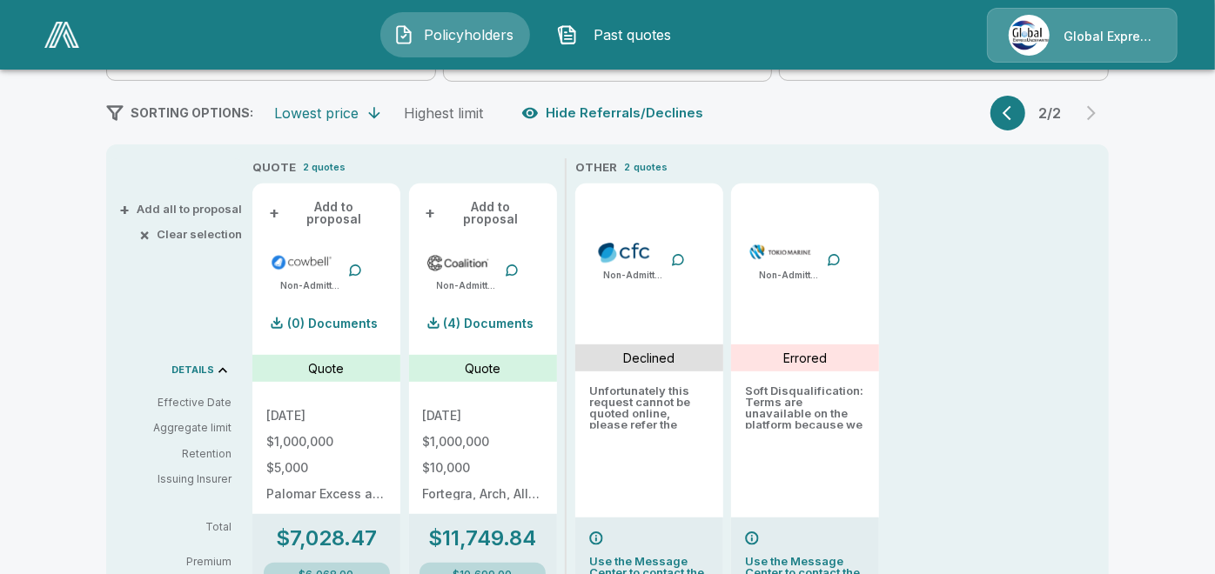
click at [332, 209] on button "+ Add to proposal" at bounding box center [326, 213] width 120 height 31
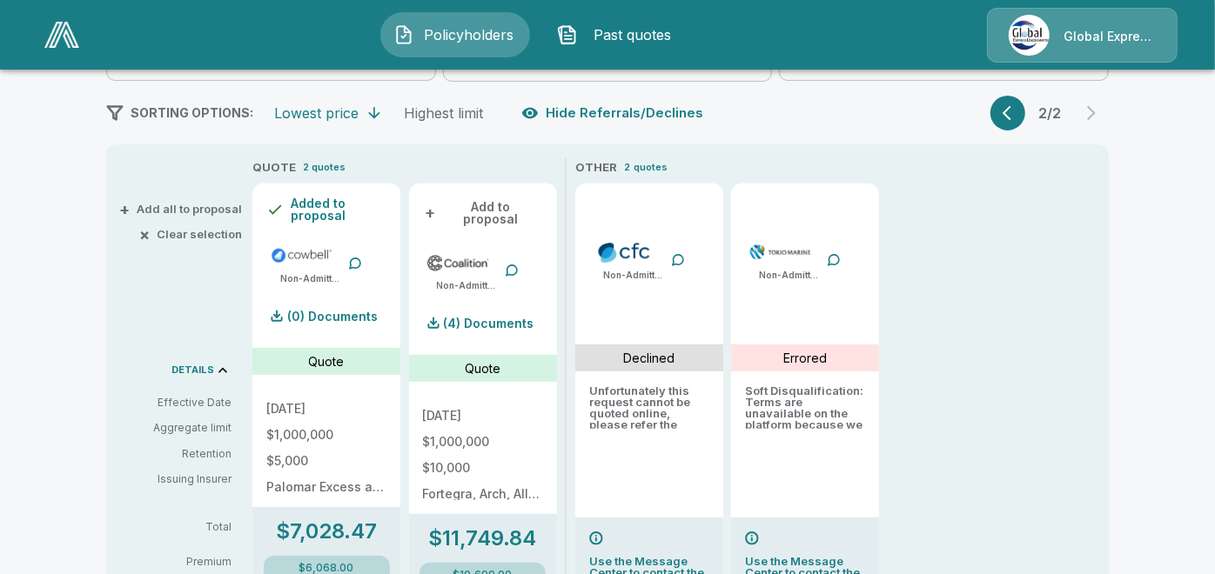
click at [473, 205] on button "+ Add to proposal" at bounding box center [483, 213] width 120 height 31
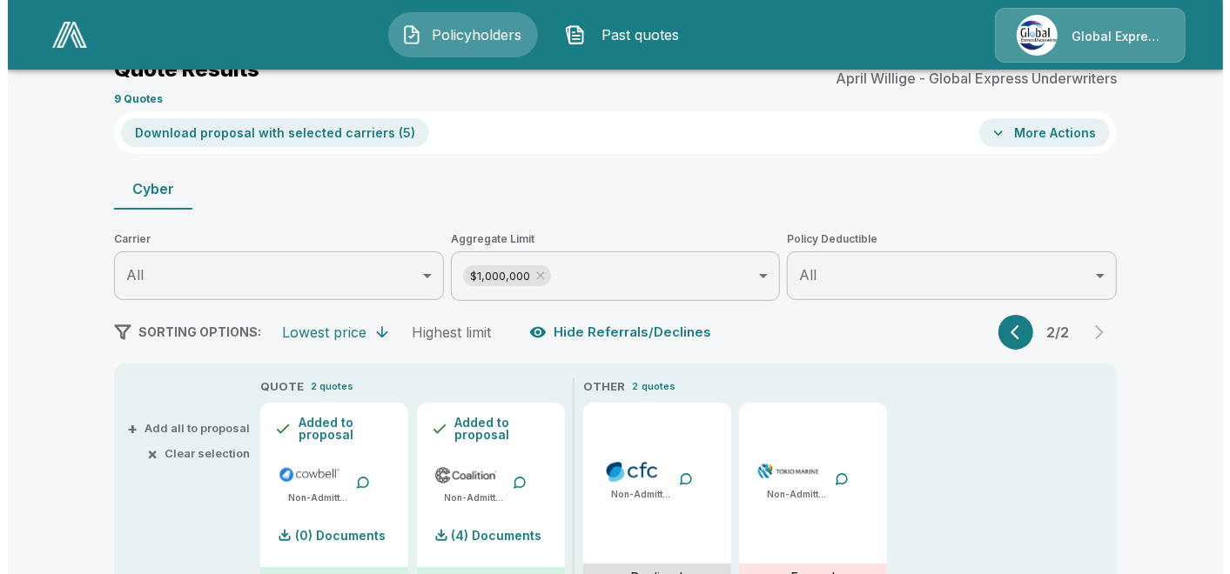
scroll to position [97, 0]
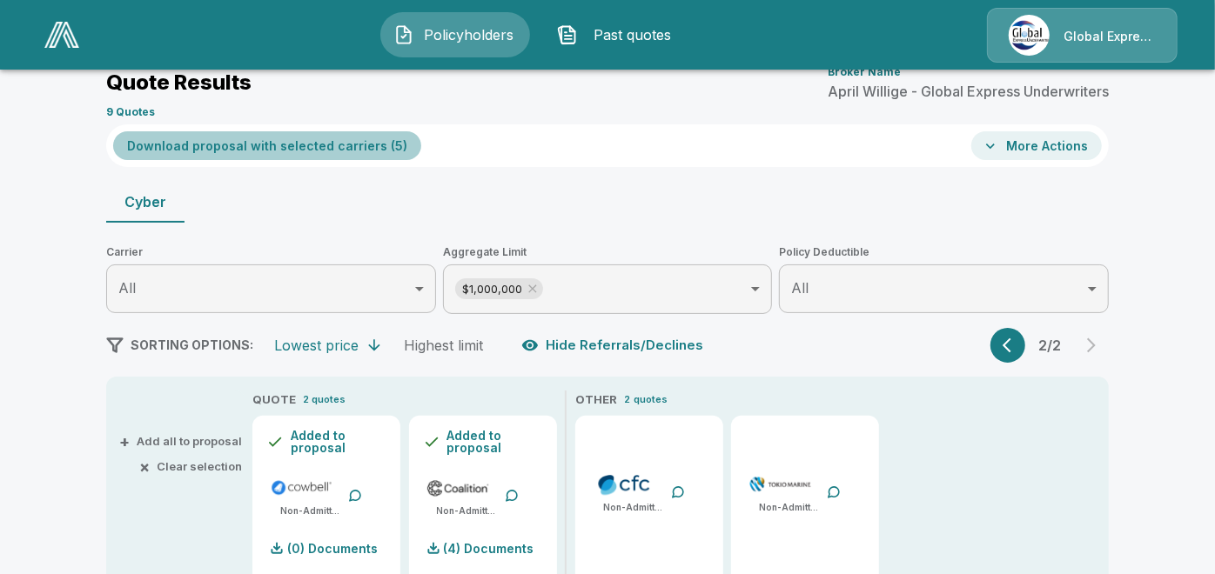
click at [338, 147] on button "Download proposal with selected carriers ( 5 )" at bounding box center [267, 145] width 308 height 29
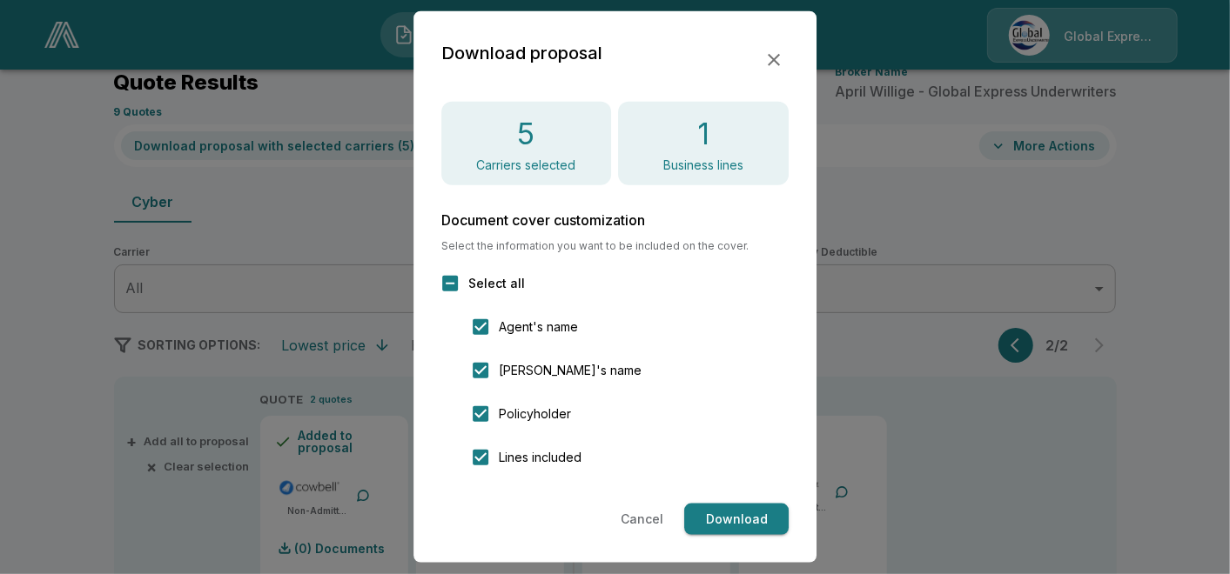
click at [749, 519] on button "Download" at bounding box center [736, 520] width 104 height 32
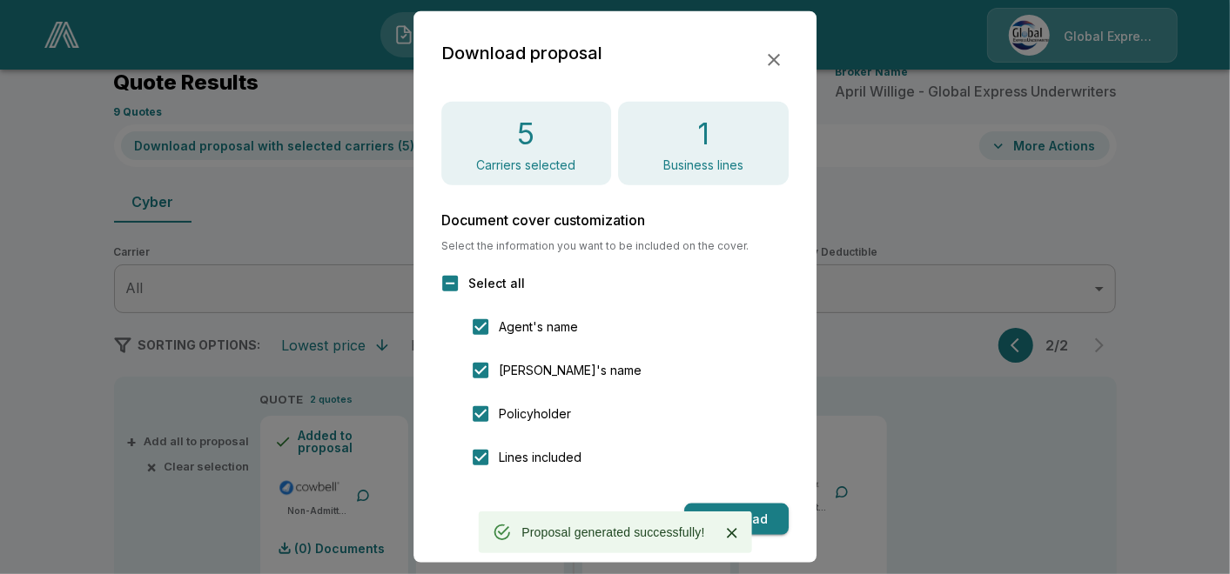
click at [772, 67] on icon "button" at bounding box center [773, 60] width 21 height 21
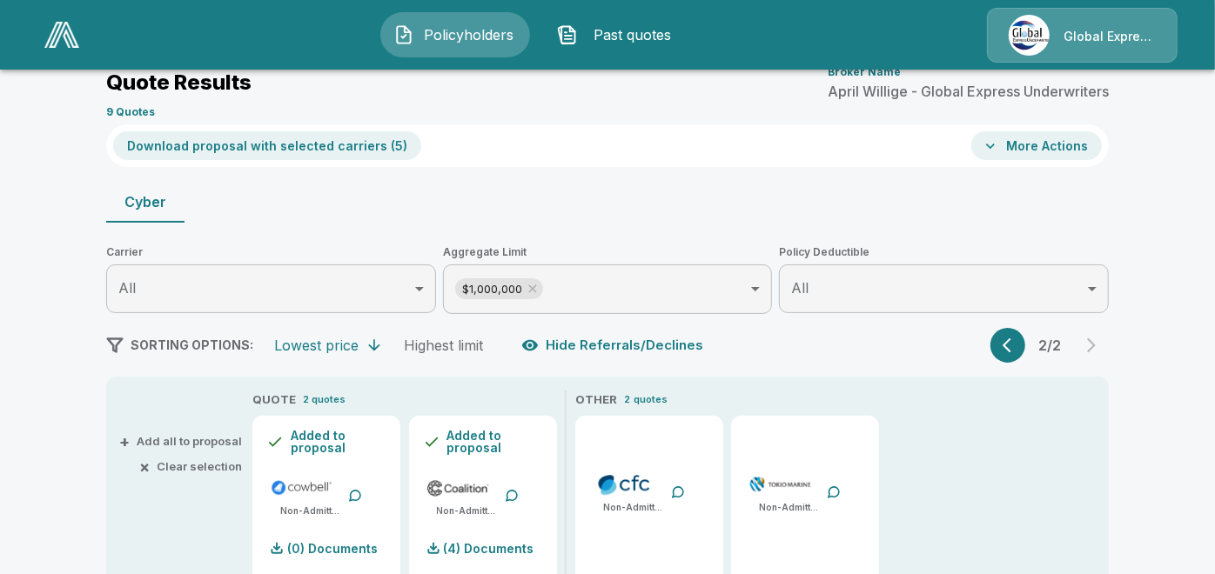
click at [999, 147] on icon "button" at bounding box center [990, 146] width 17 height 17
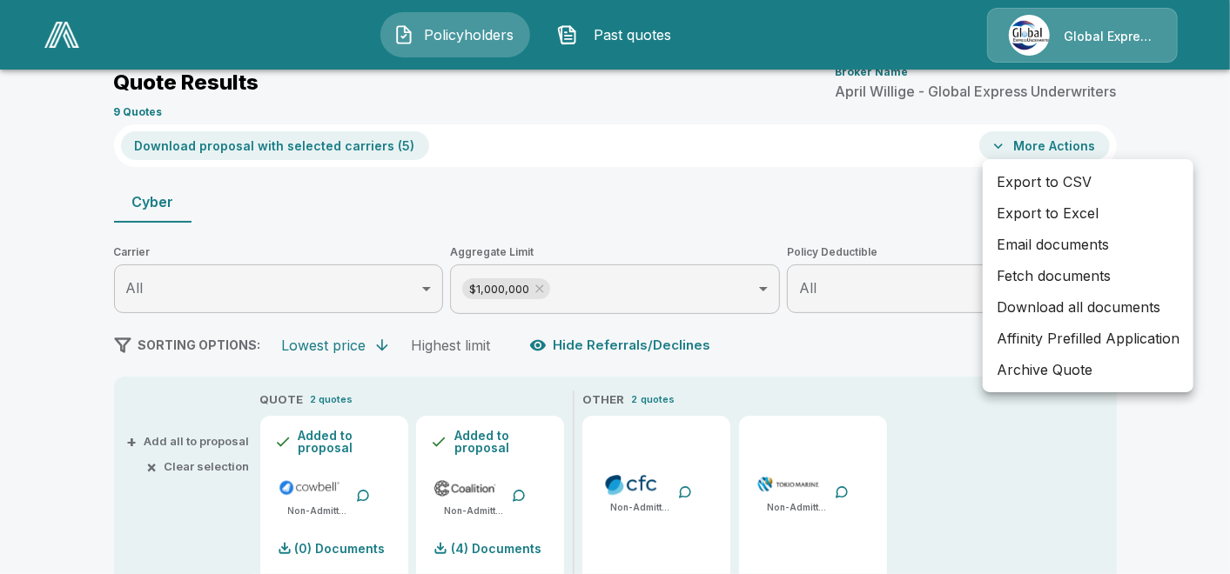
click at [1040, 340] on li "Affinity Prefilled Application" at bounding box center [1088, 338] width 211 height 31
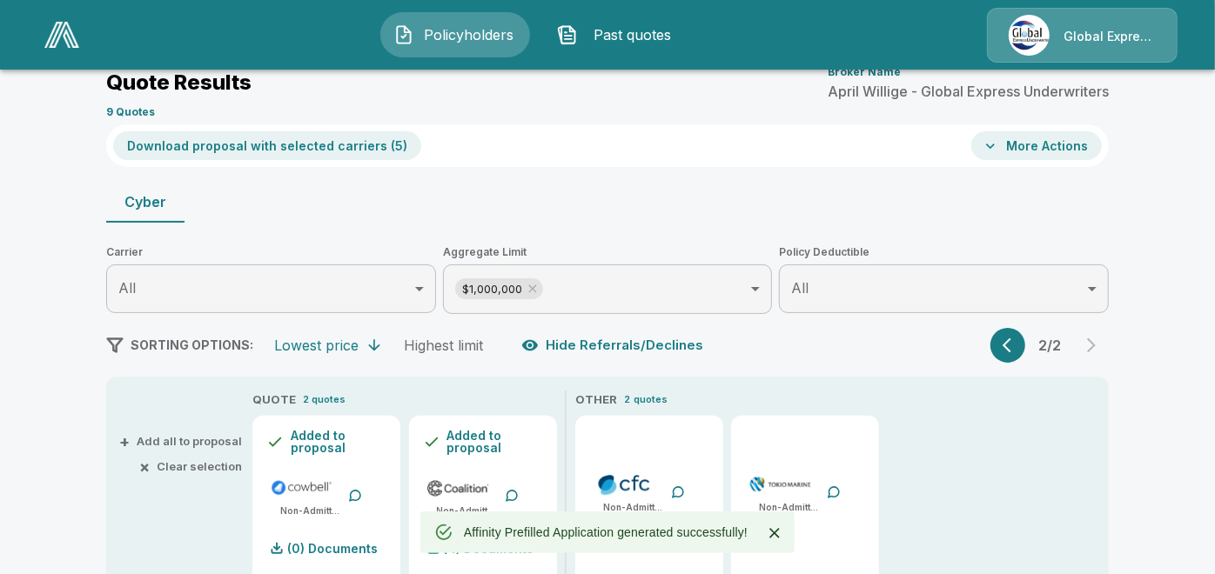
click at [1028, 152] on button "More Actions" at bounding box center [1036, 145] width 131 height 29
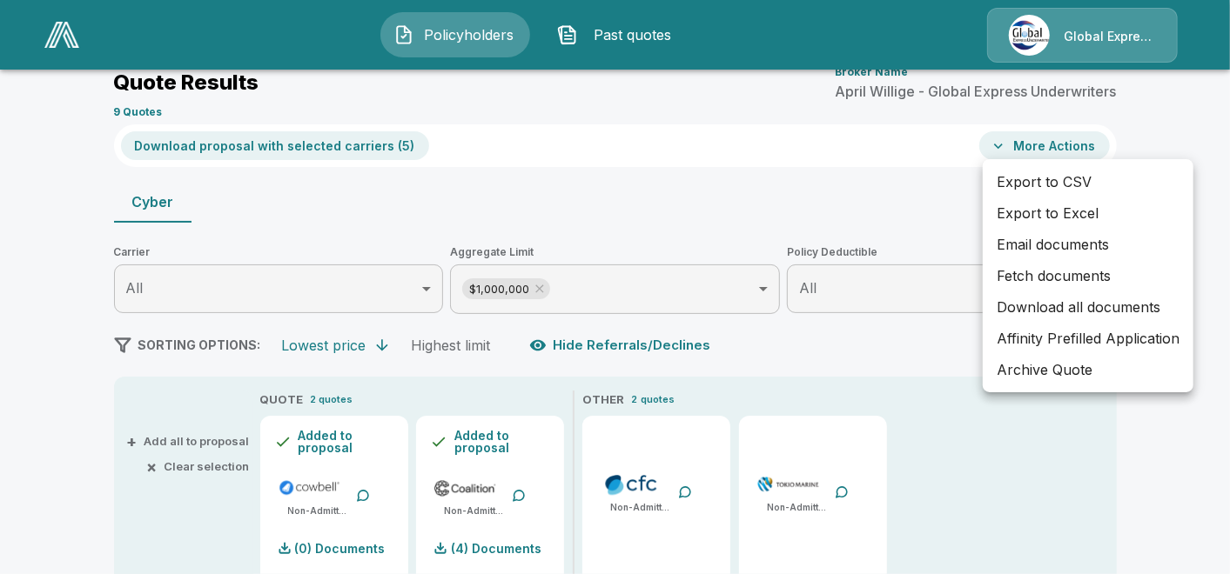
click at [1067, 241] on li "Email documents" at bounding box center [1088, 244] width 211 height 31
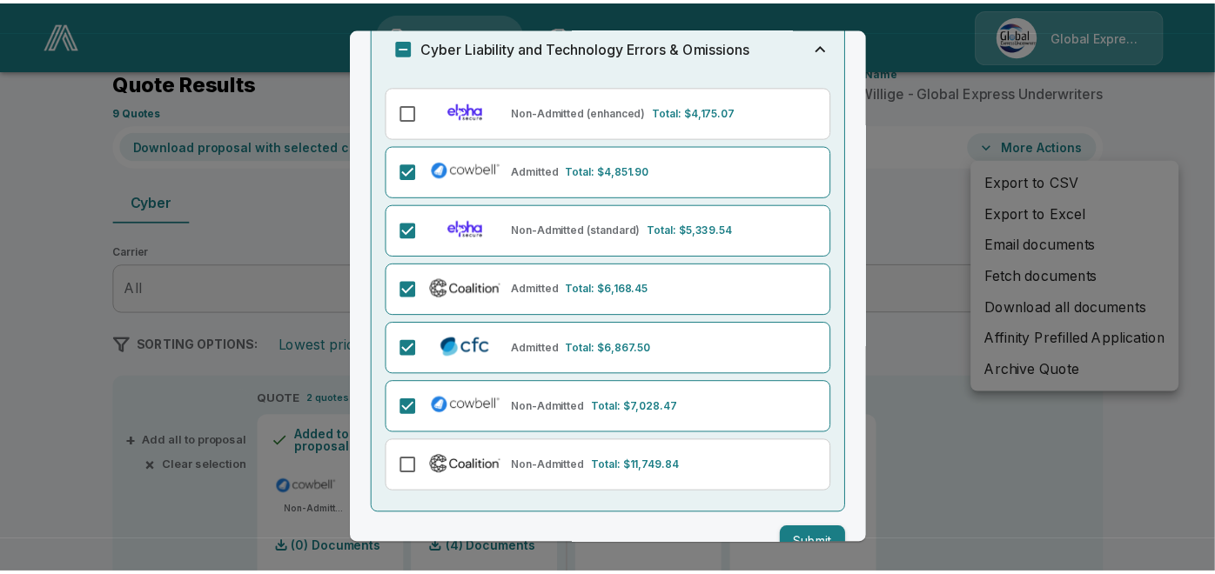
scroll to position [161, 0]
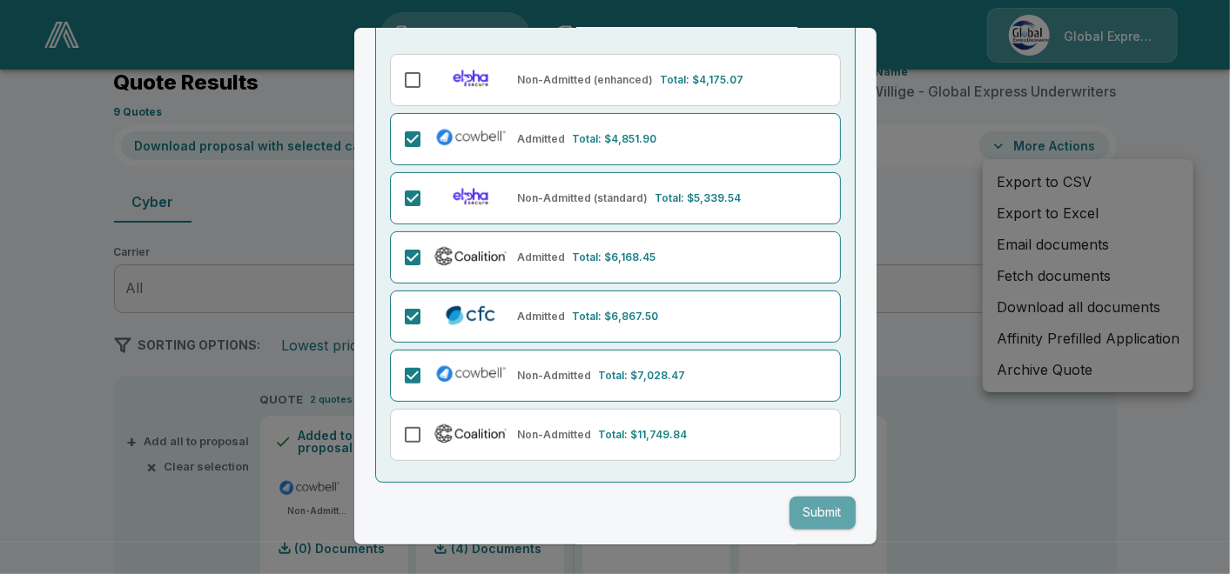
click at [806, 497] on button "Submit" at bounding box center [822, 513] width 66 height 32
